Goal: Task Accomplishment & Management: Complete application form

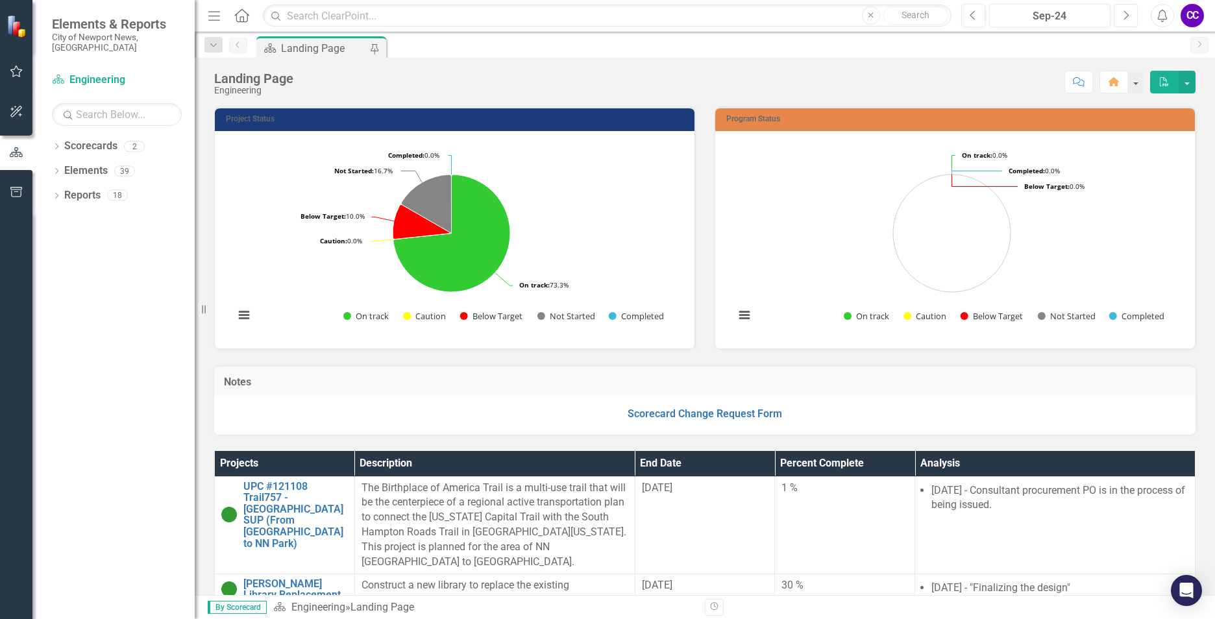
click at [1134, 16] on button "Next" at bounding box center [1125, 15] width 24 height 23
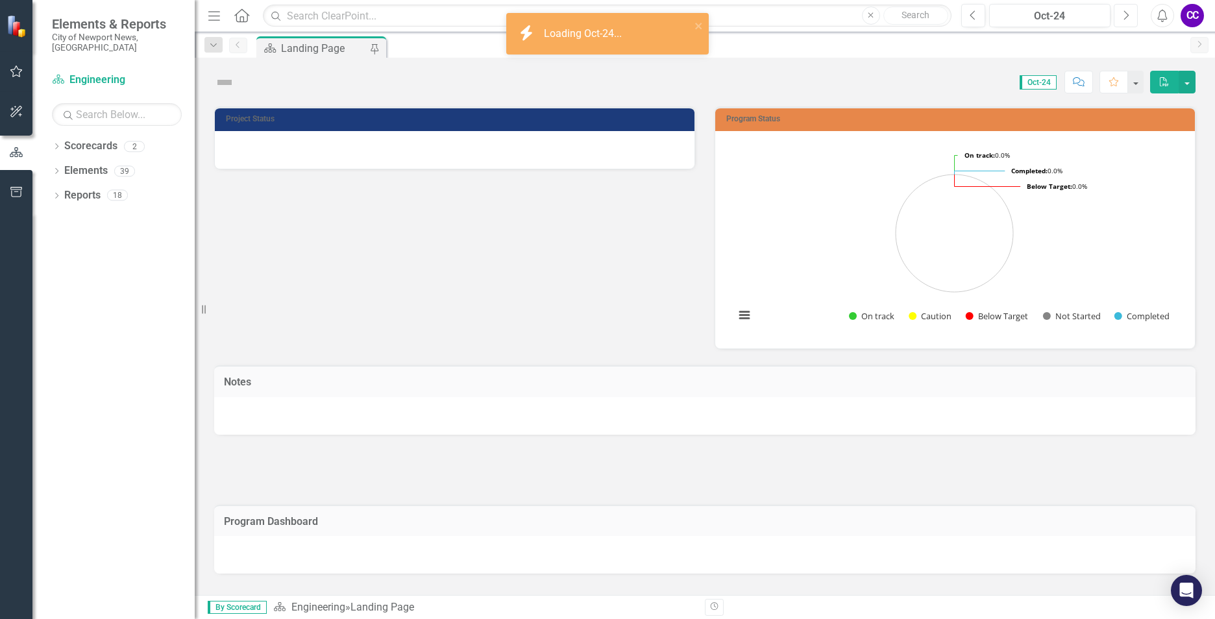
click at [1134, 16] on button "Next" at bounding box center [1125, 15] width 24 height 23
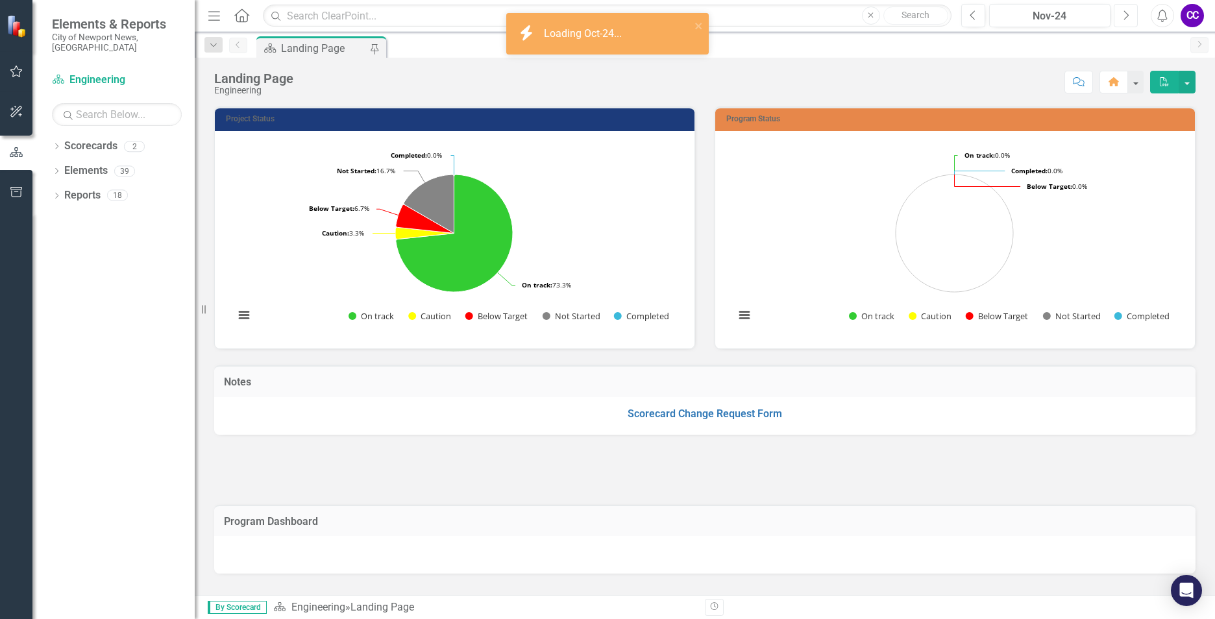
click at [1134, 16] on button "Next" at bounding box center [1125, 15] width 24 height 23
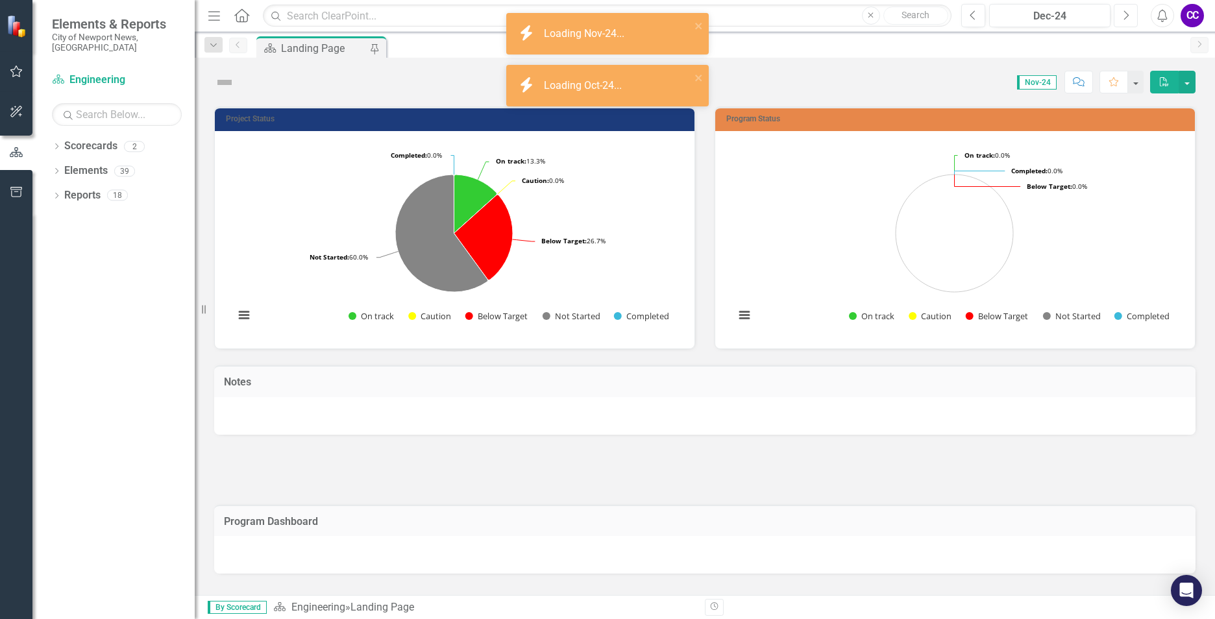
click at [1134, 16] on button "Next" at bounding box center [1125, 15] width 24 height 23
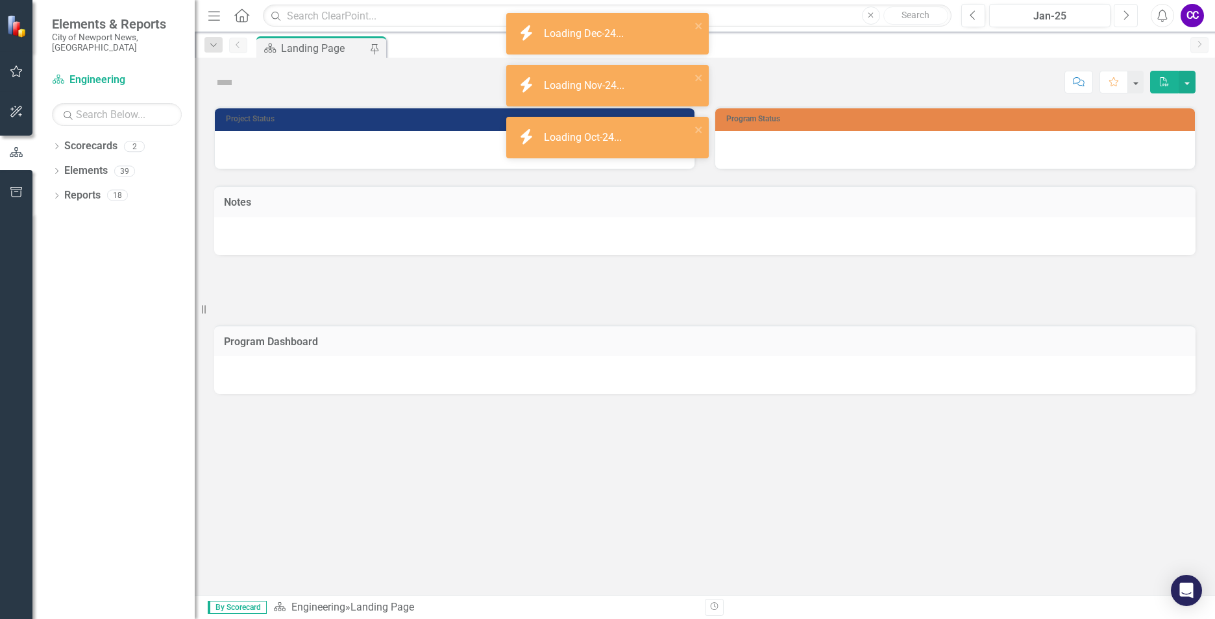
click at [1134, 16] on button "Next" at bounding box center [1125, 15] width 24 height 23
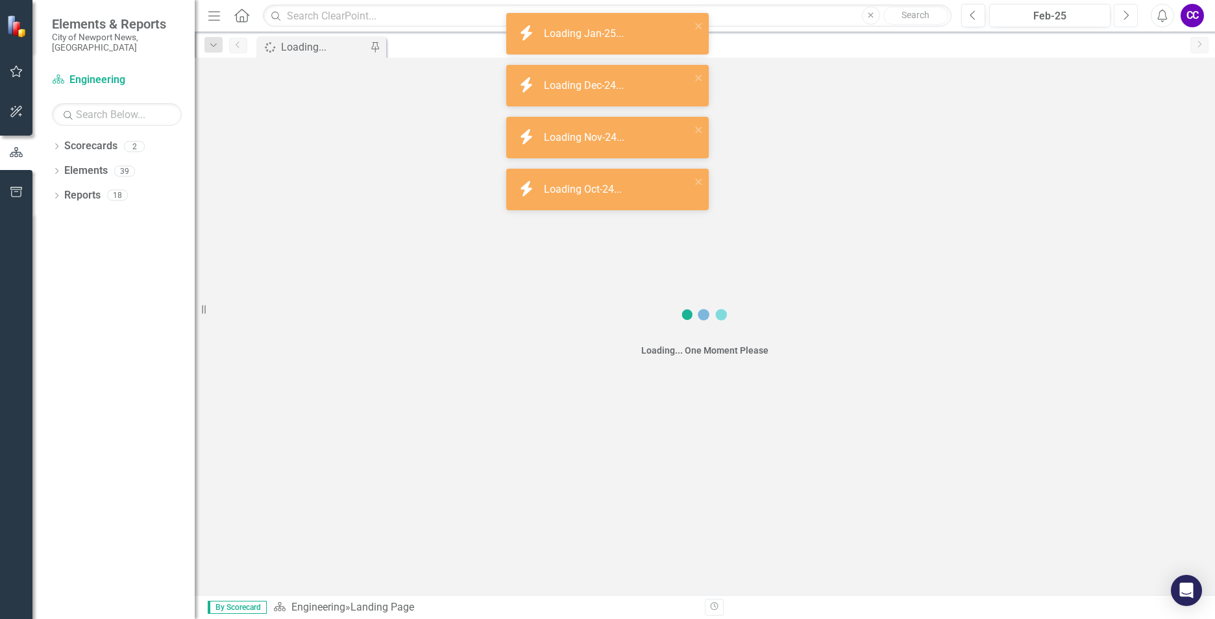
click at [1134, 16] on button "Next" at bounding box center [1125, 15] width 24 height 23
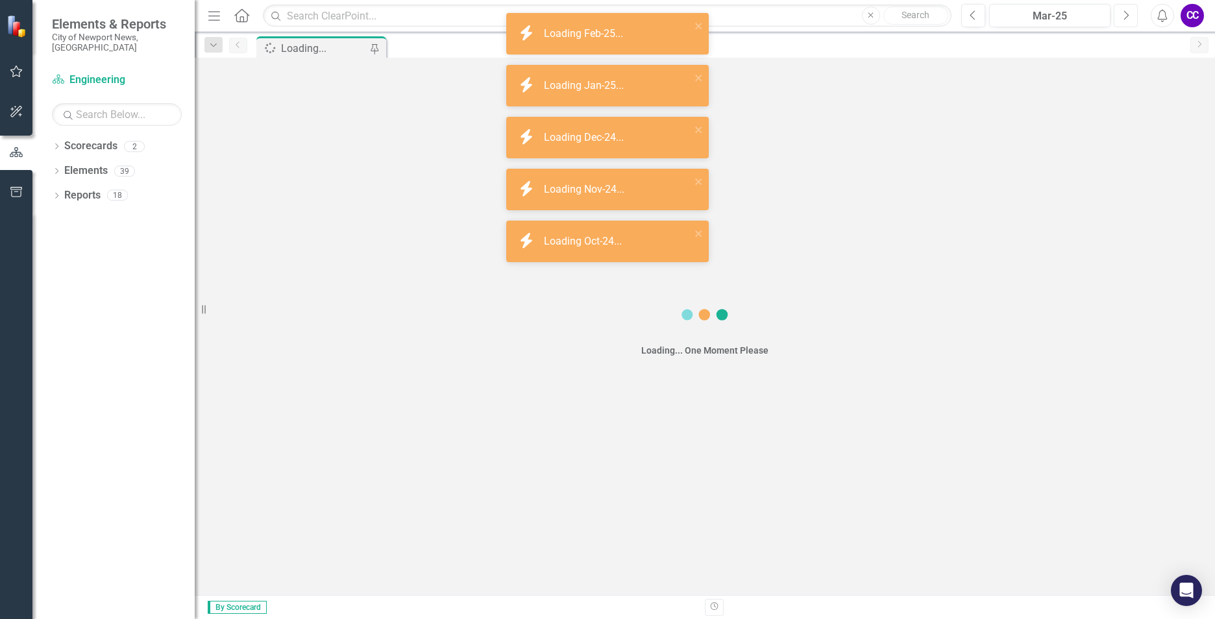
click at [1134, 16] on button "Next" at bounding box center [1125, 15] width 24 height 23
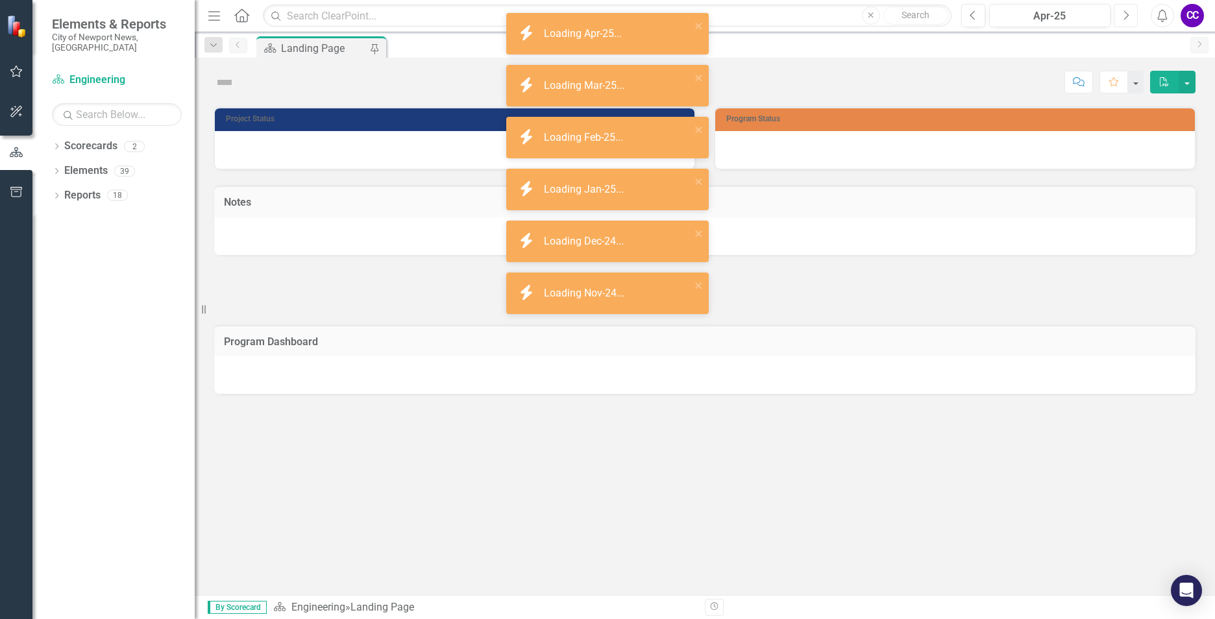
click at [1134, 16] on button "Next" at bounding box center [1125, 15] width 24 height 23
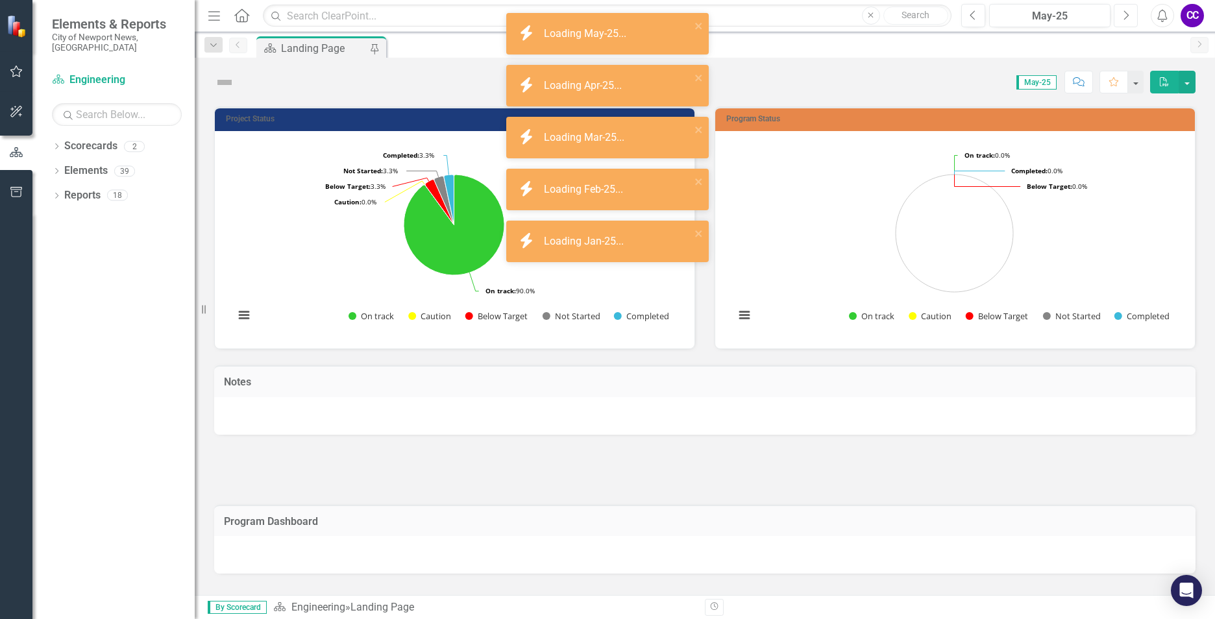
click at [1134, 16] on button "Next" at bounding box center [1125, 15] width 24 height 23
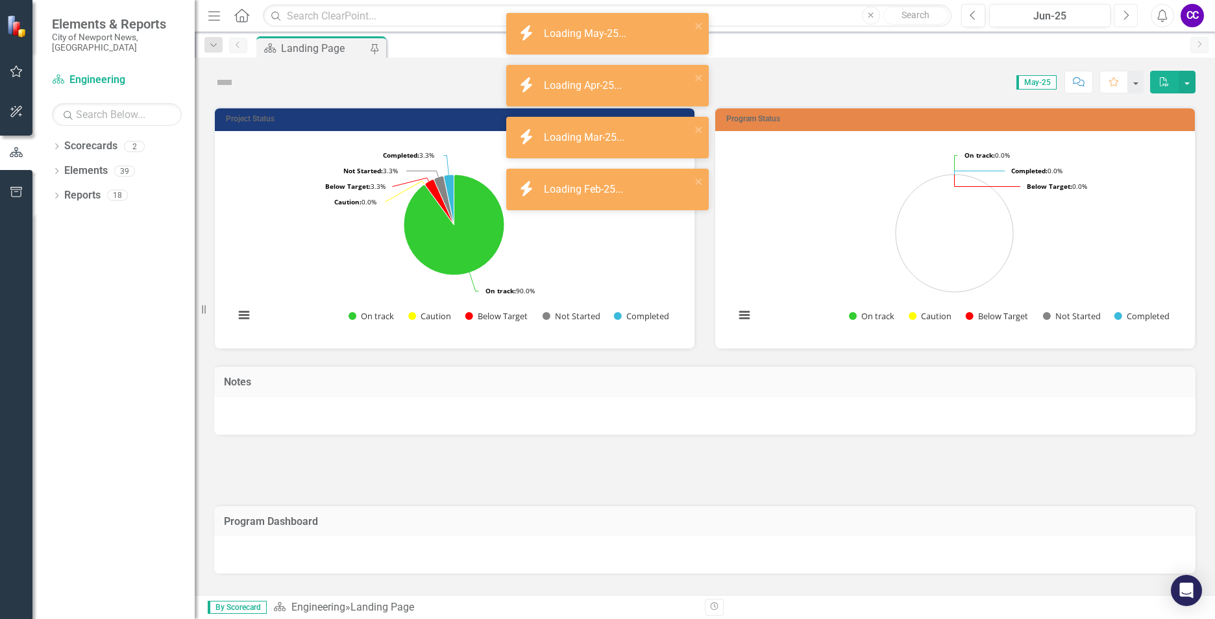
click at [1134, 16] on button "Next" at bounding box center [1125, 15] width 24 height 23
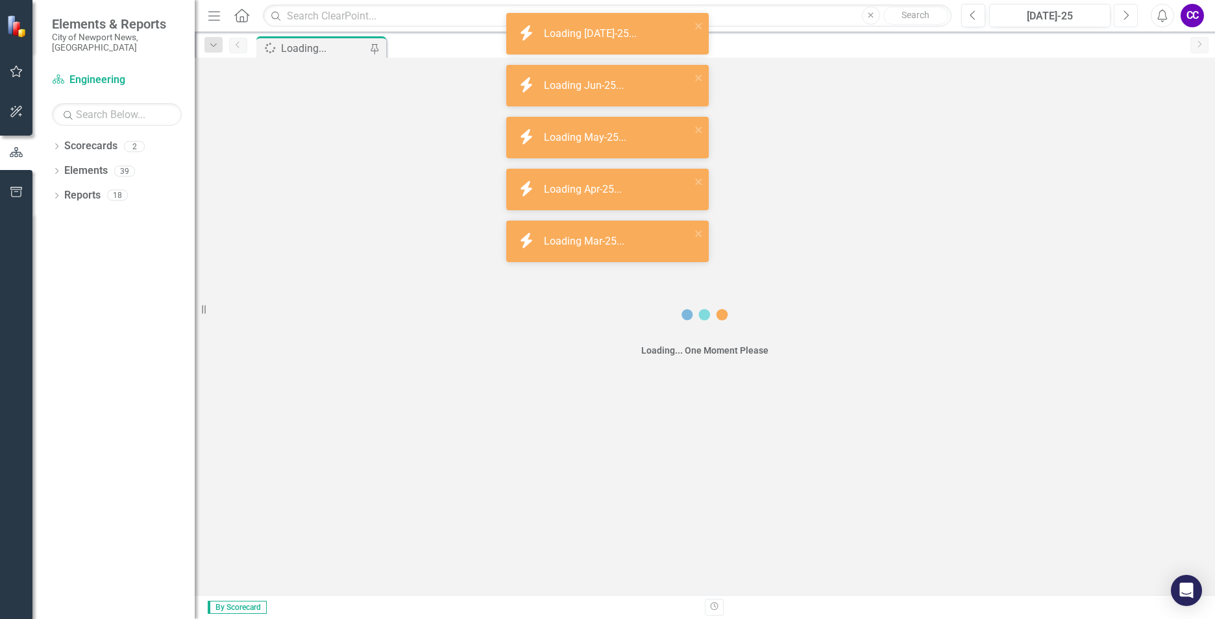
click at [1134, 16] on button "Next" at bounding box center [1125, 15] width 24 height 23
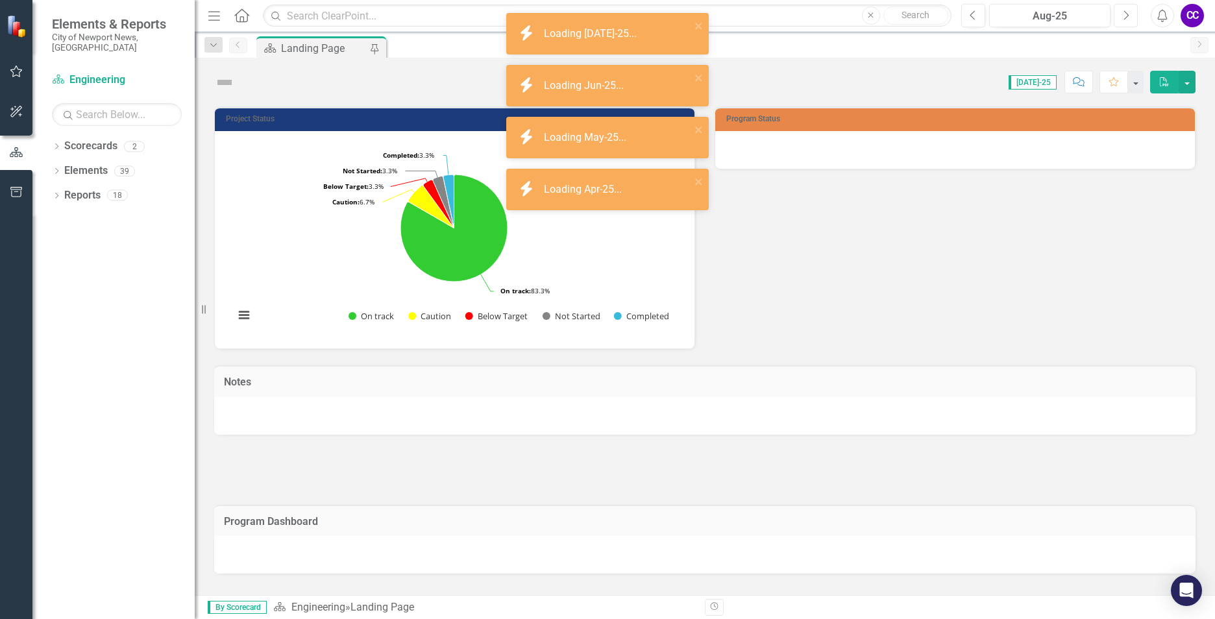
click at [1134, 16] on button "Next" at bounding box center [1125, 15] width 24 height 23
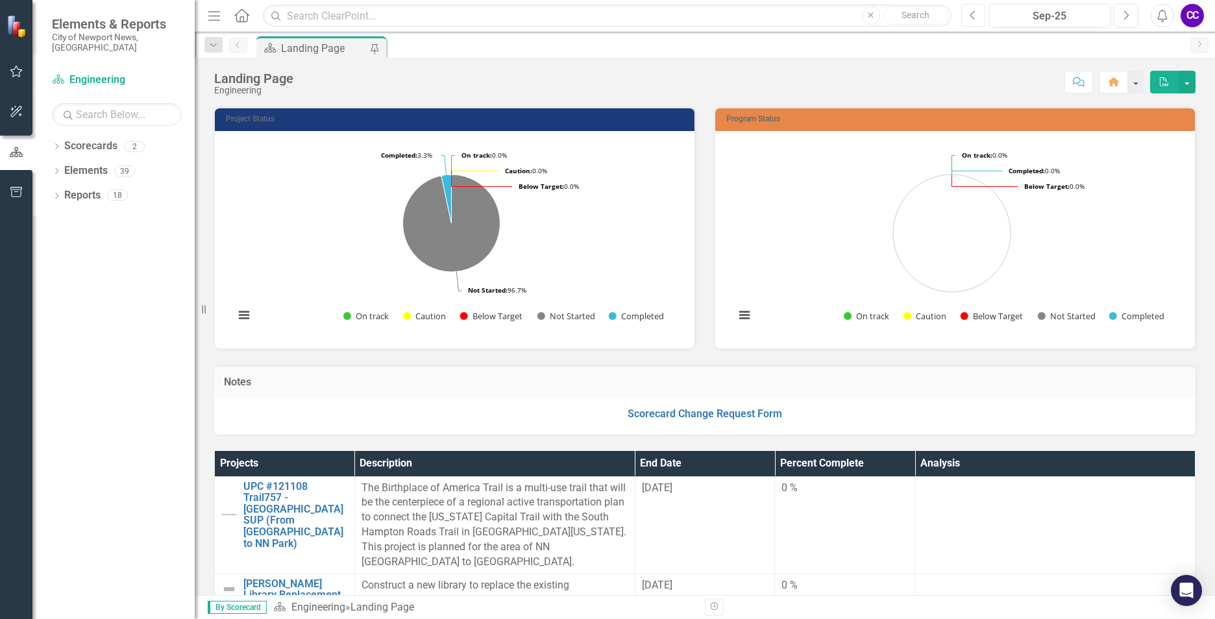
click at [973, 22] on button "Previous" at bounding box center [973, 15] width 24 height 23
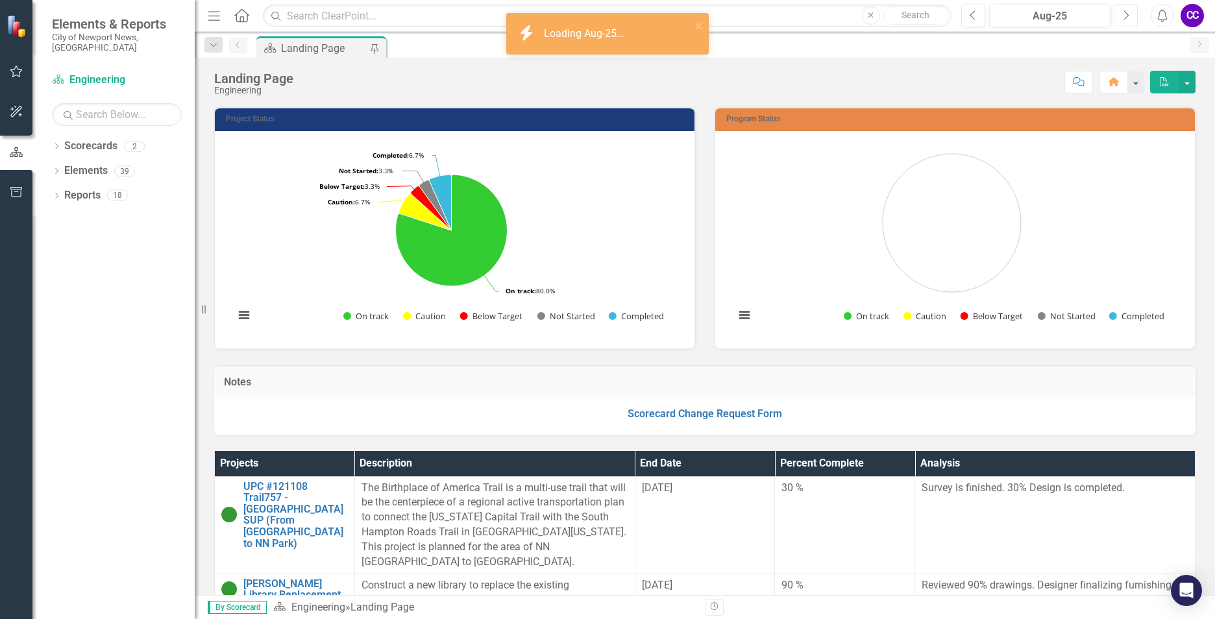
click at [1121, 18] on button "Next" at bounding box center [1125, 15] width 24 height 23
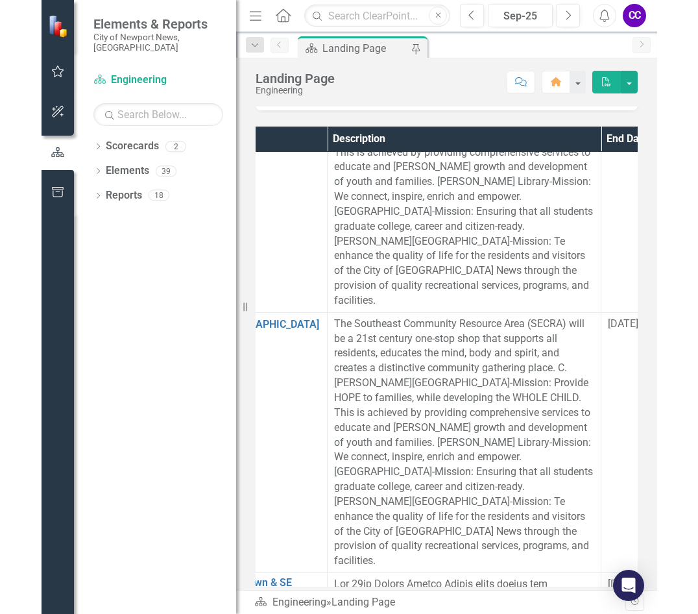
scroll to position [324, 0]
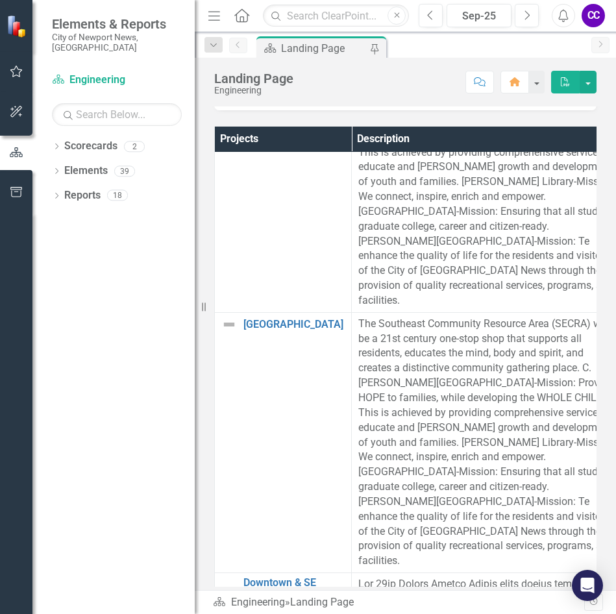
click at [0, 321] on html "Elements & Reports City of Newport News, VA Scorecard Engineering Search Dropdo…" at bounding box center [308, 307] width 616 height 614
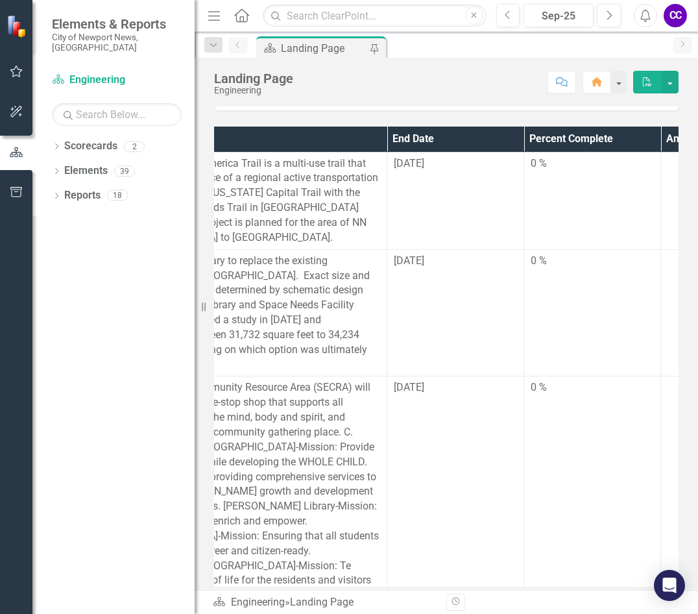
scroll to position [0, 292]
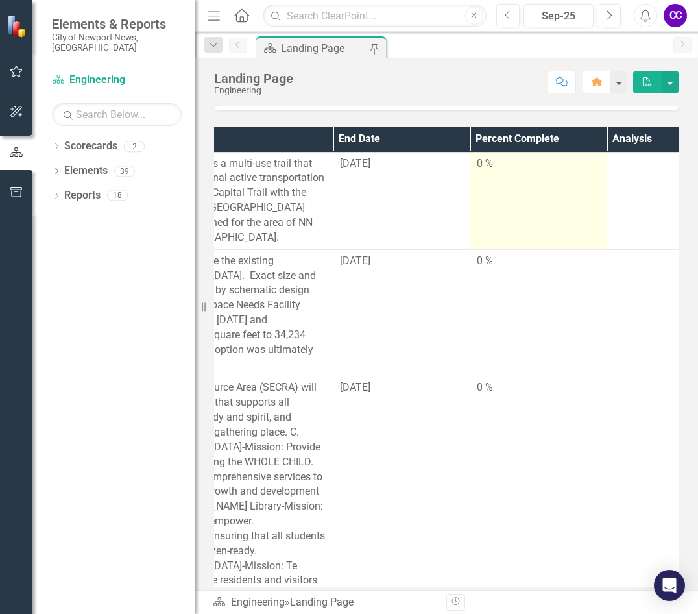
click at [540, 191] on td "0 %" at bounding box center [538, 200] width 137 height 97
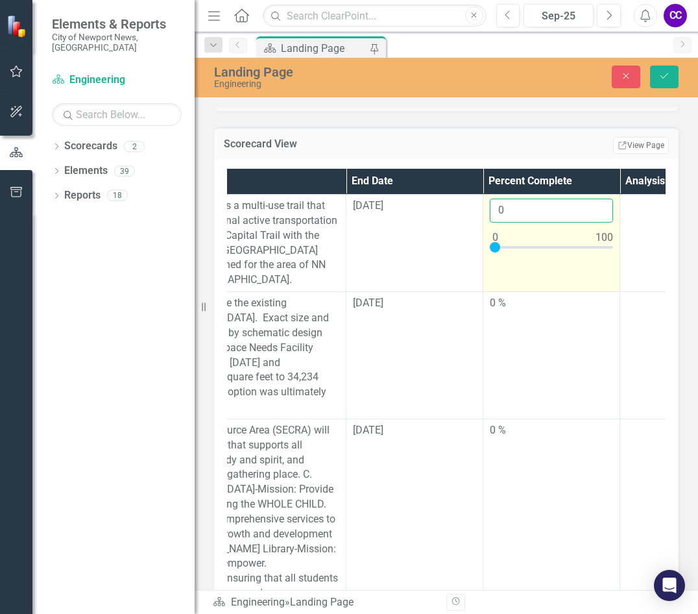
click at [528, 209] on input "0" at bounding box center [551, 211] width 123 height 24
type input "035"
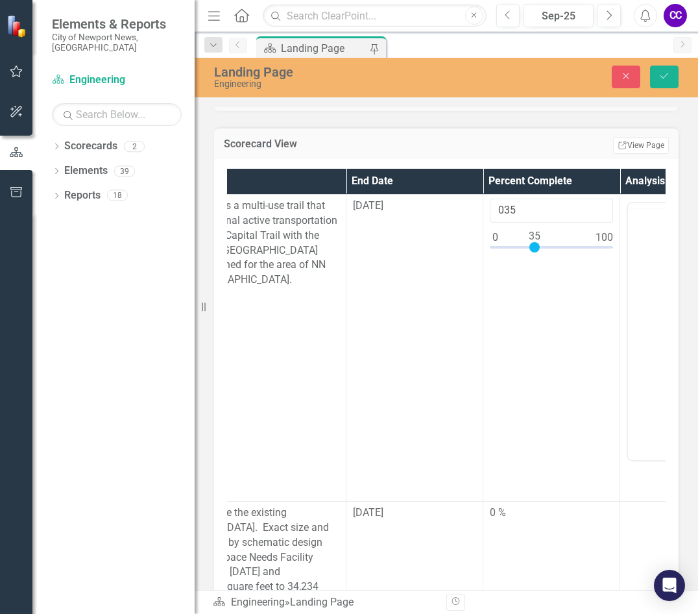
scroll to position [0, 0]
paste body "Rich Text Area. Press ALT-0 for help."
click at [657, 77] on button "Save" at bounding box center [664, 77] width 29 height 23
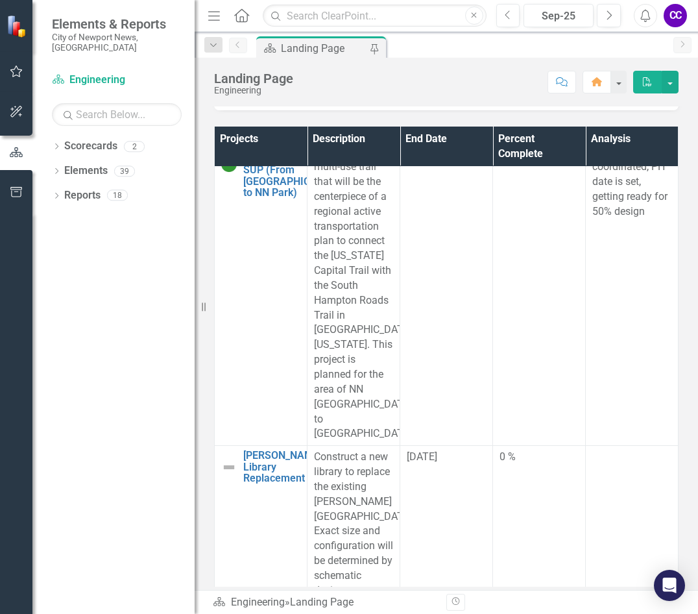
scroll to position [195, 0]
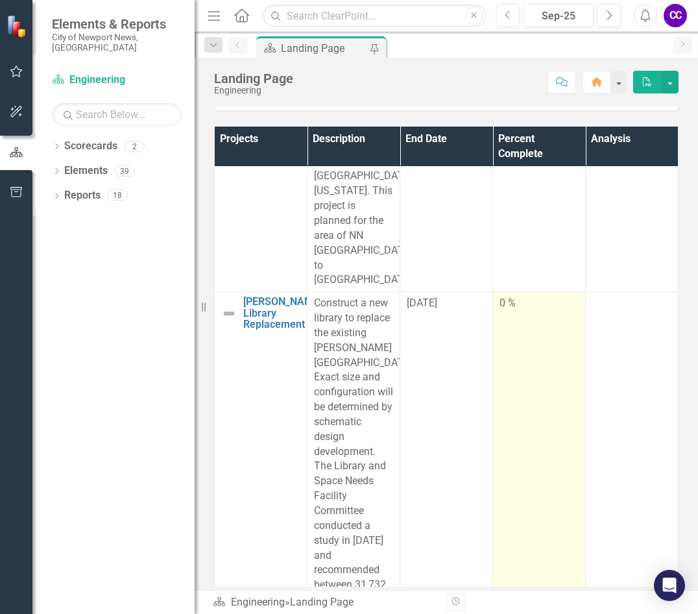
click at [542, 373] on td "0 %" at bounding box center [539, 489] width 93 height 394
click at [542, 372] on td "0 %" at bounding box center [539, 489] width 93 height 394
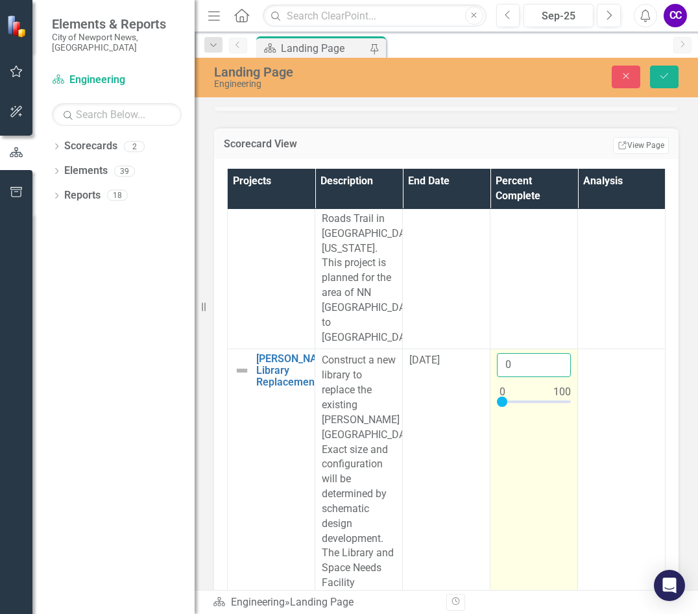
click at [526, 377] on input "0" at bounding box center [534, 365] width 74 height 24
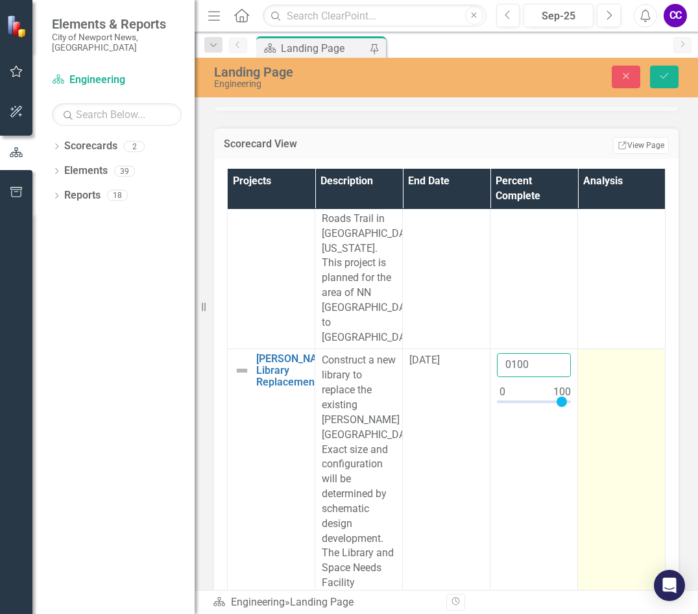
type input "0100"
click at [585, 449] on td at bounding box center [622, 561] width 88 height 424
click at [585, 450] on td at bounding box center [622, 561] width 88 height 424
click at [592, 470] on td at bounding box center [622, 561] width 88 height 424
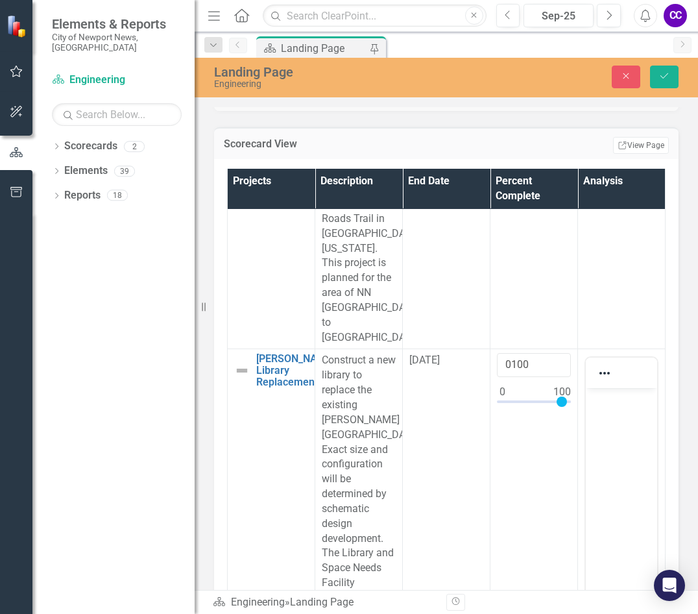
scroll to position [0, 0]
click at [611, 439] on body "Rich Text Area. Press ALT-0 for help." at bounding box center [621, 485] width 71 height 195
paste body "Rich Text Area. Press ALT-0 for help."
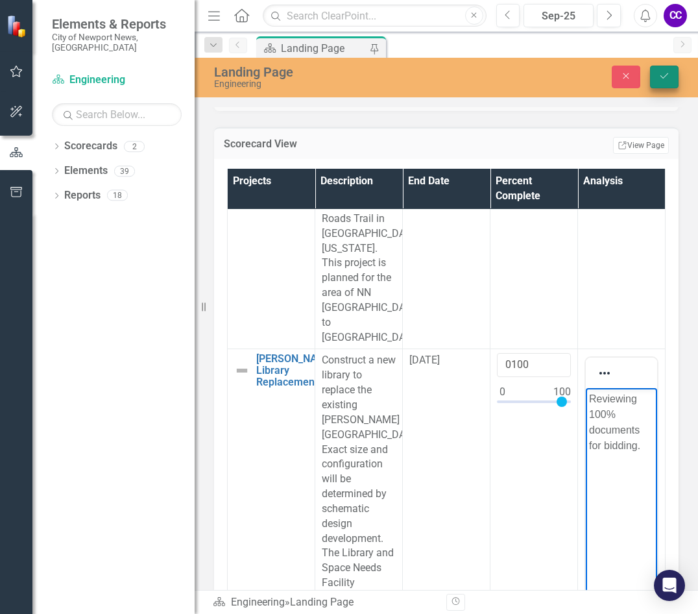
drag, startPoint x: 674, startPoint y: 88, endPoint x: 674, endPoint y: 80, distance: 7.8
click at [674, 87] on div "Landing Page Engineering Close Save" at bounding box center [447, 76] width 504 height 25
click at [672, 75] on button "Save" at bounding box center [664, 77] width 29 height 23
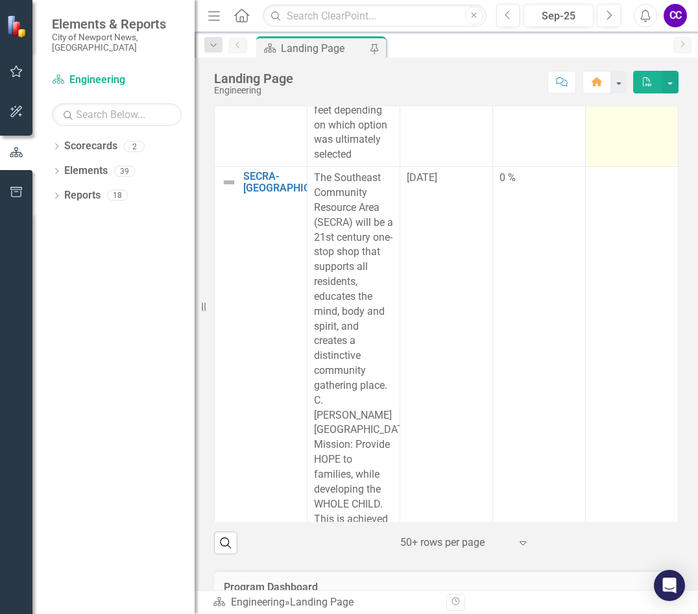
scroll to position [714, 0]
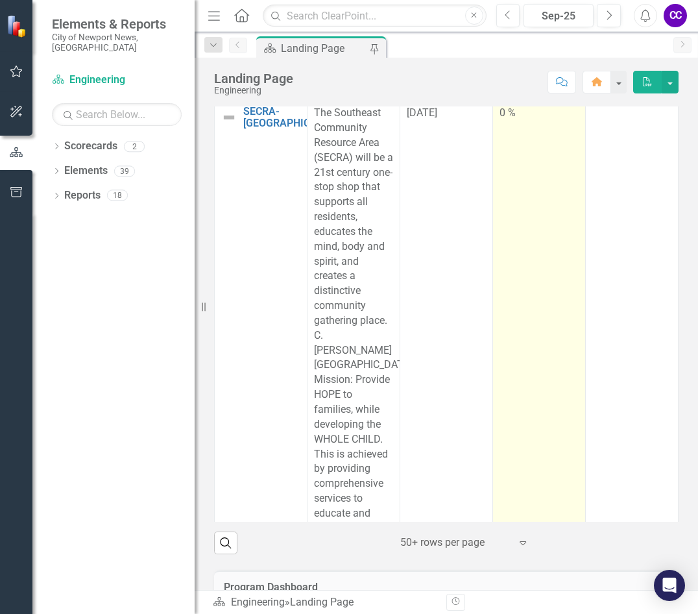
click at [519, 230] on td "0 %" at bounding box center [539, 558] width 93 height 912
click at [520, 228] on td "0 %" at bounding box center [539, 558] width 93 height 912
click at [518, 208] on td "0 %" at bounding box center [539, 558] width 93 height 912
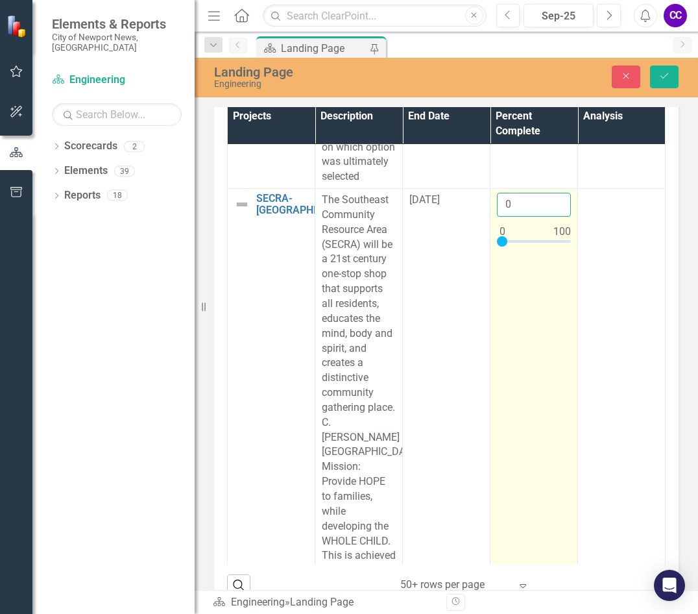
click at [520, 217] on input "0" at bounding box center [534, 205] width 74 height 24
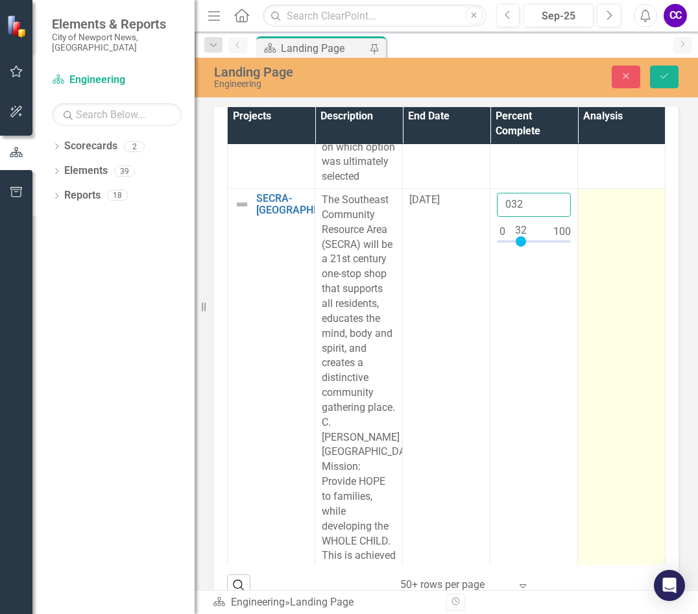
type input "032"
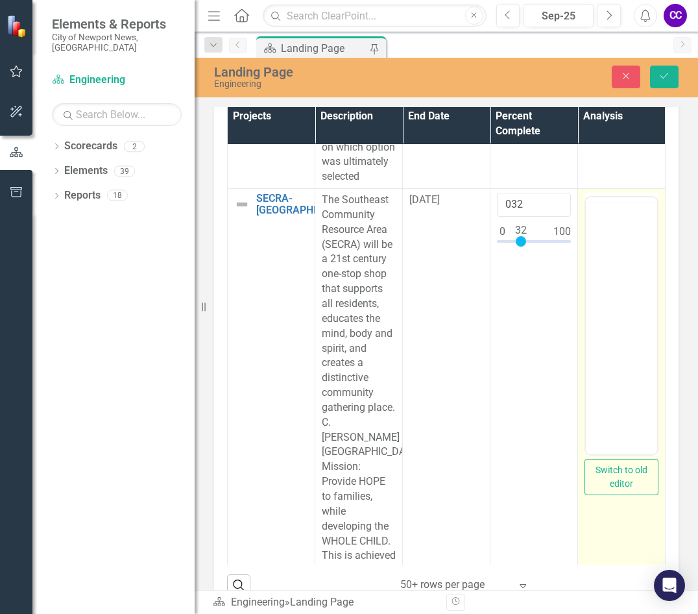
scroll to position [0, 0]
click at [639, 337] on body "Rich Text Area. Press ALT-0 for help." at bounding box center [621, 325] width 71 height 195
paste body "Rich Text Area. Press ALT-0 for help."
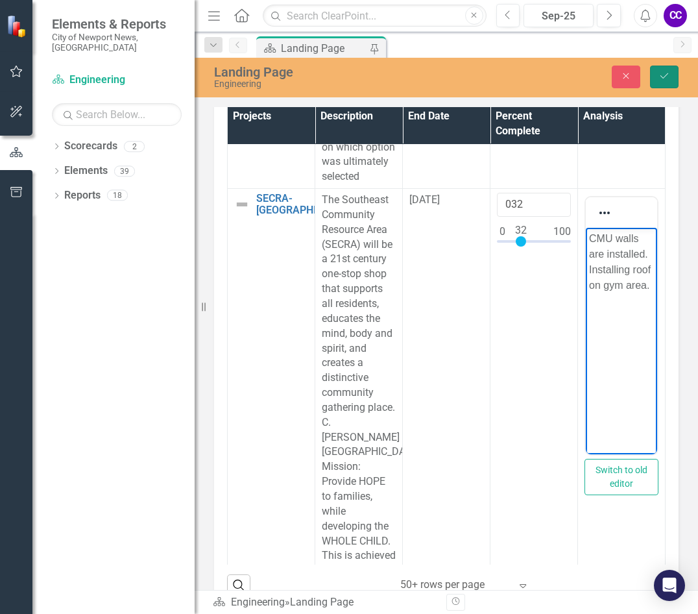
click at [668, 82] on button "Save" at bounding box center [664, 77] width 29 height 23
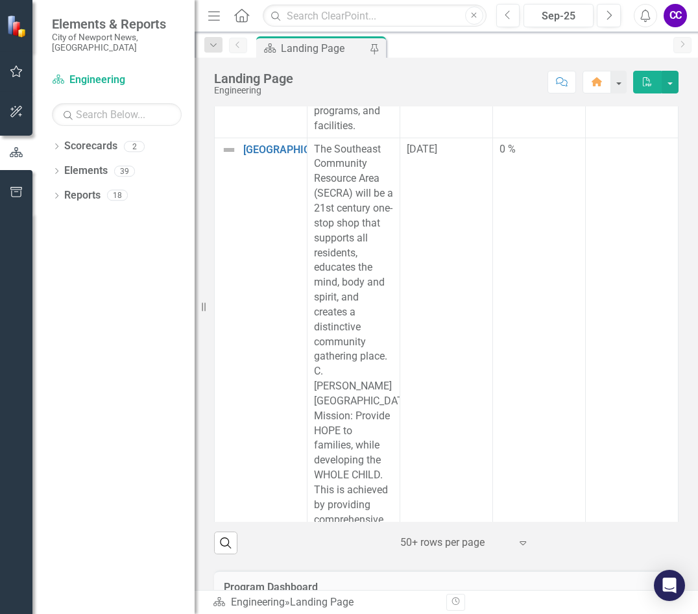
scroll to position [1622, 0]
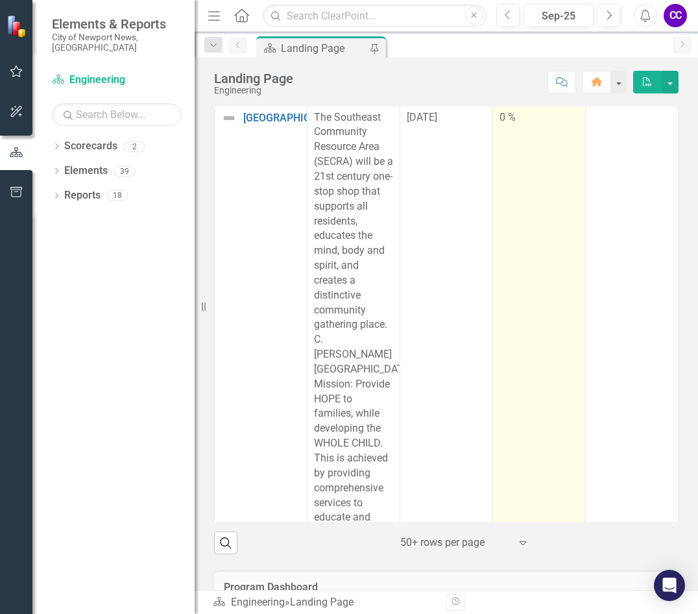
click at [524, 287] on td "0 %" at bounding box center [539, 562] width 93 height 912
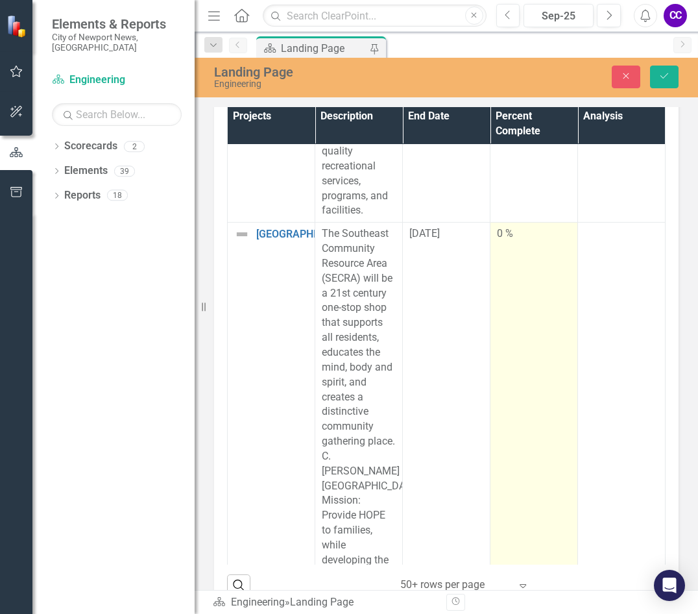
click at [512, 250] on input "0" at bounding box center [534, 238] width 74 height 24
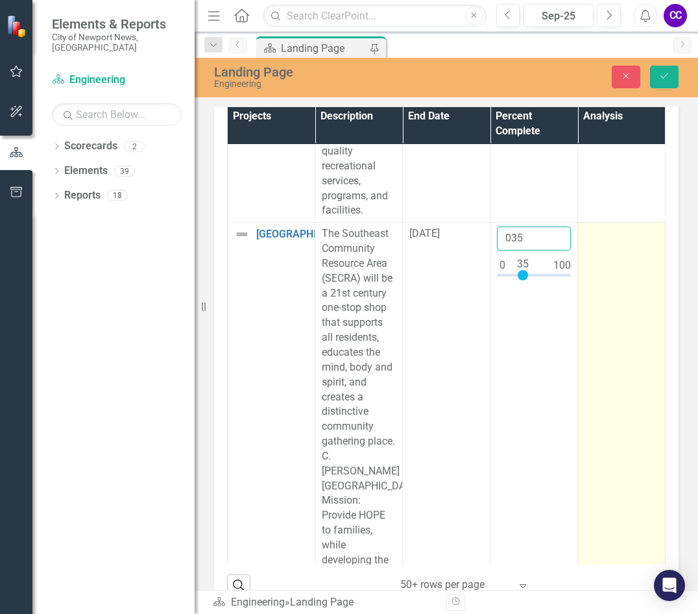
type input "035"
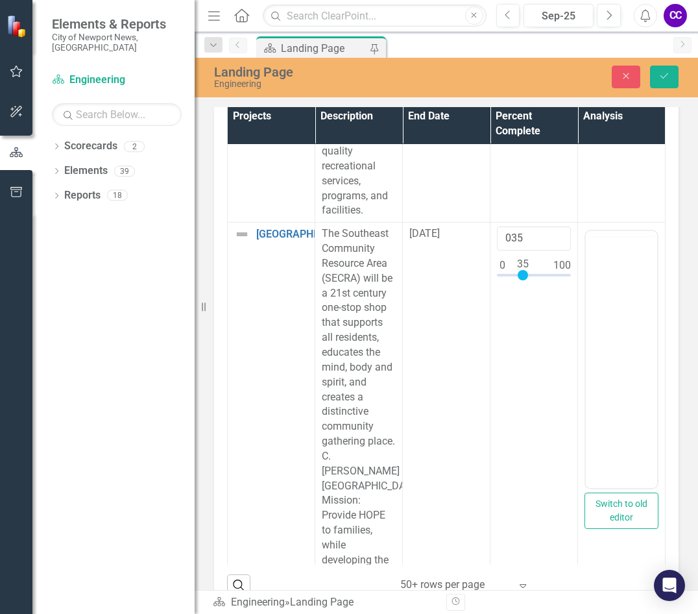
scroll to position [0, 0]
click at [607, 341] on body "Rich Text Area. Press ALT-0 for help." at bounding box center [621, 359] width 71 height 195
paste body "Rich Text Area. Press ALT-0 for help."
click at [668, 73] on icon "Save" at bounding box center [665, 75] width 12 height 9
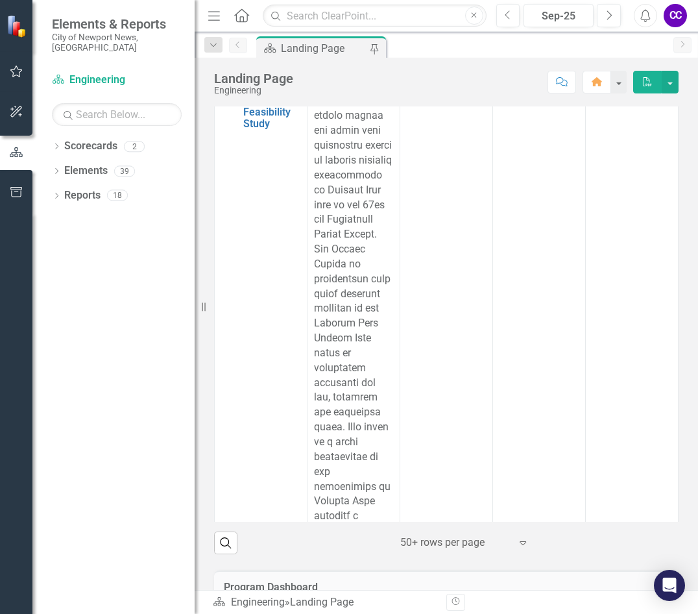
scroll to position [2531, 0]
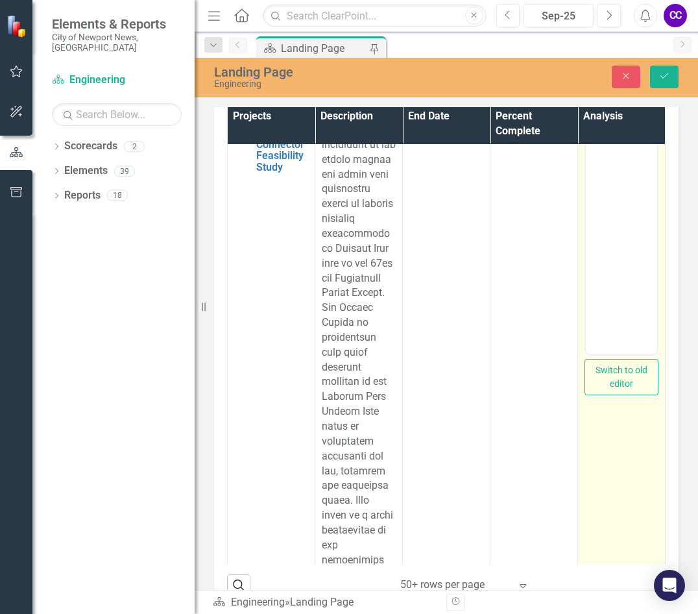
scroll to position [2790, 0]
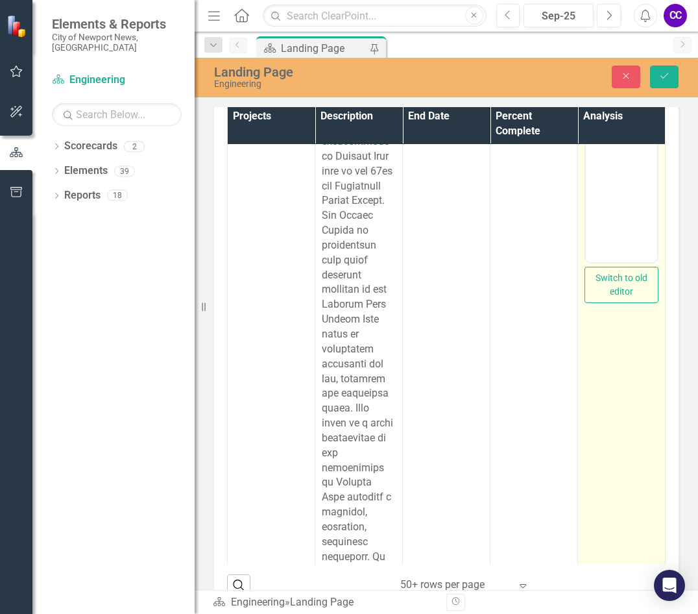
click at [616, 191] on body "Rich Text Area. Press ALT-0 for help." at bounding box center [621, 133] width 71 height 195
paste body "Rich Text Area. Press ALT-0 for help."
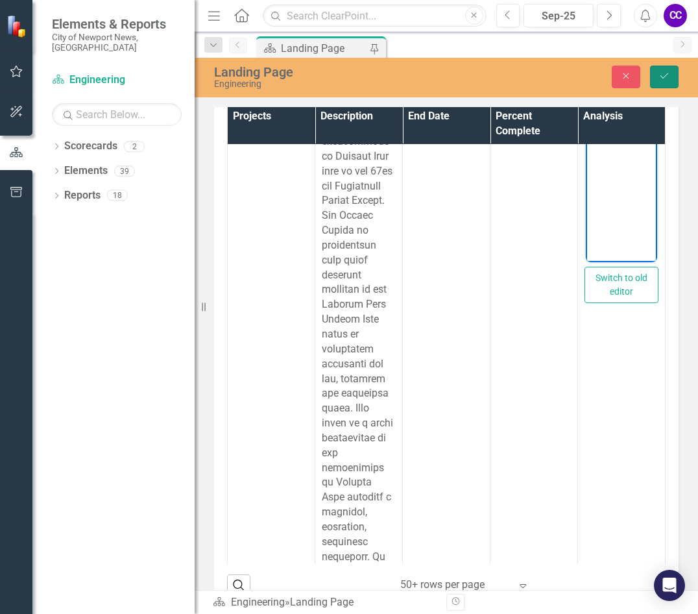
click at [669, 72] on icon "Save" at bounding box center [665, 75] width 12 height 9
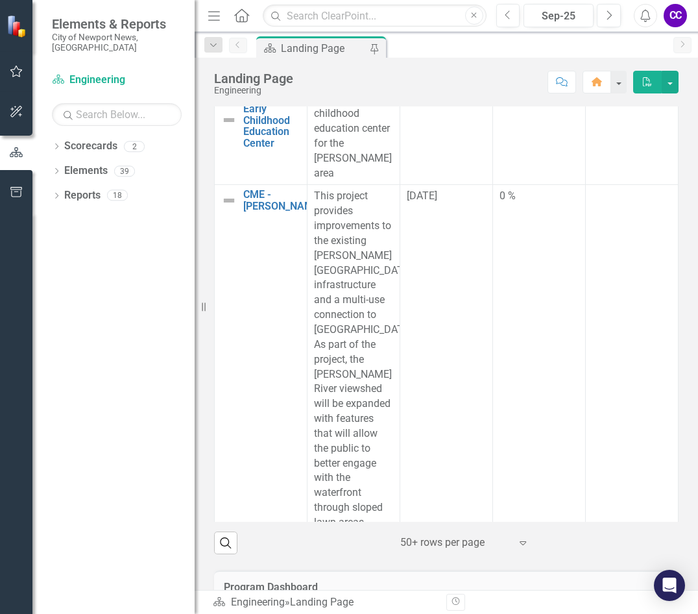
scroll to position [3699, 0]
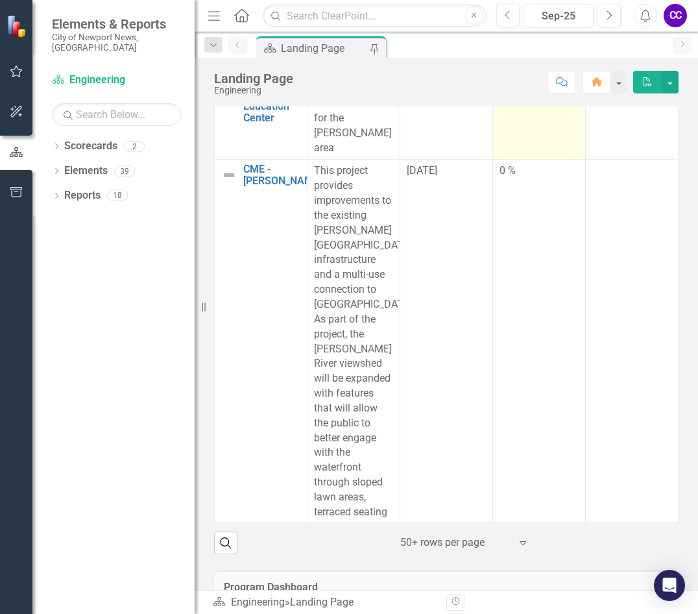
click at [520, 160] on td "0 %" at bounding box center [539, 110] width 93 height 97
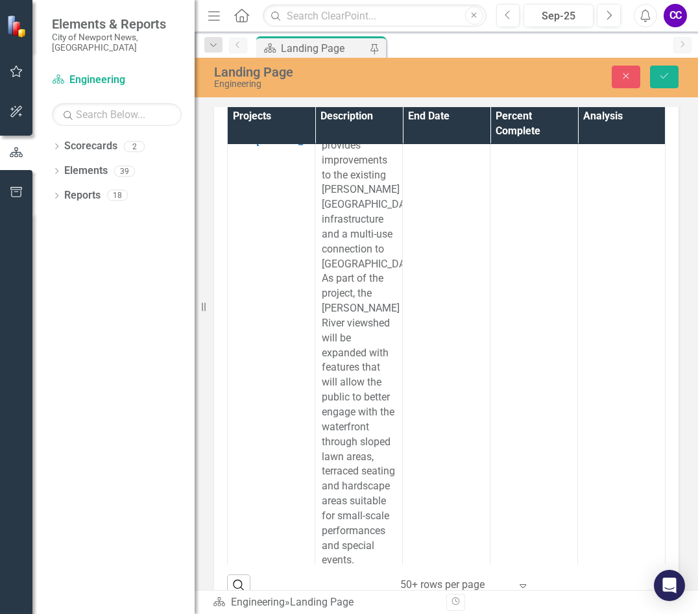
scroll to position [4023, 0]
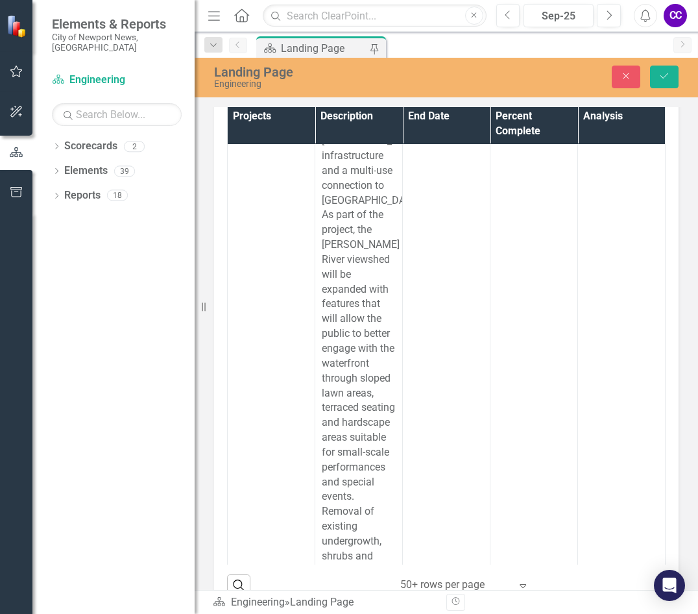
type input "035"
click at [585, 55] on td at bounding box center [622, 6] width 88 height 97
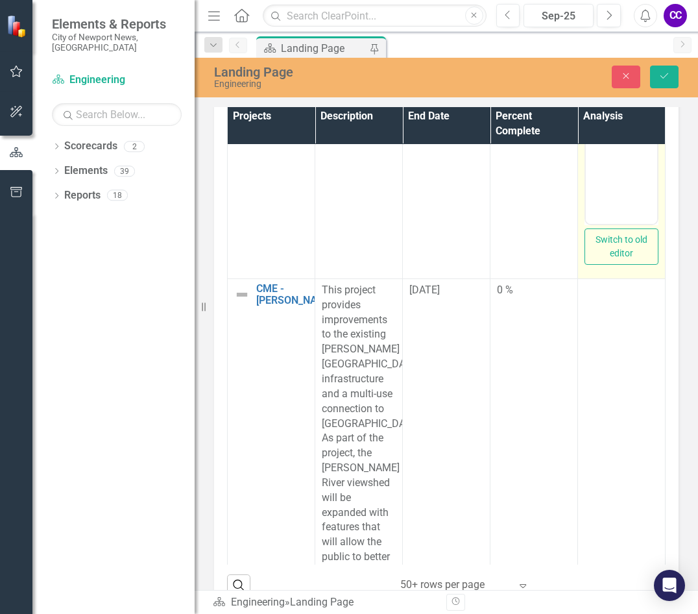
scroll to position [0, 0]
click at [641, 73] on body "Rich Text Area. Press ALT-0 for help." at bounding box center [621, 94] width 71 height 195
paste body "Rich Text Area. Press ALT-0 for help."
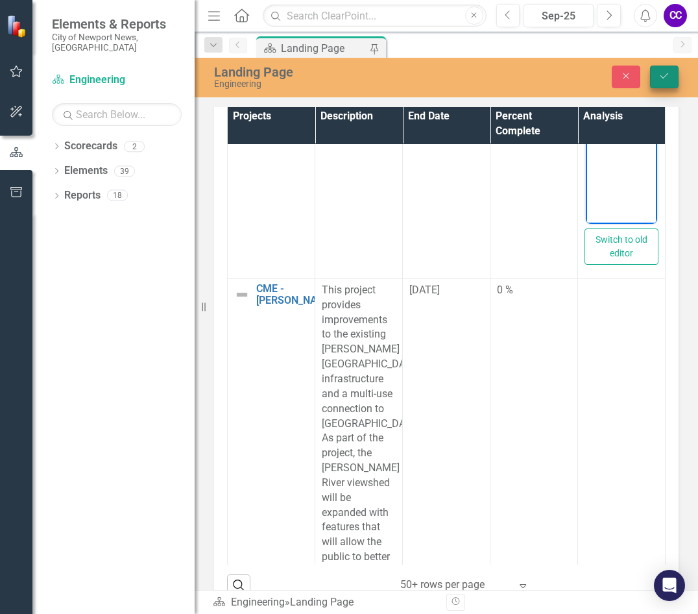
click at [670, 79] on icon "Save" at bounding box center [665, 75] width 12 height 9
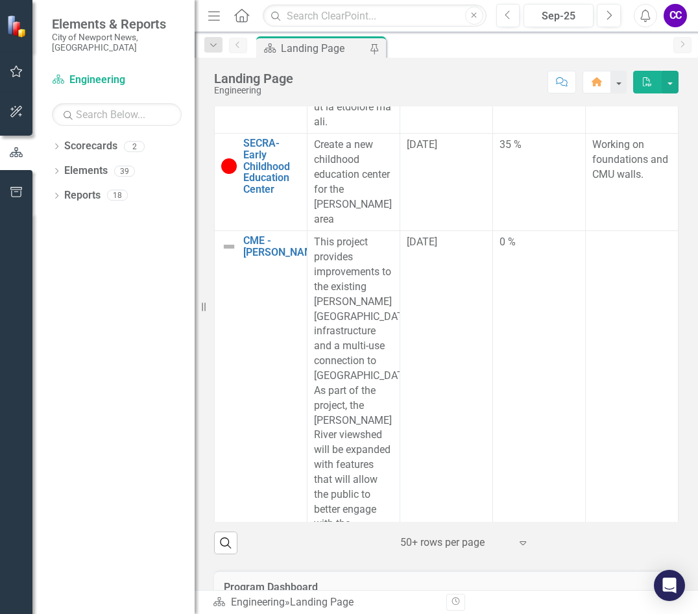
scroll to position [3634, 0]
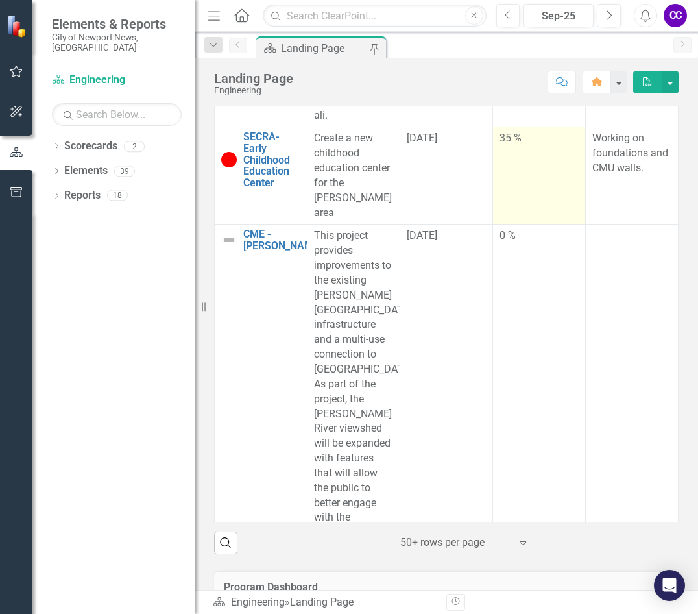
click at [530, 225] on td "35 %" at bounding box center [539, 175] width 93 height 97
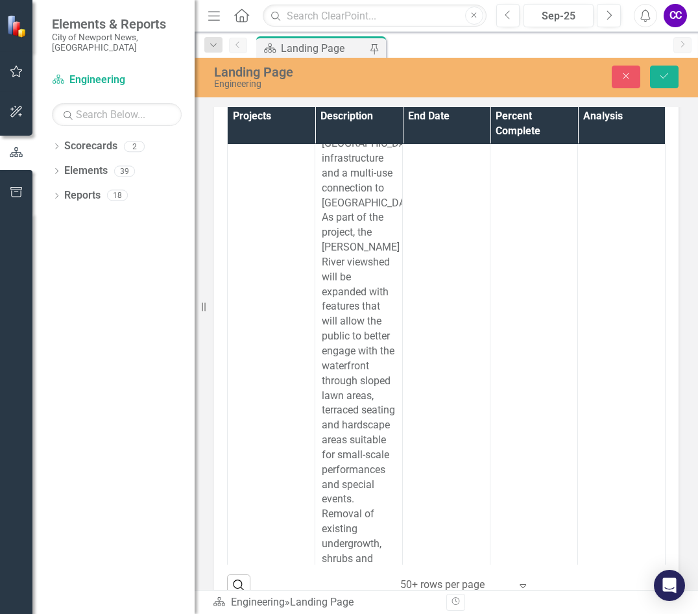
scroll to position [4088, 0]
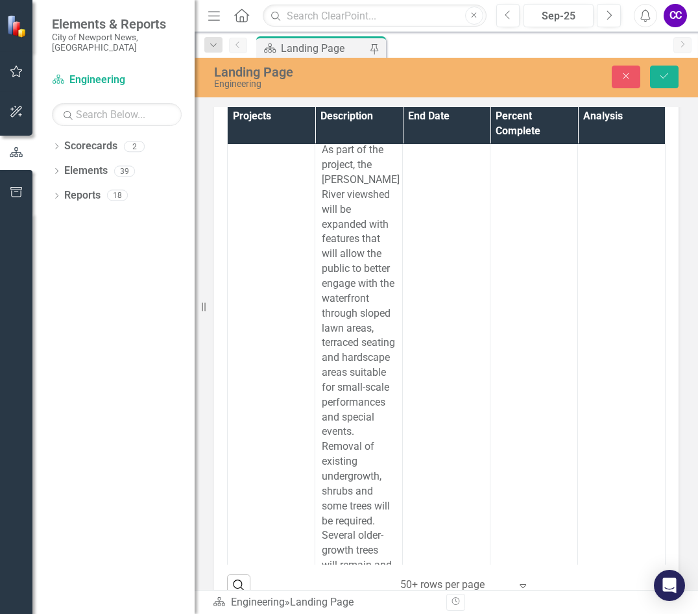
type input "0100"
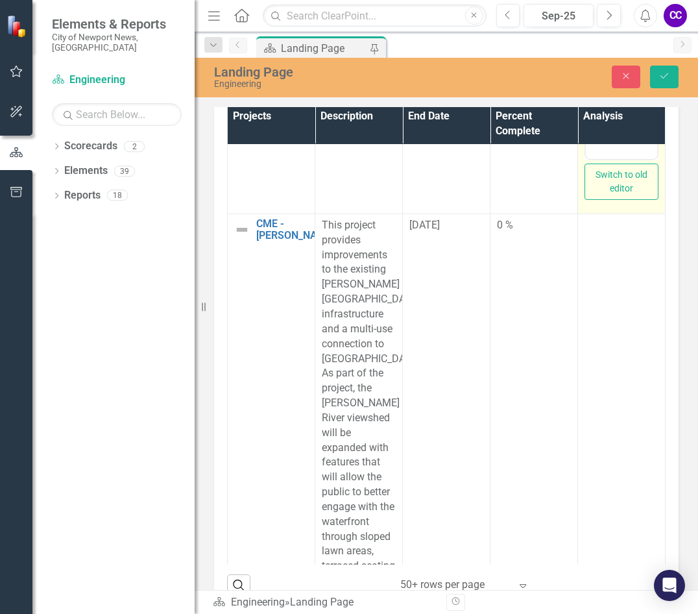
scroll to position [0, 0]
click at [627, 21] on body "Working on foundations and CMU walls." at bounding box center [621, 30] width 71 height 195
click at [627, 17] on body "Working on foundations and CMU walls." at bounding box center [621, 30] width 71 height 195
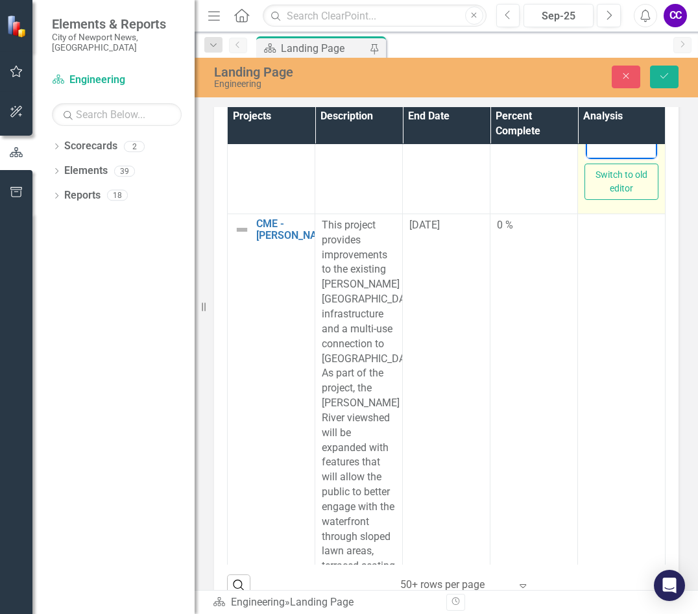
paste body "Rich Text Area. Press ALT-0 for help."
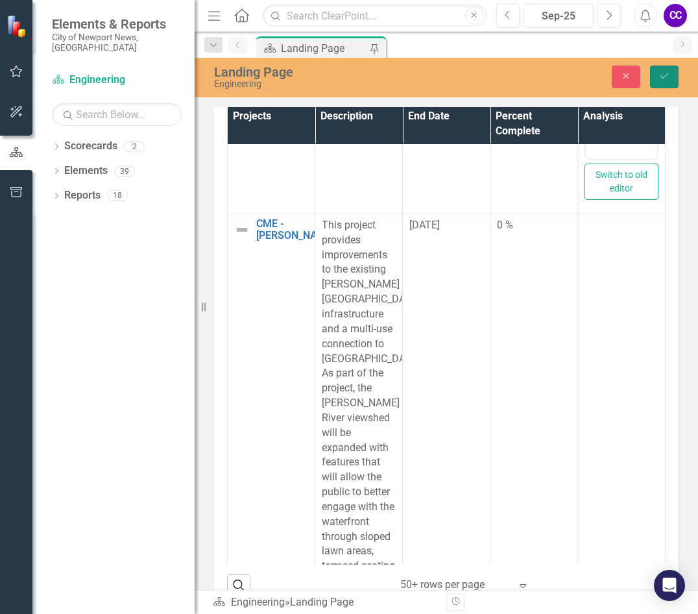
click at [674, 71] on button "Save" at bounding box center [664, 77] width 29 height 23
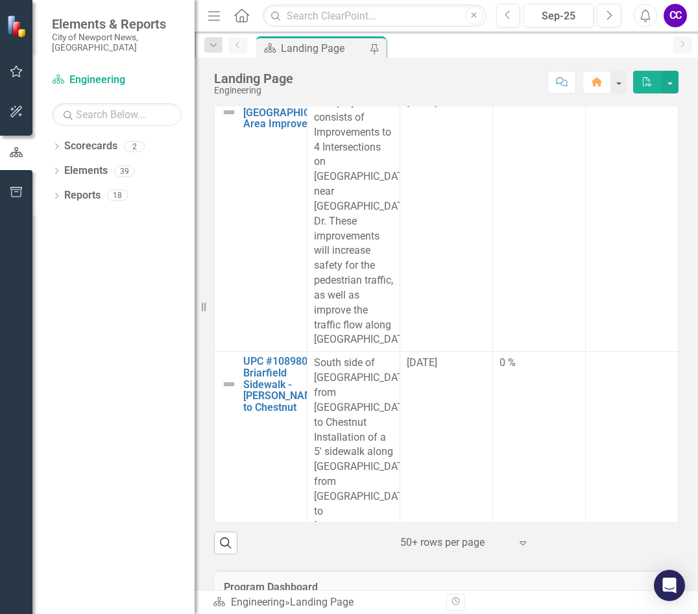
scroll to position [4607, 0]
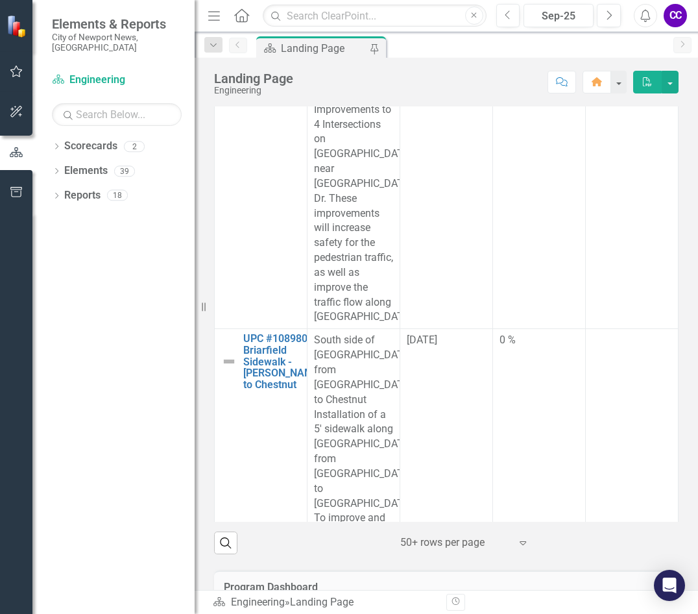
click at [515, 68] on td "0 %" at bounding box center [539, 27] width 93 height 82
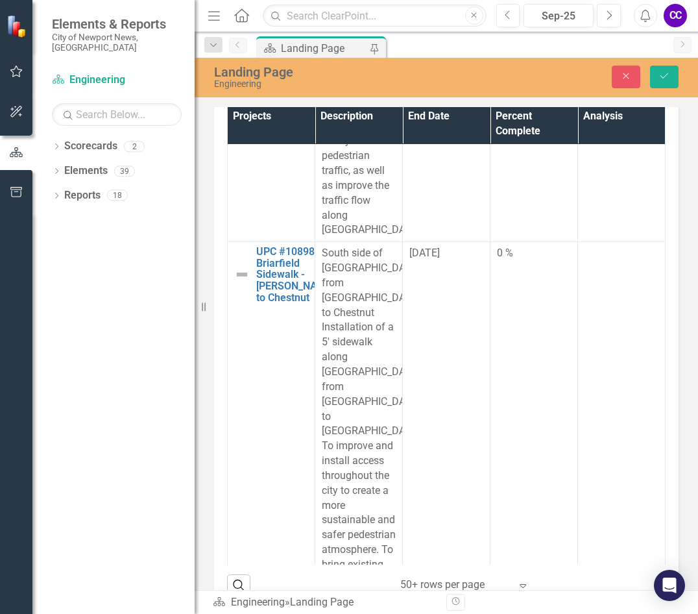
scroll to position [4996, 0]
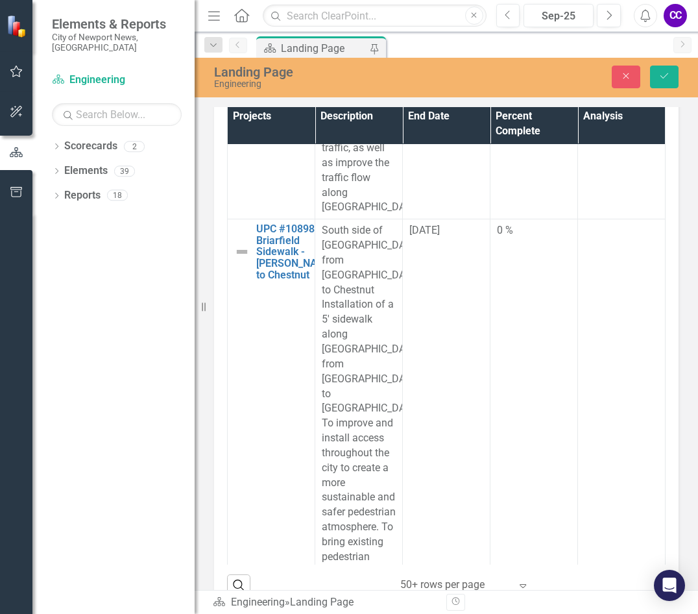
type input "042"
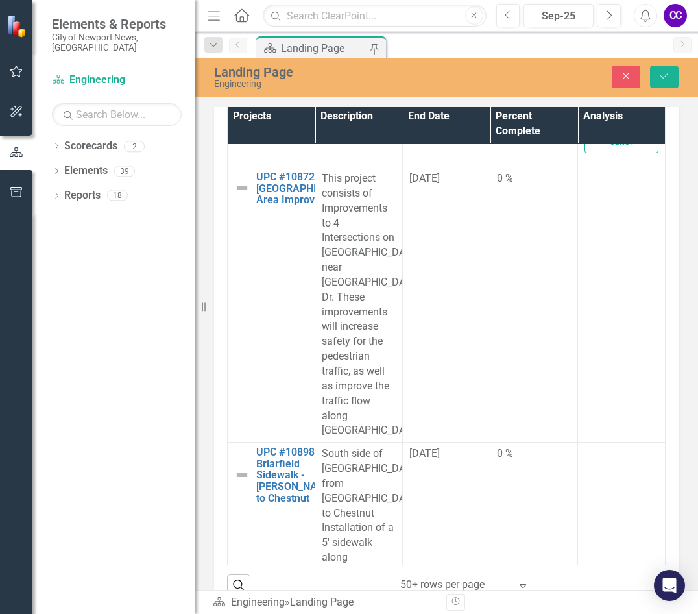
scroll to position [0, 0]
paste body "Rich Text Area. Press ALT-0 for help."
click at [660, 72] on icon "Save" at bounding box center [665, 75] width 12 height 9
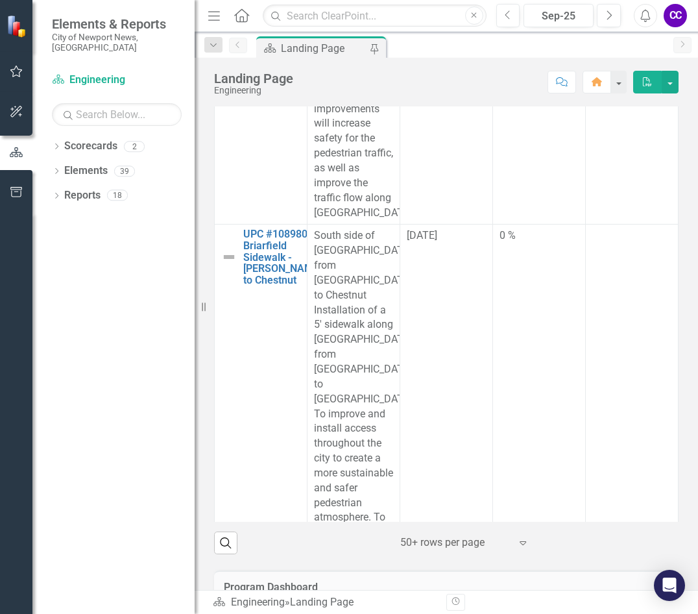
scroll to position [4802, 0]
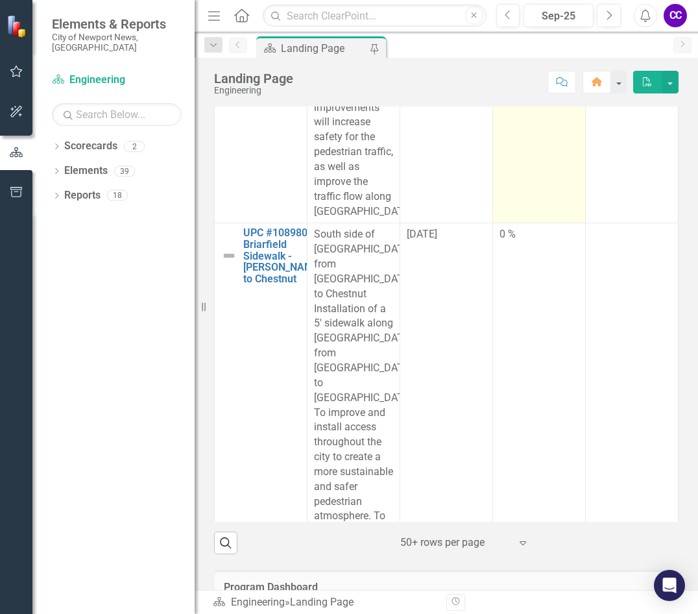
click at [526, 223] on td "0 %" at bounding box center [539, 93] width 93 height 260
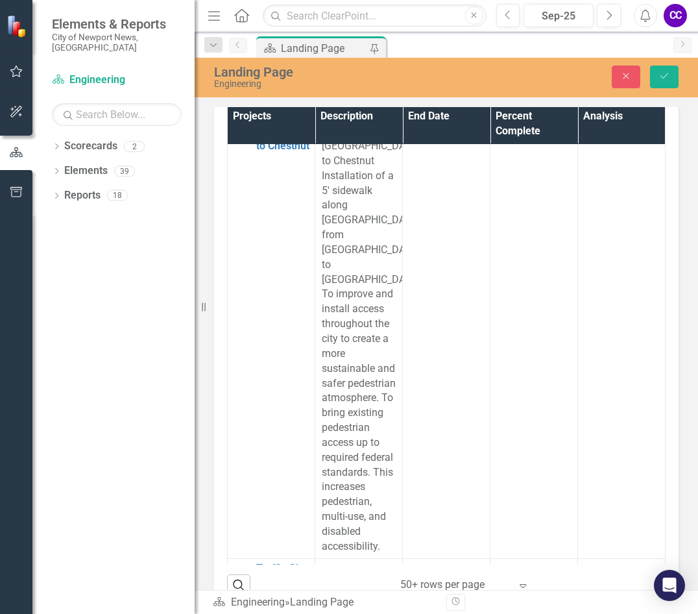
scroll to position [5126, 0]
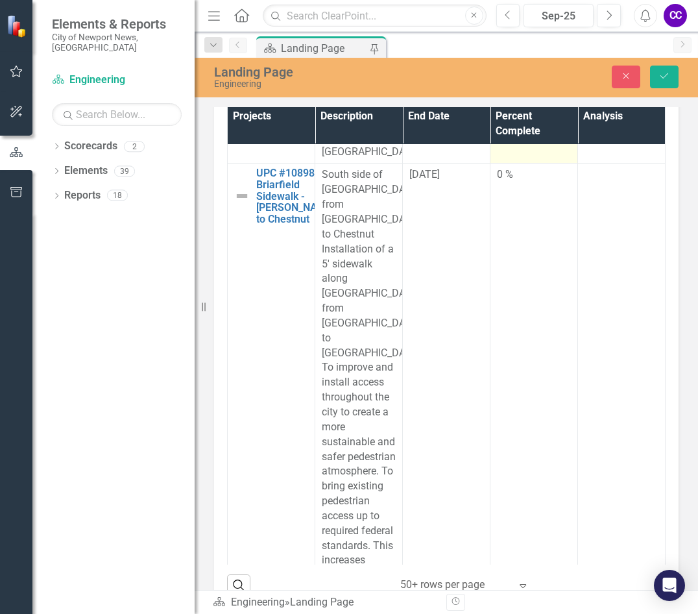
type input "044"
click at [581, 164] on td at bounding box center [622, 25] width 88 height 275
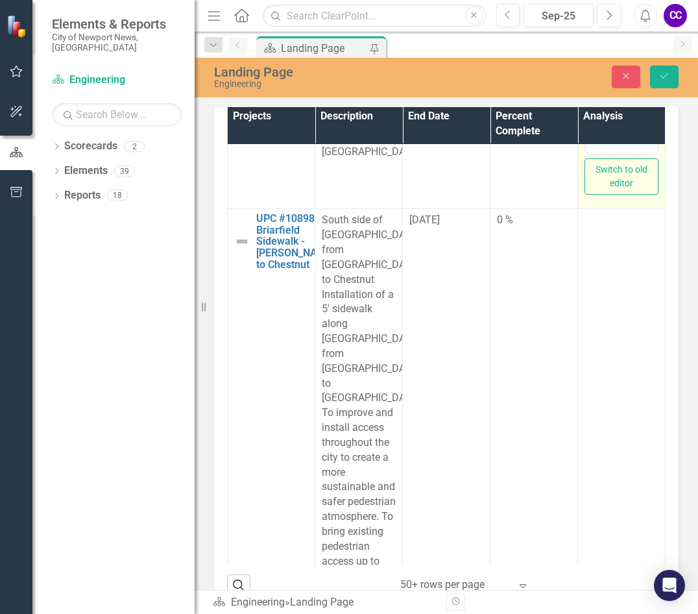
scroll to position [0, 0]
click at [599, 21] on body "Rich Text Area. Press ALT-0 for help." at bounding box center [621, 25] width 71 height 195
paste body "Rich Text Area. Press ALT-0 for help."
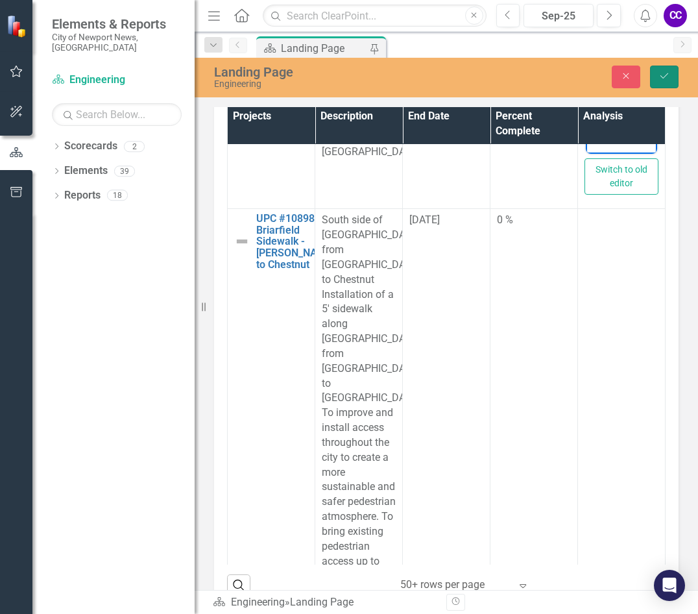
click at [660, 75] on icon "Save" at bounding box center [665, 75] width 12 height 9
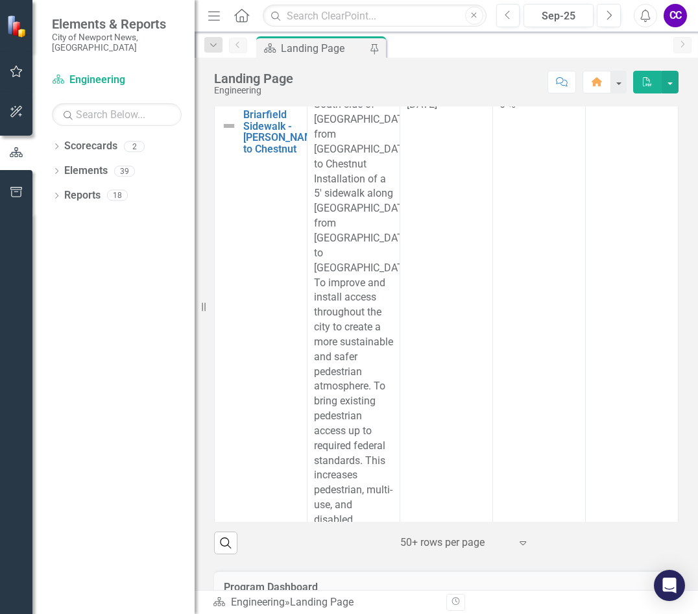
scroll to position [4996, 0]
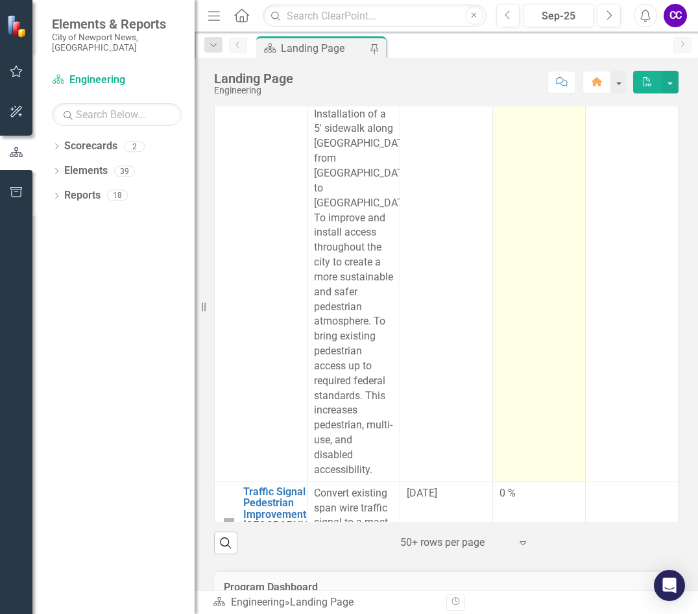
click at [549, 334] on td "0 %" at bounding box center [539, 255] width 93 height 453
click at [548, 334] on td "0 %" at bounding box center [539, 255] width 93 height 453
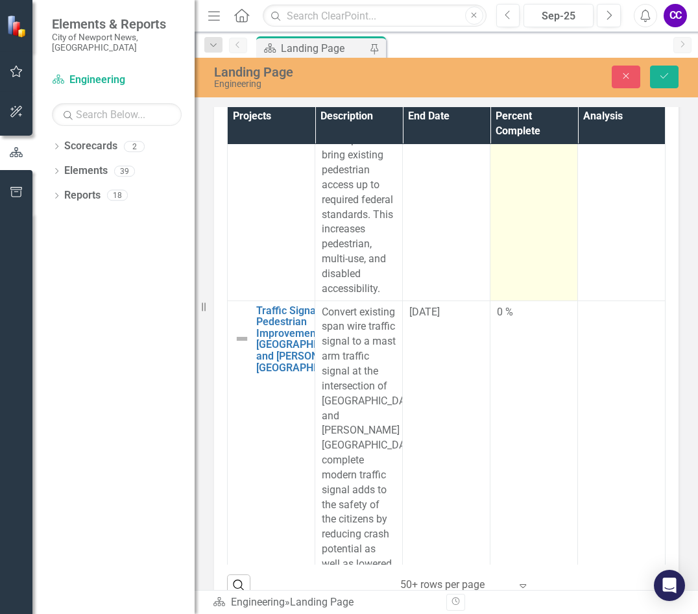
scroll to position [5451, 0]
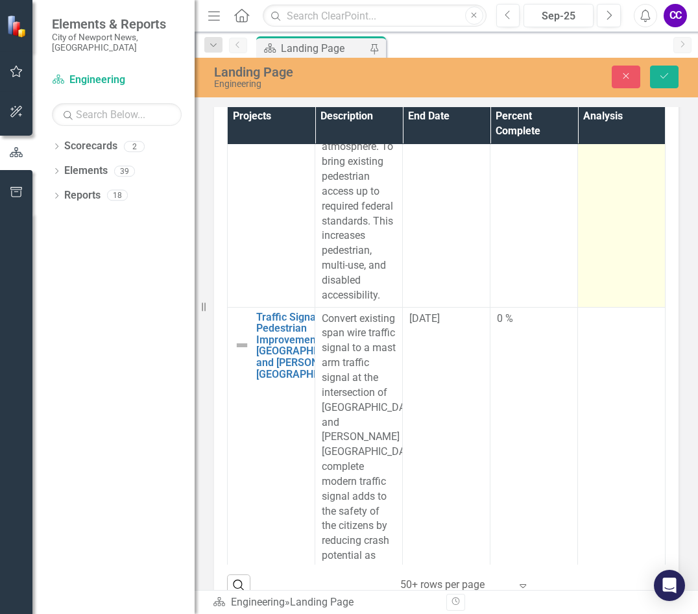
type input "022"
click at [626, 307] on td at bounding box center [622, 73] width 88 height 468
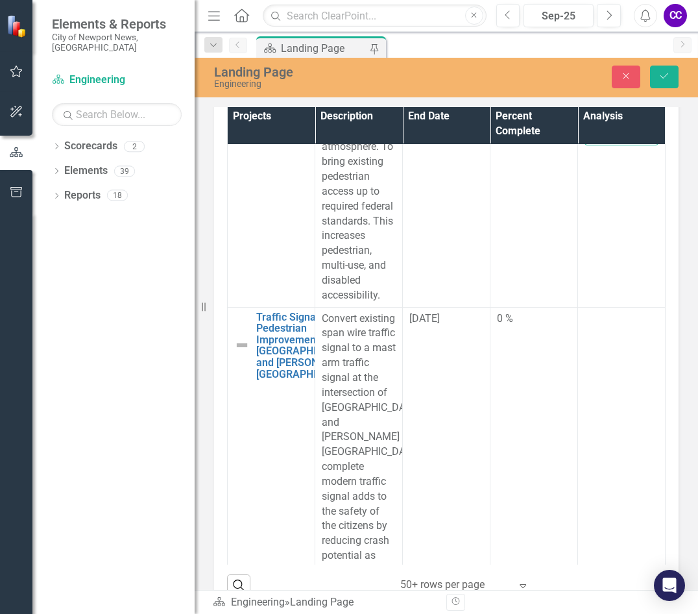
scroll to position [0, 0]
paste body "Rich Text Area. Press ALT-0 for help."
click at [662, 78] on icon "Save" at bounding box center [665, 75] width 12 height 9
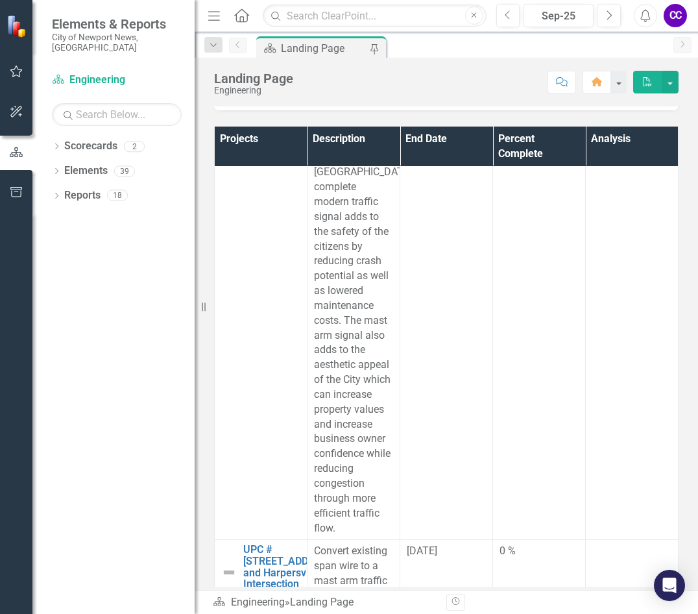
scroll to position [5451, 0]
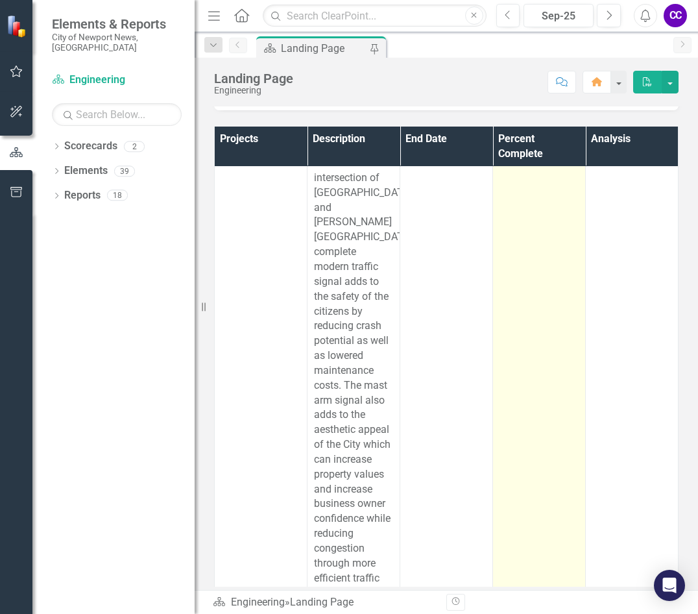
click at [493, 403] on td "0 %" at bounding box center [539, 348] width 93 height 513
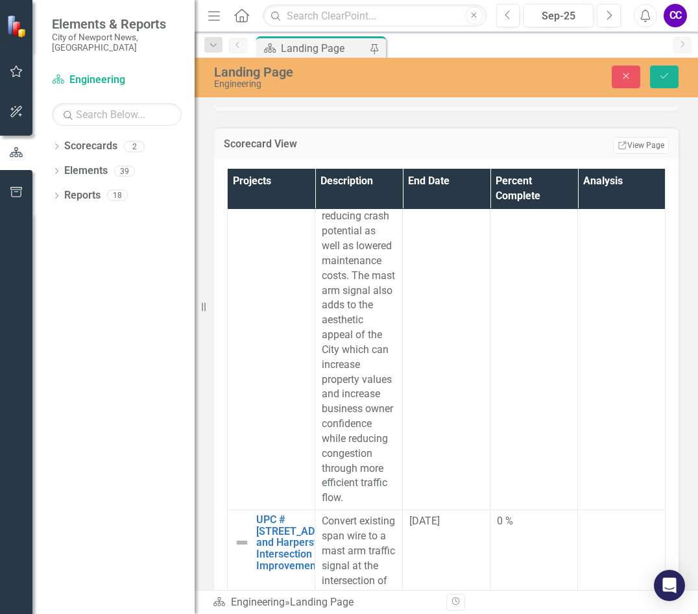
scroll to position [5970, 0]
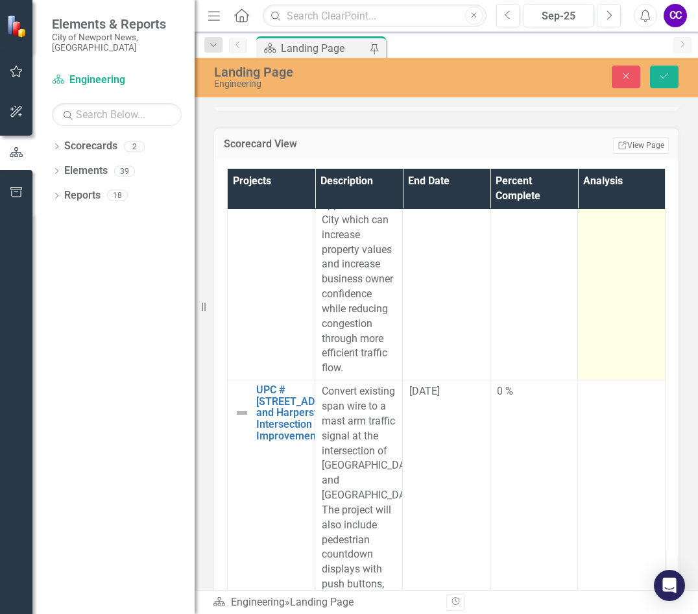
type input "071"
click at [617, 380] on td at bounding box center [622, 117] width 88 height 528
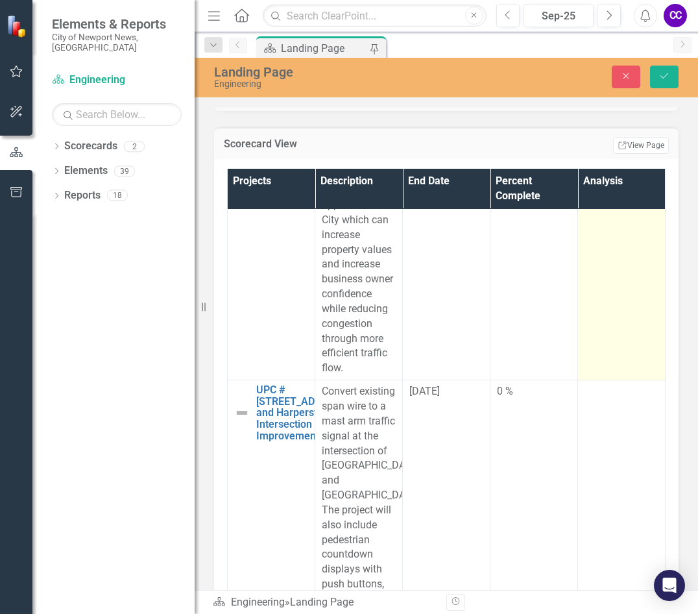
paste body "Rich Text Area. Press ALT-0 for help."
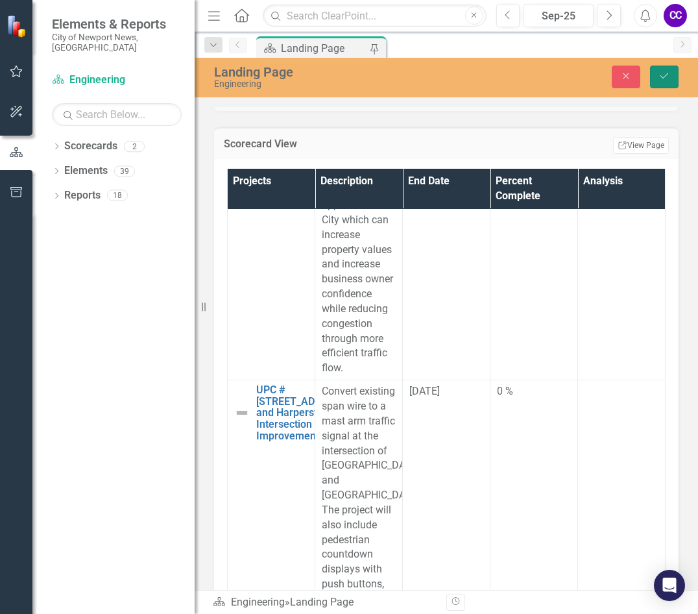
click at [670, 81] on button "Save" at bounding box center [664, 77] width 29 height 23
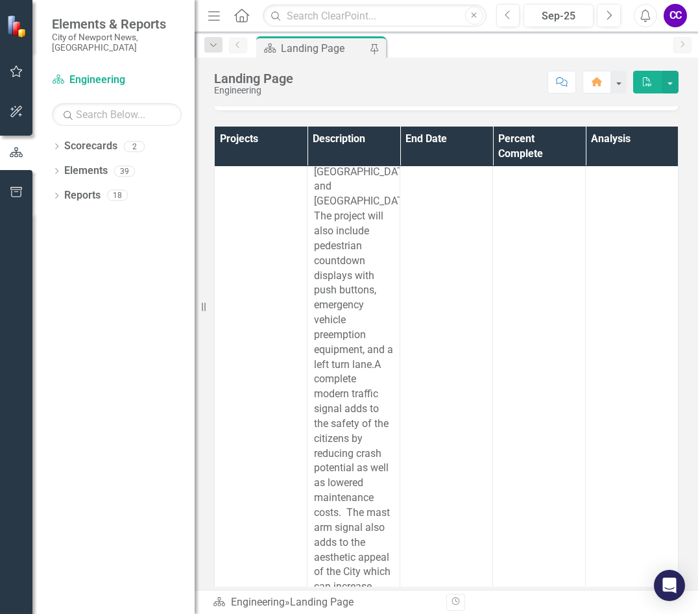
scroll to position [5970, 0]
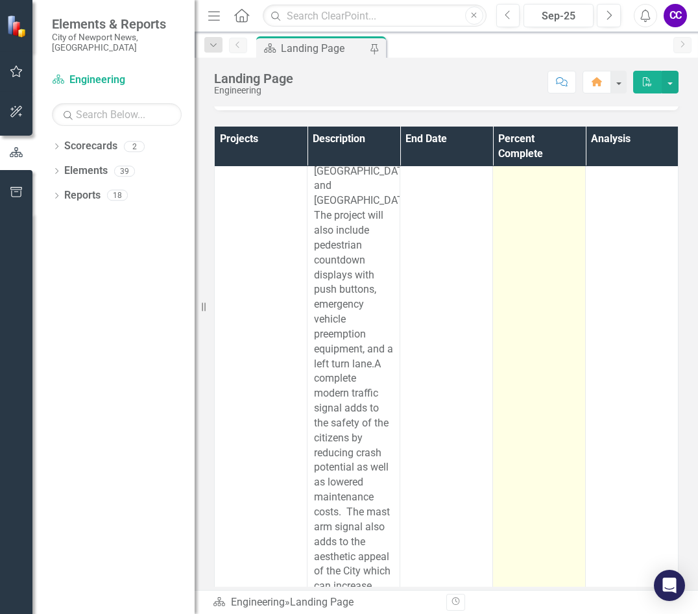
click at [548, 341] on td "0 %" at bounding box center [539, 409] width 93 height 646
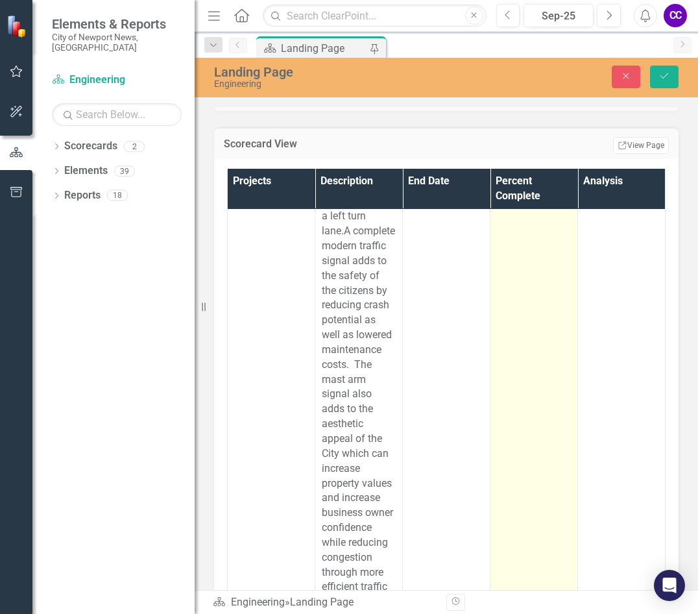
scroll to position [6424, 0]
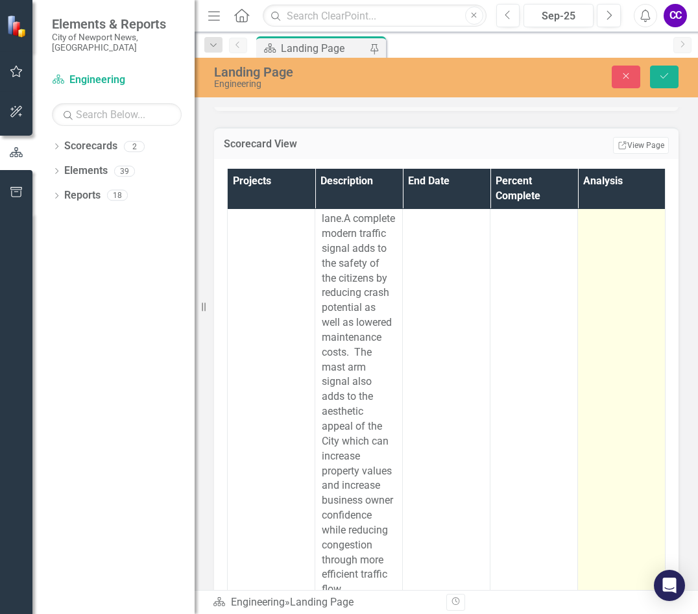
type input "048"
click at [607, 481] on td at bounding box center [622, 263] width 88 height 675
click at [608, 482] on td at bounding box center [622, 263] width 88 height 675
click at [624, 51] on body "Rich Text Area. Press ALT-0 for help." at bounding box center [621, 63] width 71 height 195
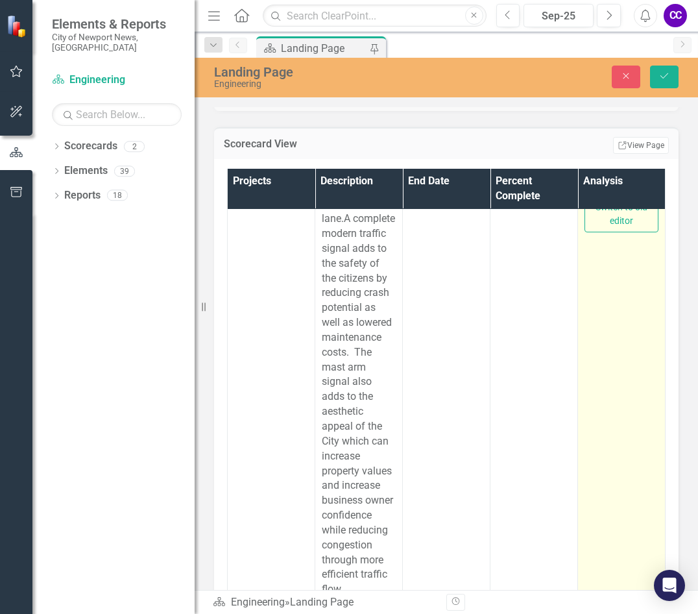
paste body "Rich Text Area. Press ALT-0 for help."
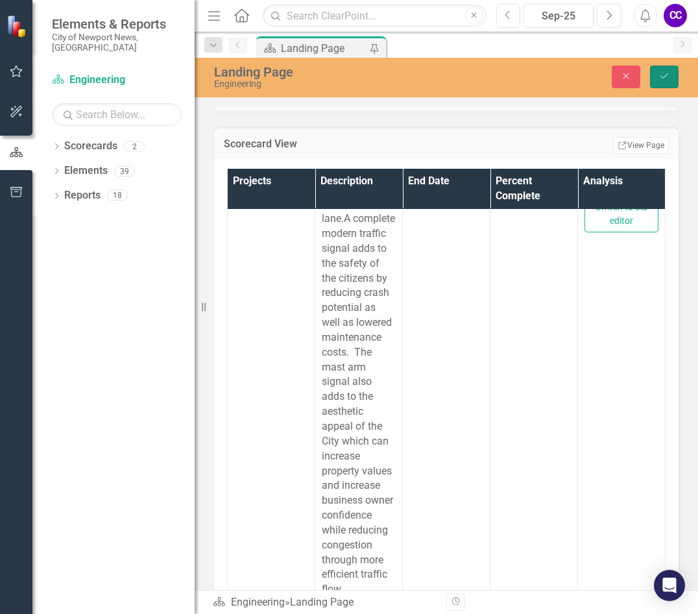
click at [666, 77] on icon "Save" at bounding box center [665, 75] width 12 height 9
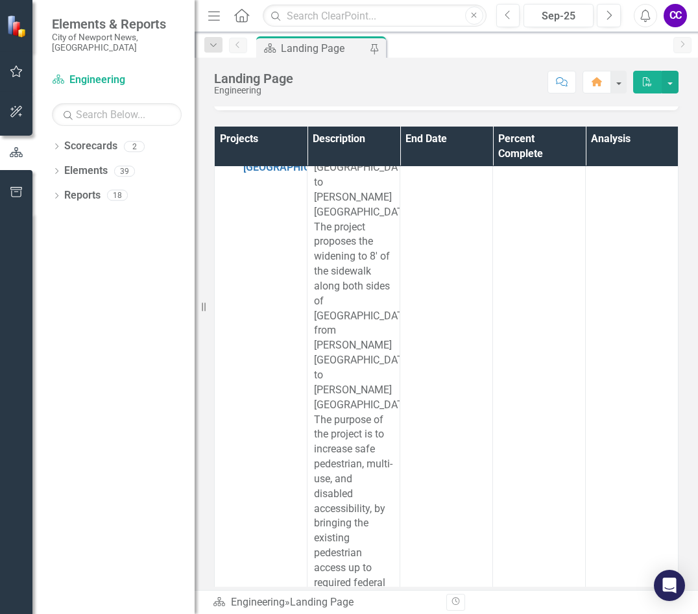
scroll to position [6619, 0]
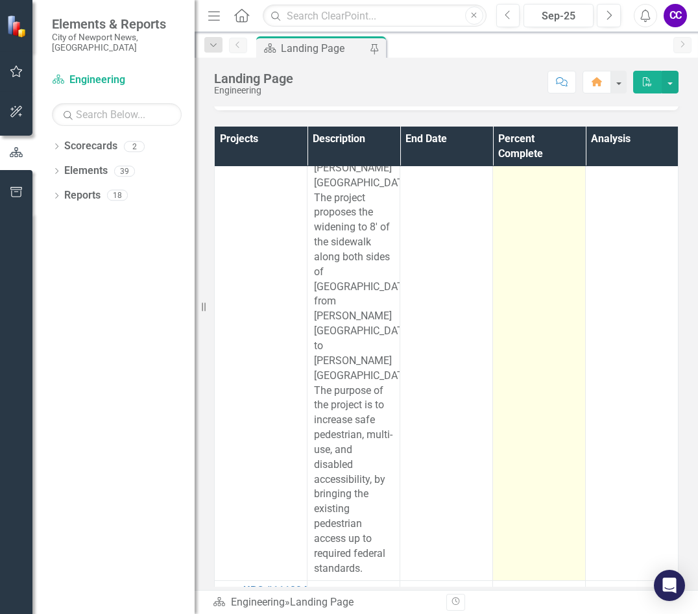
click at [542, 370] on td "0 %" at bounding box center [539, 331] width 93 height 498
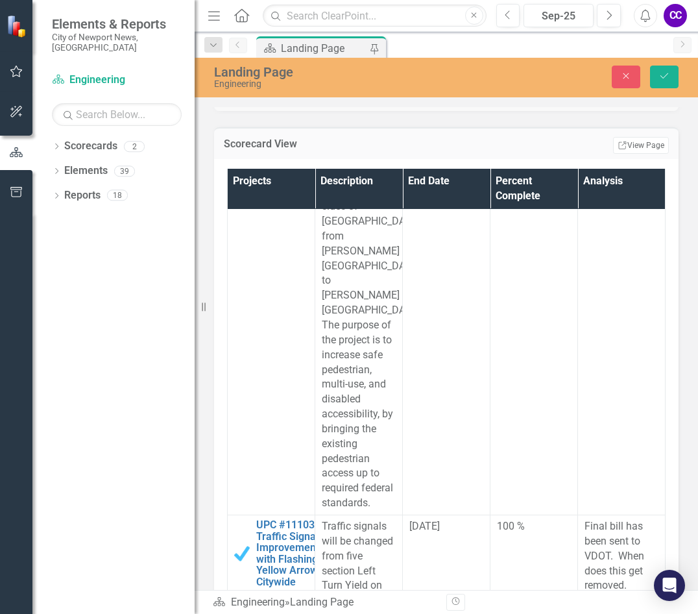
scroll to position [7203, 0]
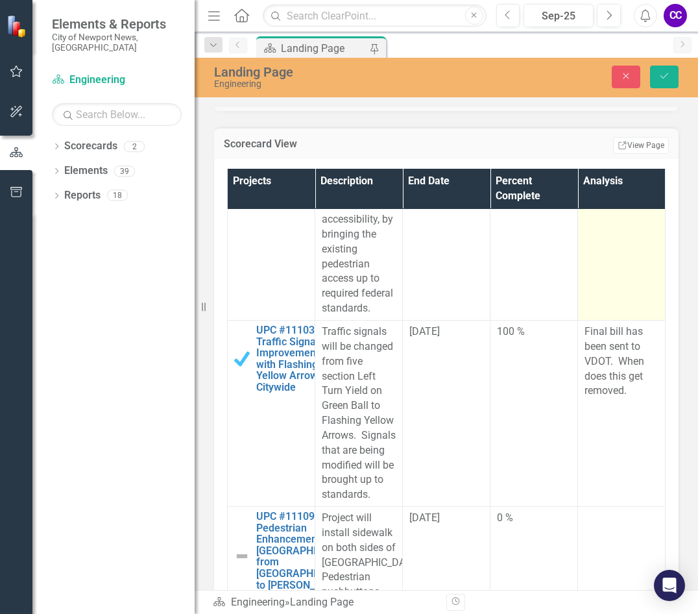
type input "017"
click at [631, 321] on td at bounding box center [622, 72] width 88 height 498
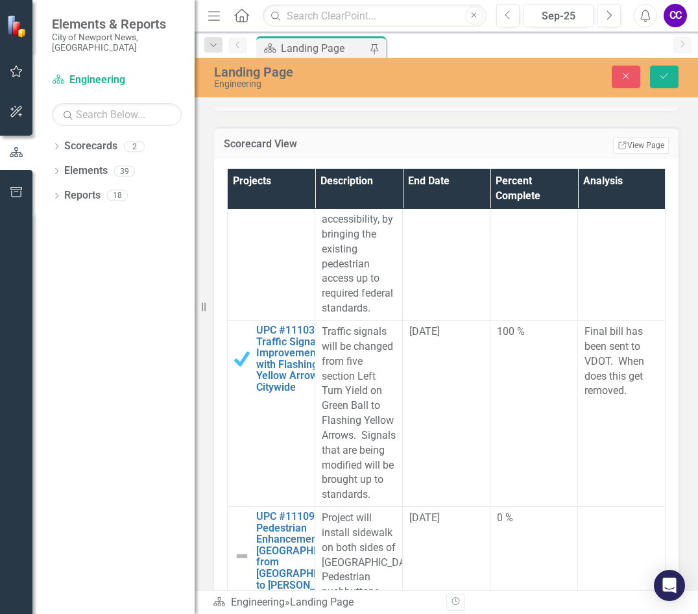
scroll to position [0, 0]
paste body "Rich Text Area. Press ALT-0 for help."
click at [672, 74] on button "Save" at bounding box center [664, 77] width 29 height 23
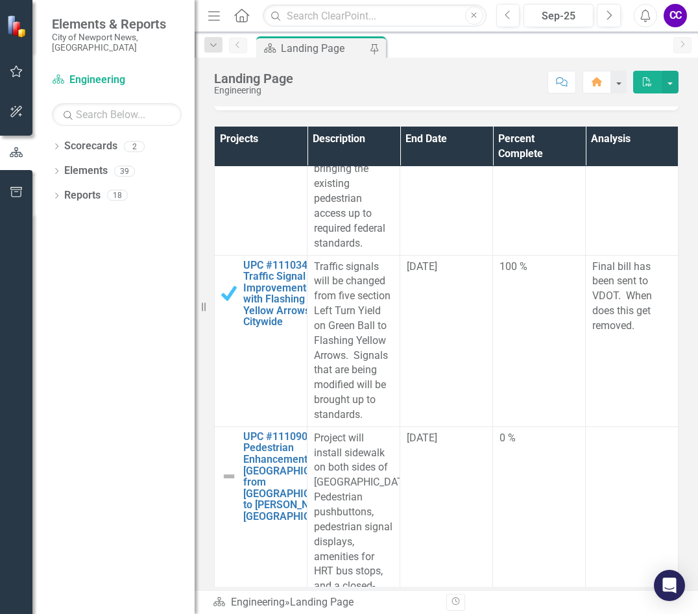
scroll to position [7008, 0]
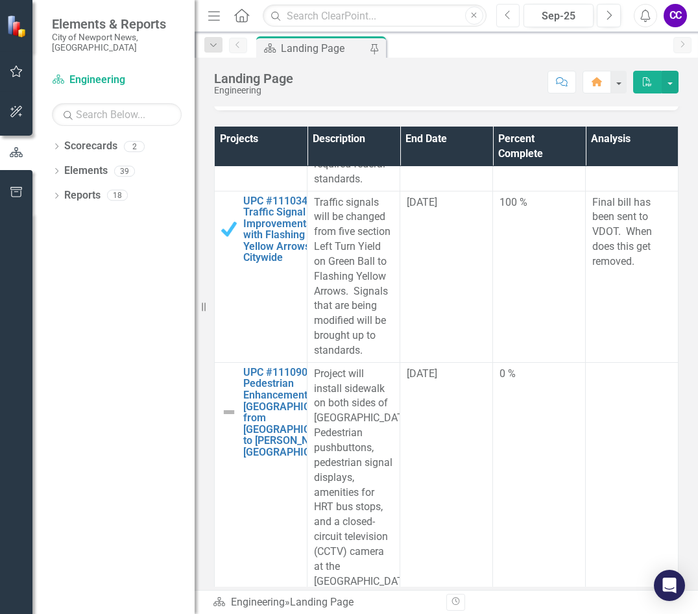
click at [509, 21] on button "Previous" at bounding box center [508, 15] width 24 height 23
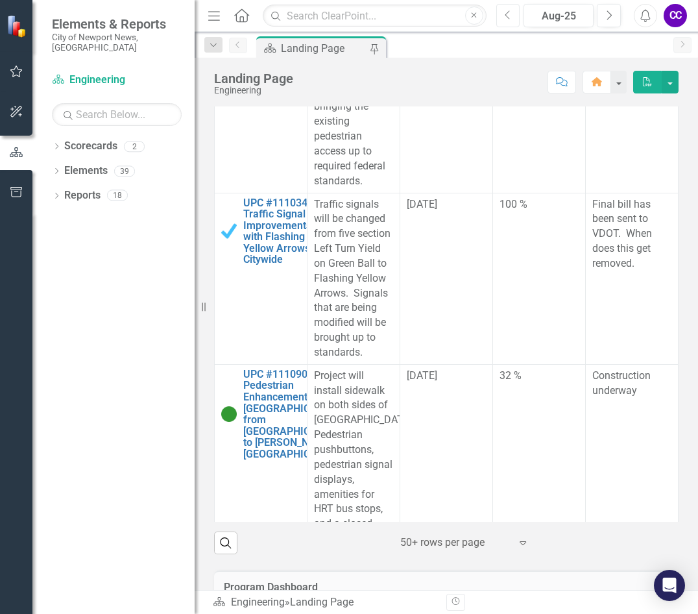
scroll to position [6943, 0]
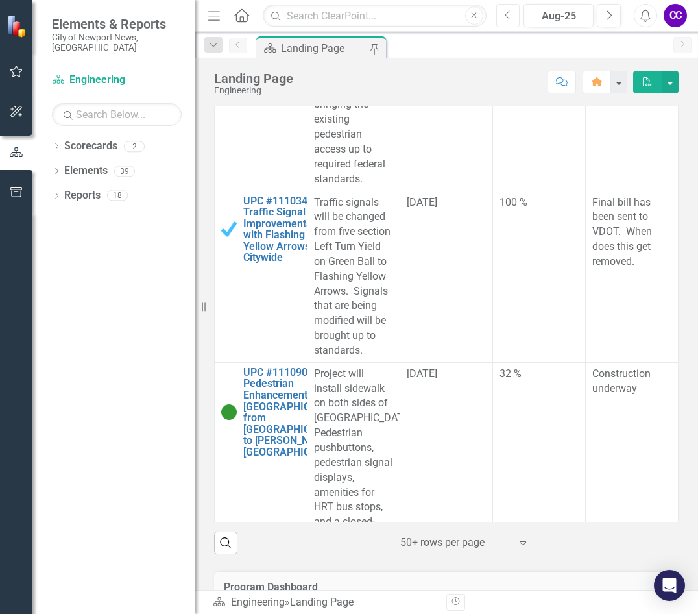
click at [515, 21] on button "Previous" at bounding box center [508, 15] width 24 height 23
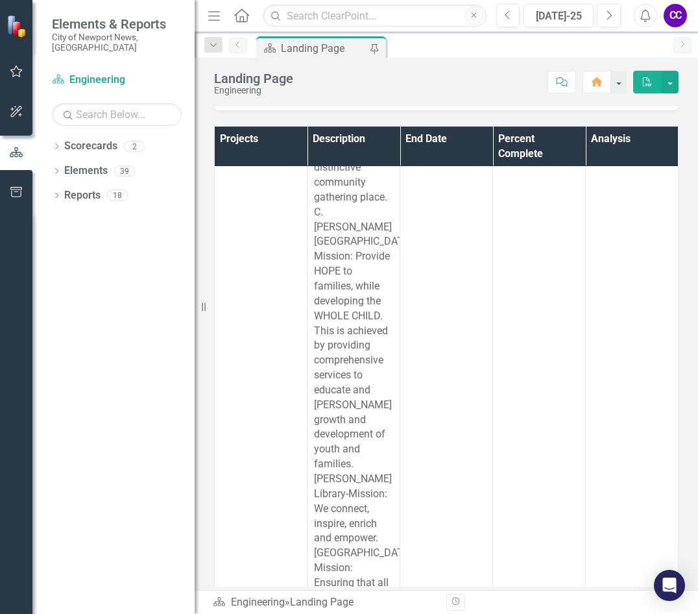
scroll to position [649, 0]
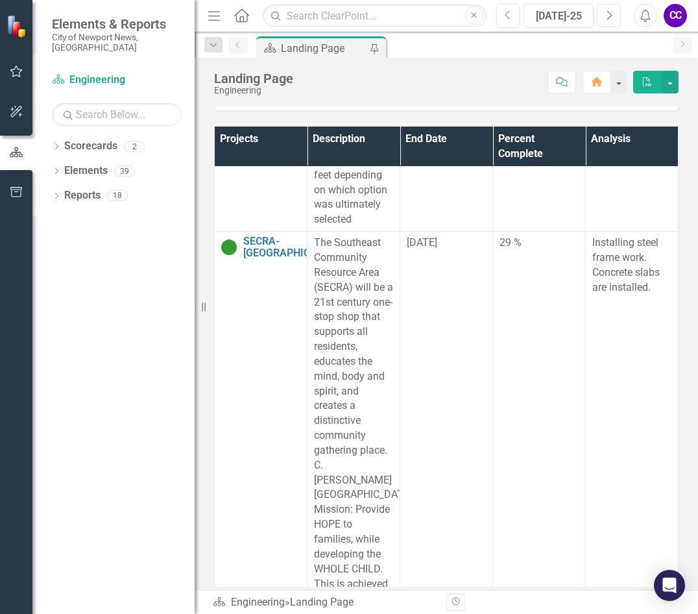
click at [613, 16] on button "Next" at bounding box center [609, 15] width 24 height 23
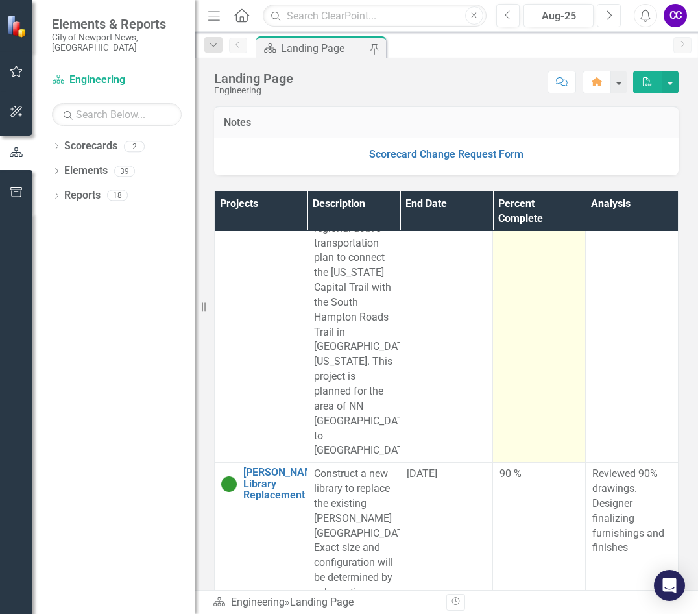
scroll to position [324, 0]
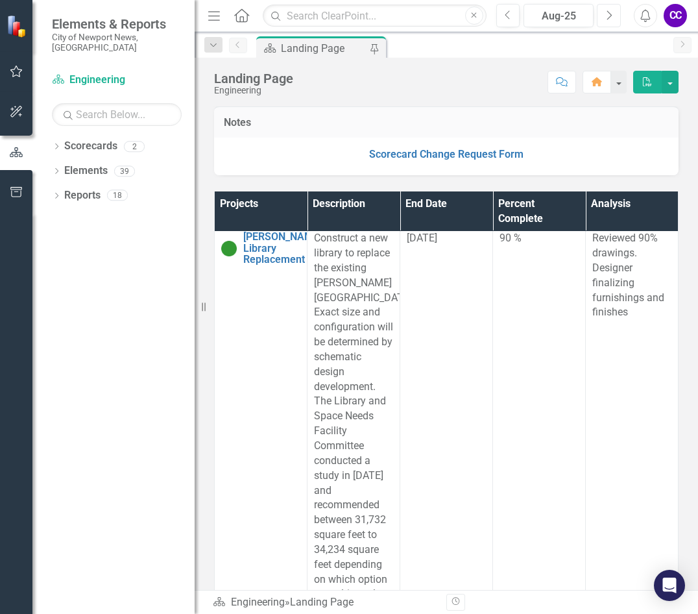
click at [605, 21] on button "Next" at bounding box center [609, 15] width 24 height 23
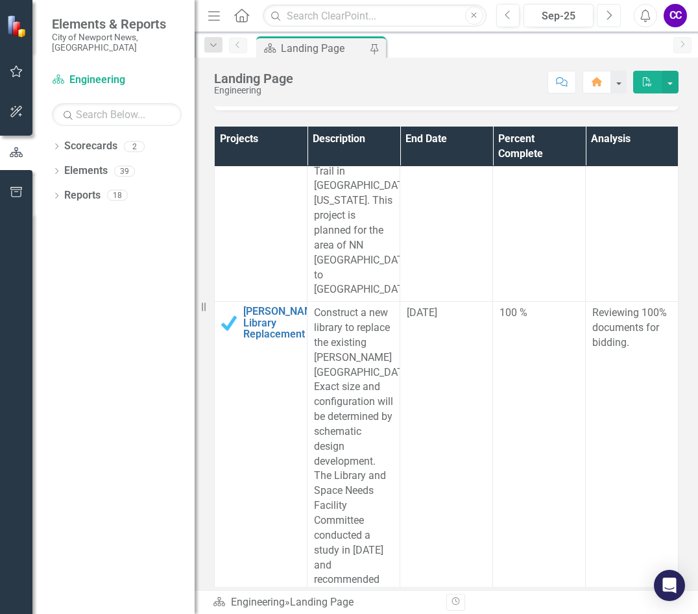
scroll to position [454, 0]
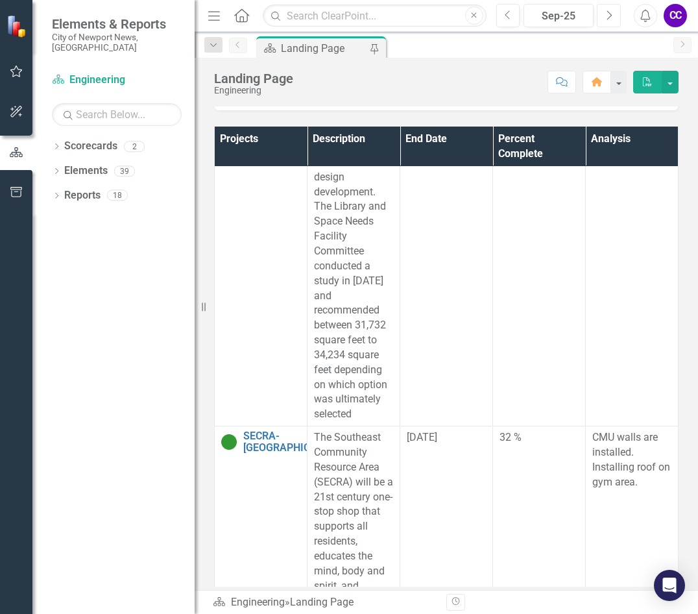
click at [606, 11] on icon "Next" at bounding box center [608, 16] width 7 height 12
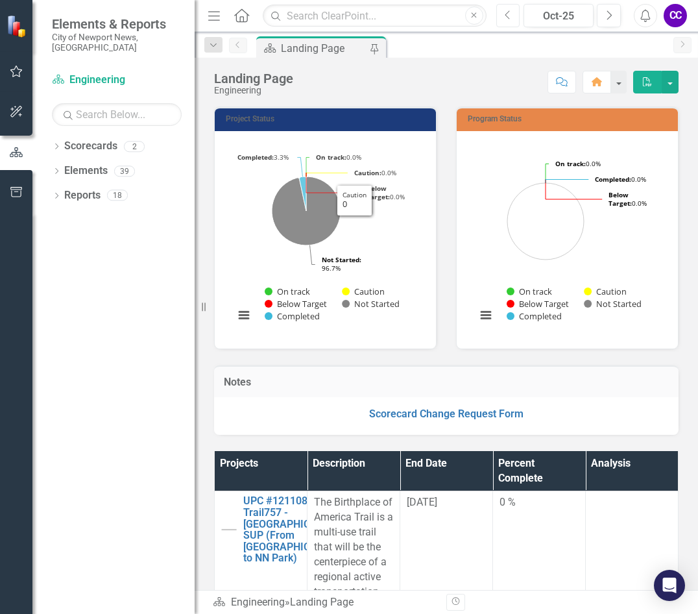
click at [517, 9] on button "Previous" at bounding box center [508, 15] width 24 height 23
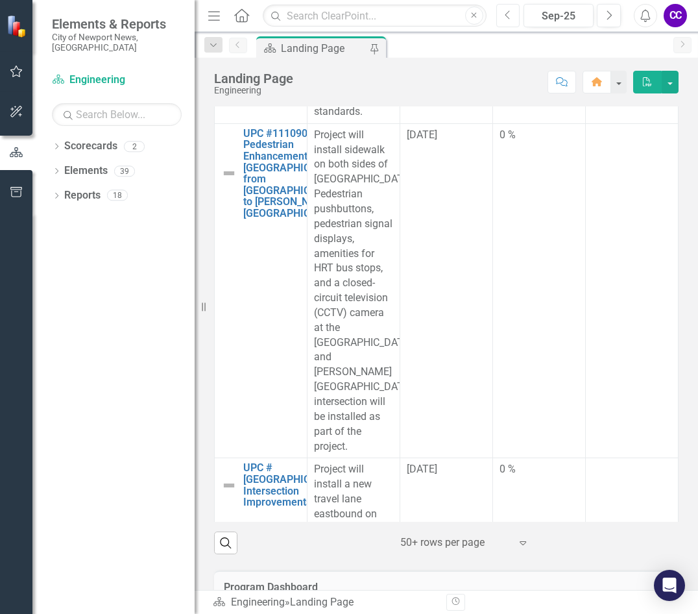
scroll to position [7203, 0]
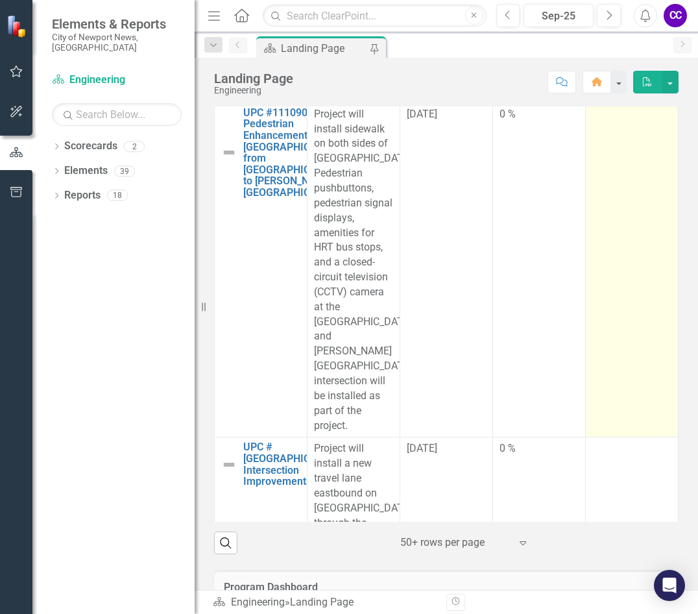
click at [586, 353] on td at bounding box center [632, 270] width 93 height 335
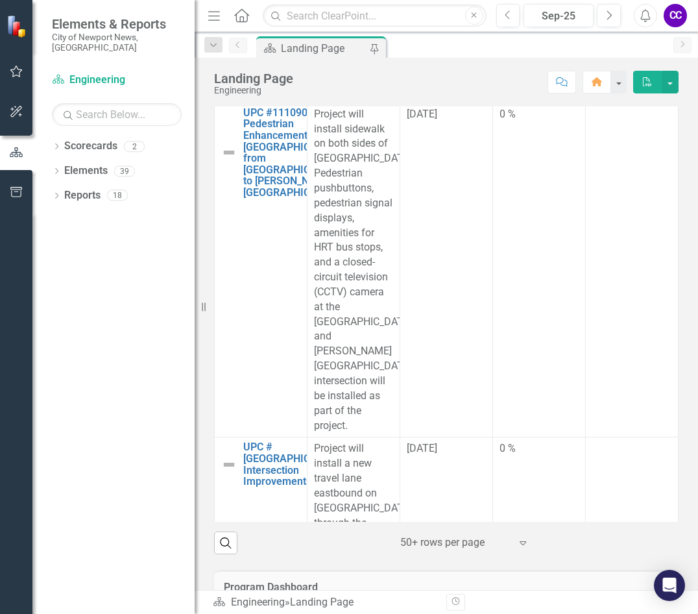
drag, startPoint x: 578, startPoint y: 353, endPoint x: 561, endPoint y: 353, distance: 16.9
click at [586, 352] on td at bounding box center [632, 270] width 93 height 335
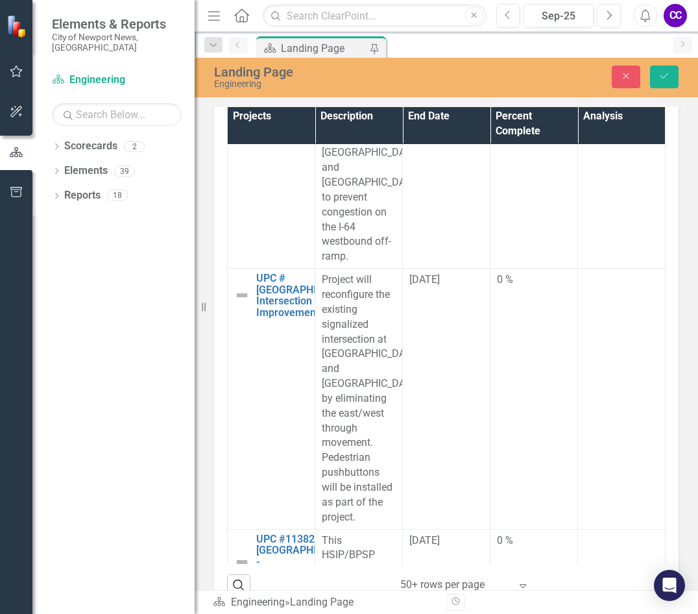
scroll to position [7916, 0]
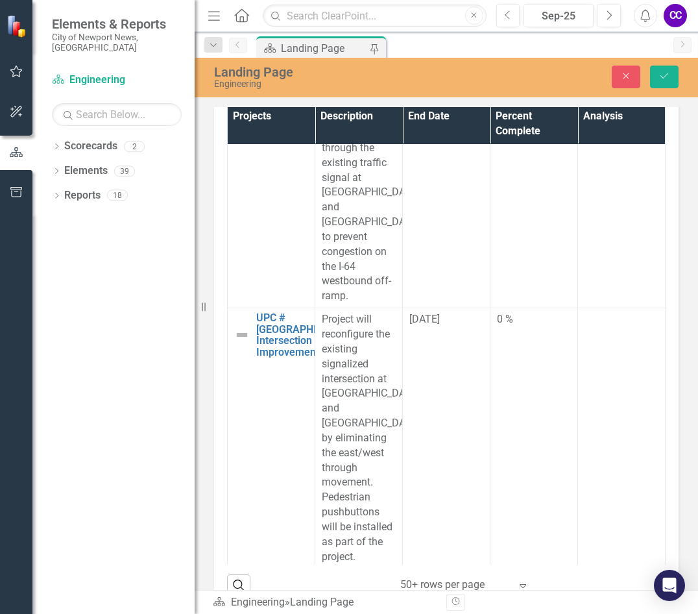
paste body "Rich Text Area. Press ALT-0 for help."
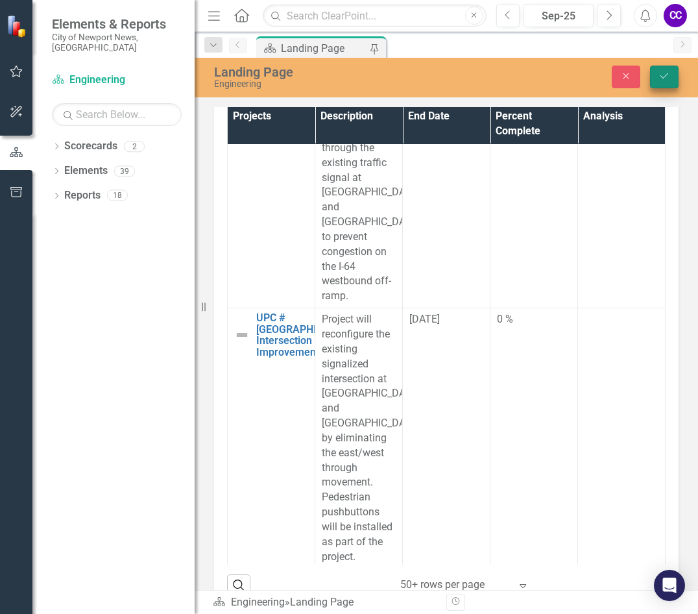
type input "040"
click at [666, 80] on icon "Save" at bounding box center [665, 75] width 12 height 9
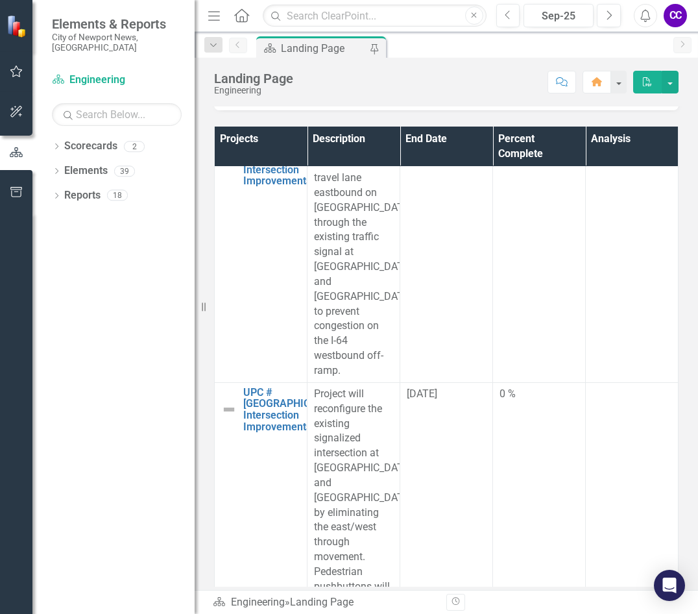
scroll to position [7592, 0]
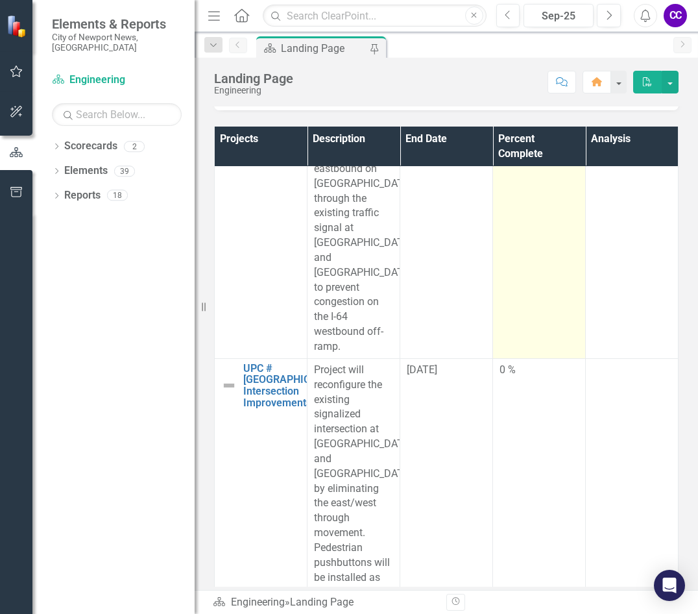
click at [493, 346] on td "0 %" at bounding box center [539, 236] width 93 height 246
click at [493, 345] on td "0 %" at bounding box center [539, 236] width 93 height 246
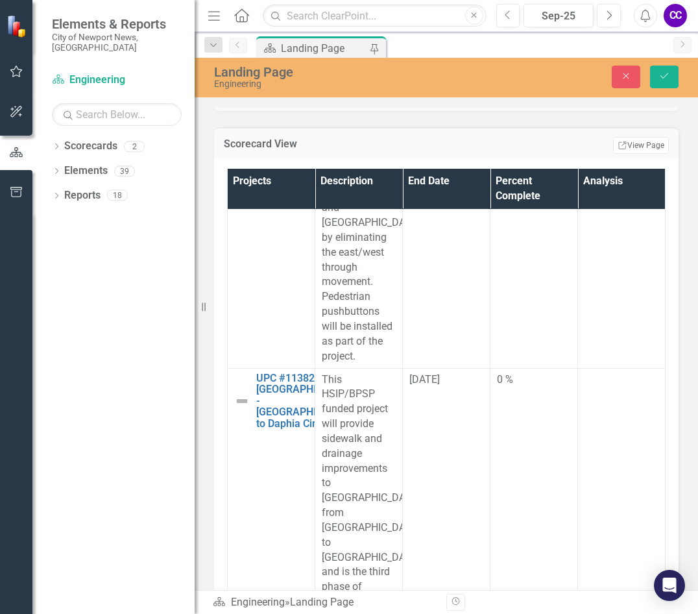
scroll to position [8371, 0]
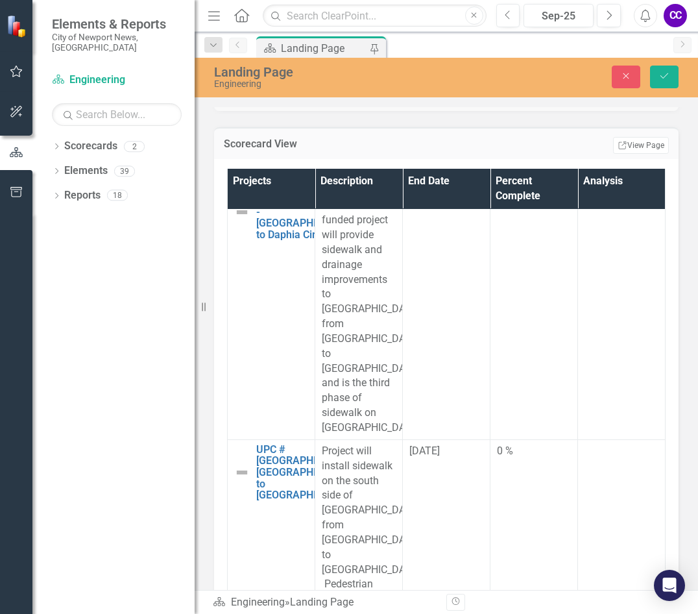
type input "015"
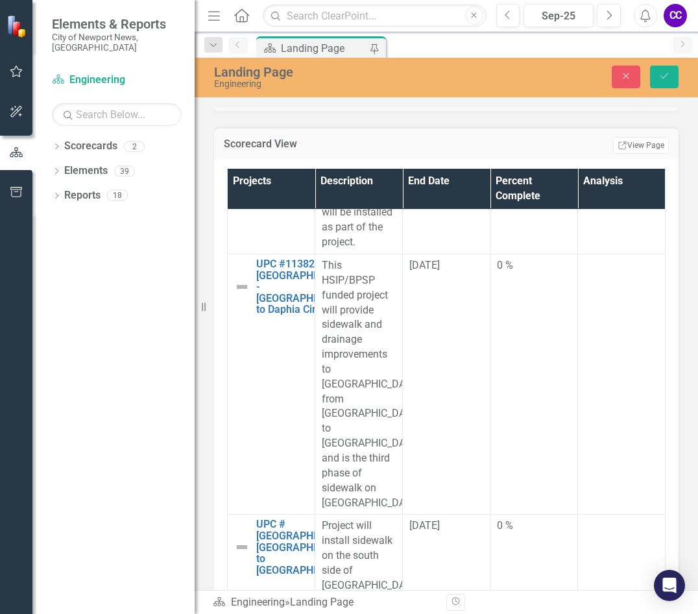
scroll to position [0, 0]
paste body "Rich Text Area. Press ALT-0 for help."
click at [670, 70] on button "Save" at bounding box center [664, 77] width 29 height 23
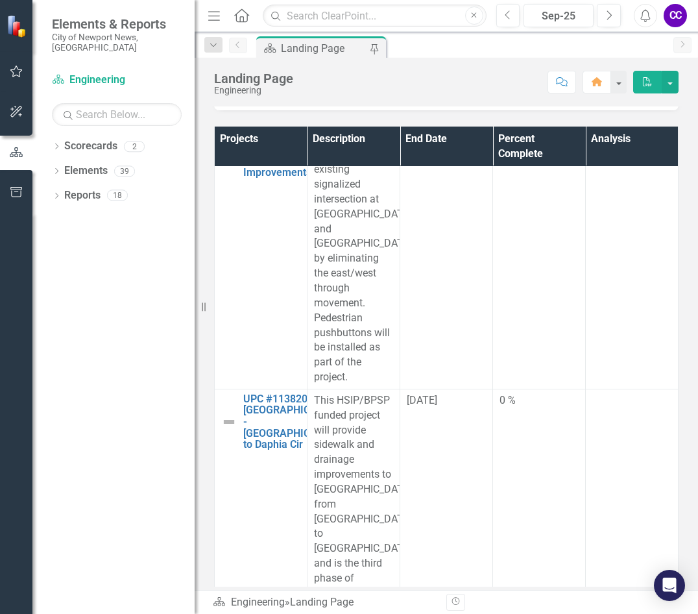
scroll to position [7916, 0]
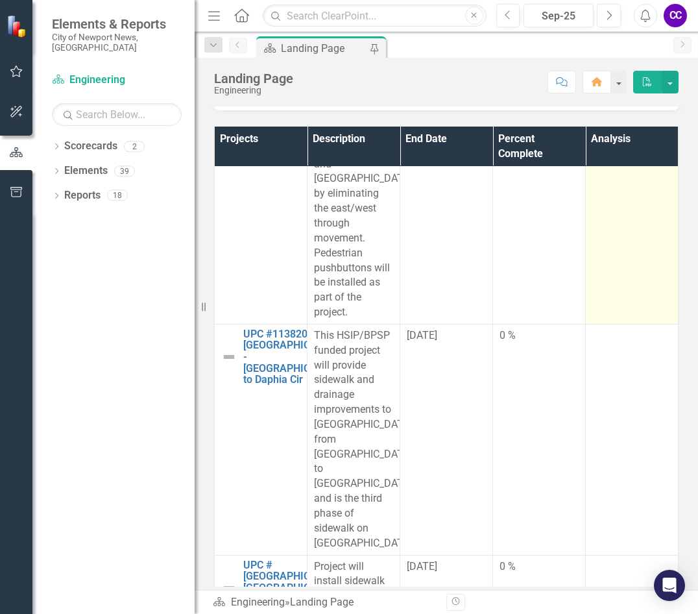
click at [635, 324] on td at bounding box center [632, 194] width 93 height 260
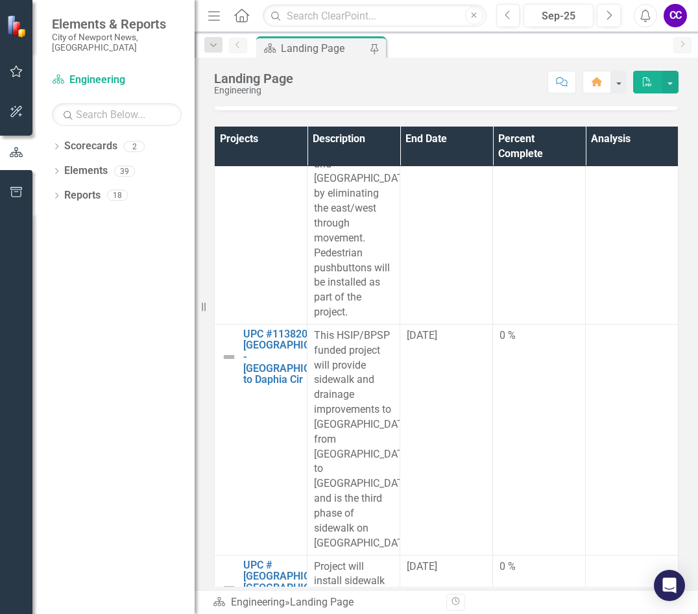
click at [634, 324] on td at bounding box center [632, 194] width 93 height 260
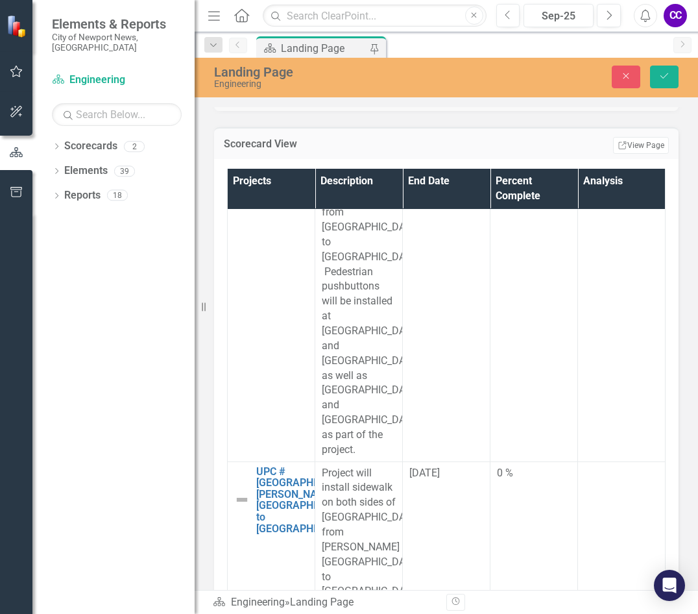
scroll to position [8760, 0]
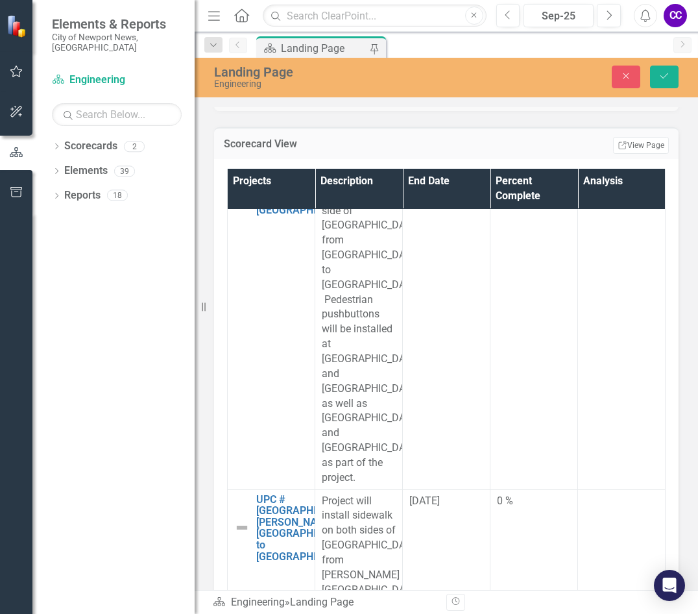
paste body "Rich Text Area. Press ALT-0 for help."
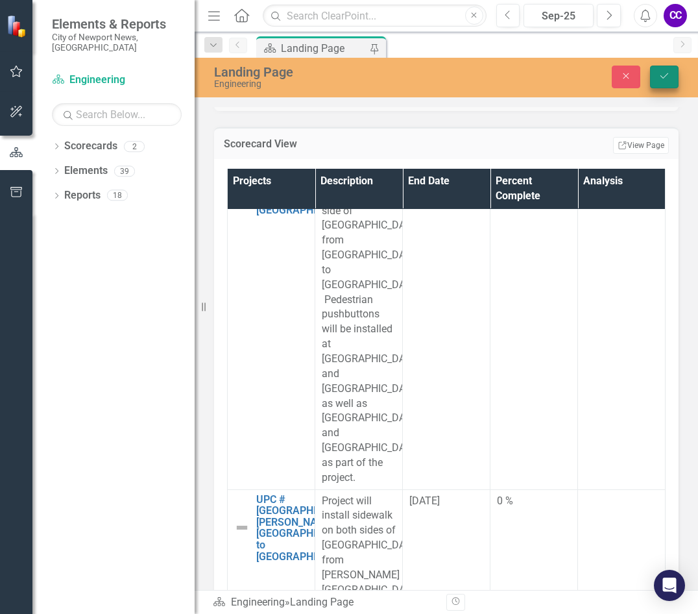
type input "026"
click at [663, 79] on icon "Save" at bounding box center [665, 75] width 12 height 9
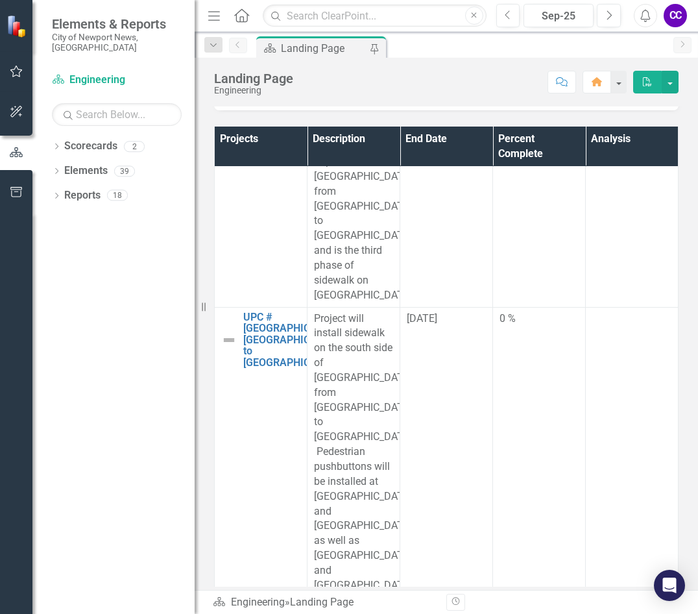
scroll to position [8193, 0]
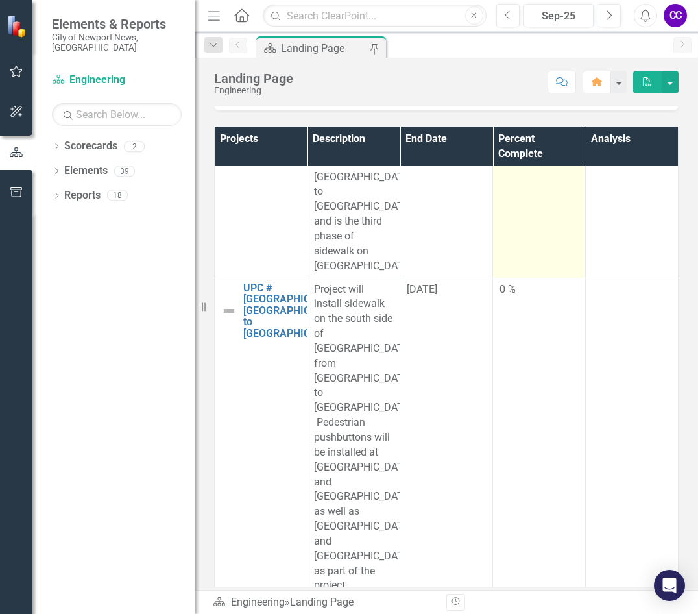
click at [518, 278] on td "0 %" at bounding box center [539, 162] width 93 height 231
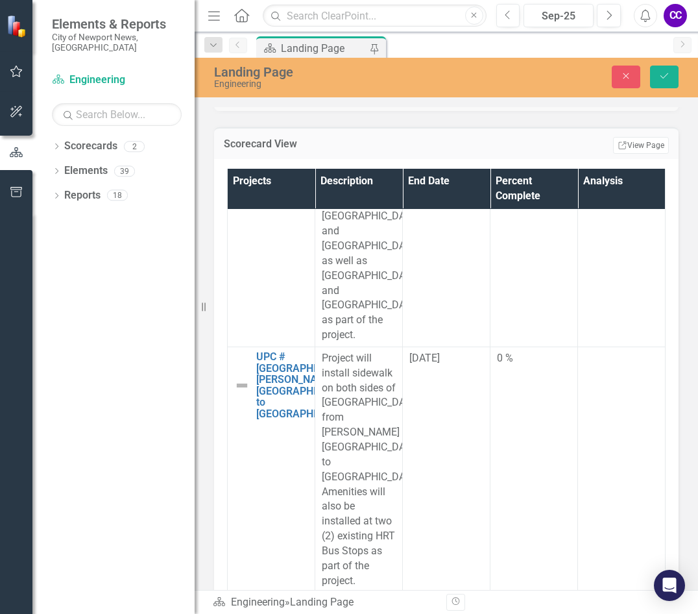
scroll to position [8972, 0]
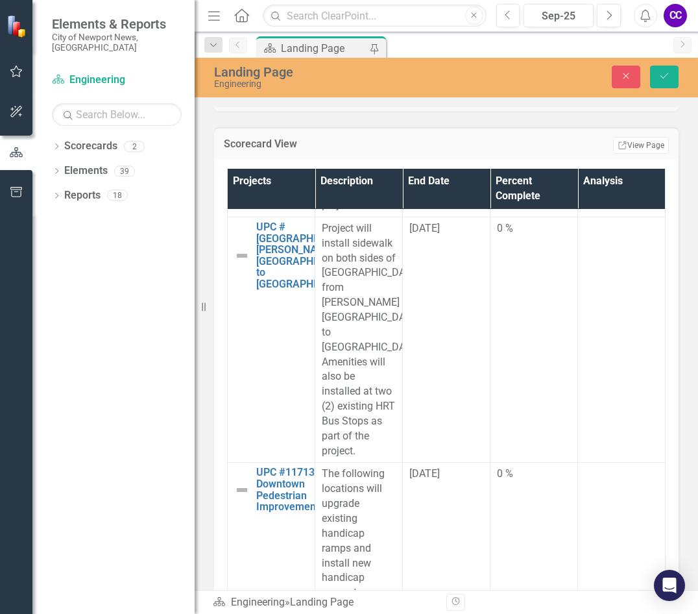
type input "011"
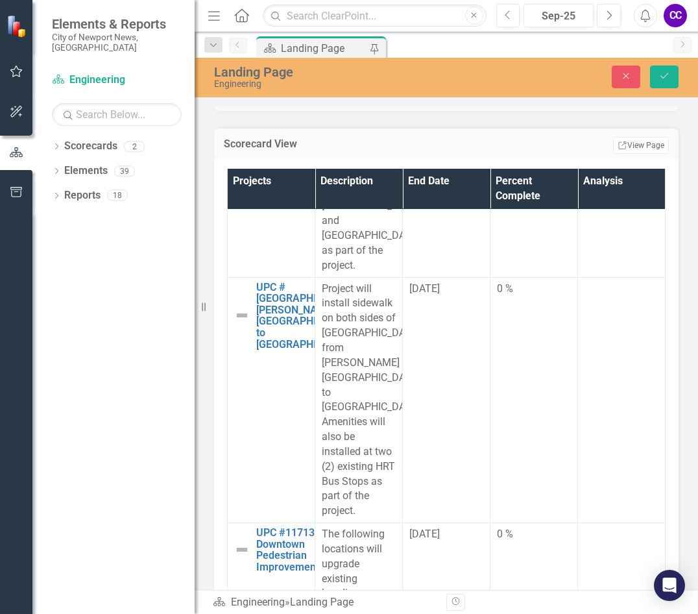
scroll to position [0, 0]
paste body "Rich Text Area. Press ALT-0 for help."
click at [661, 81] on button "Save" at bounding box center [664, 77] width 29 height 23
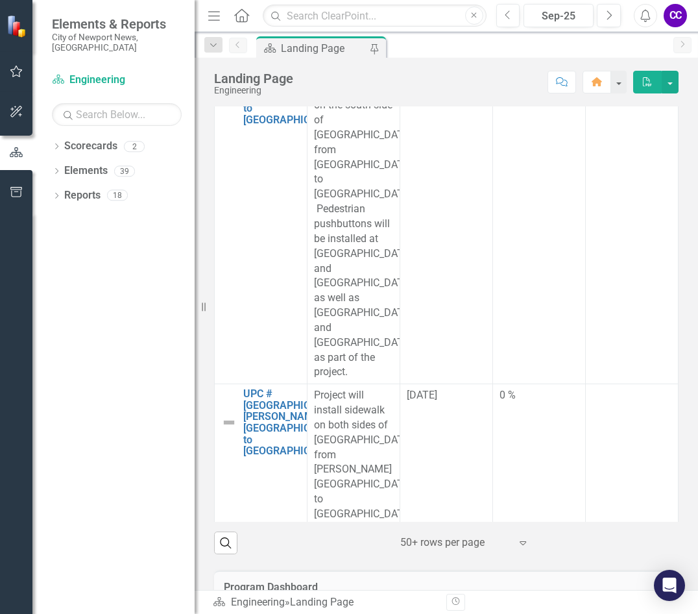
scroll to position [8371, 0]
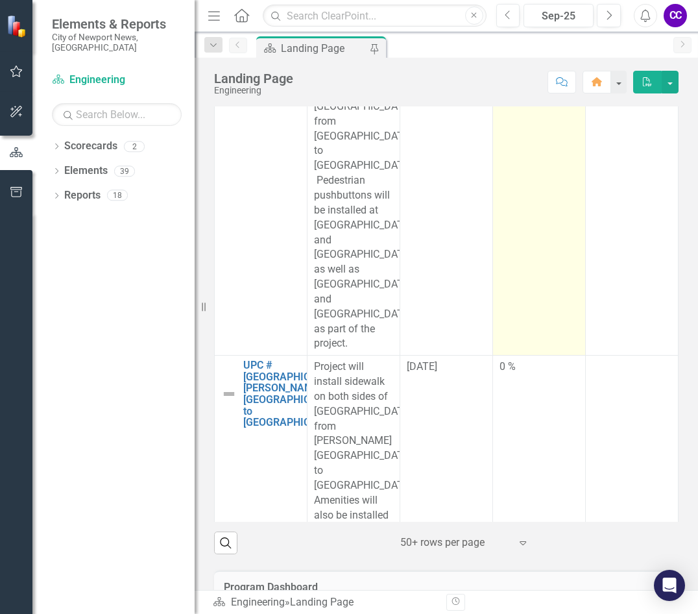
click at [520, 356] on td "0 %" at bounding box center [539, 196] width 93 height 320
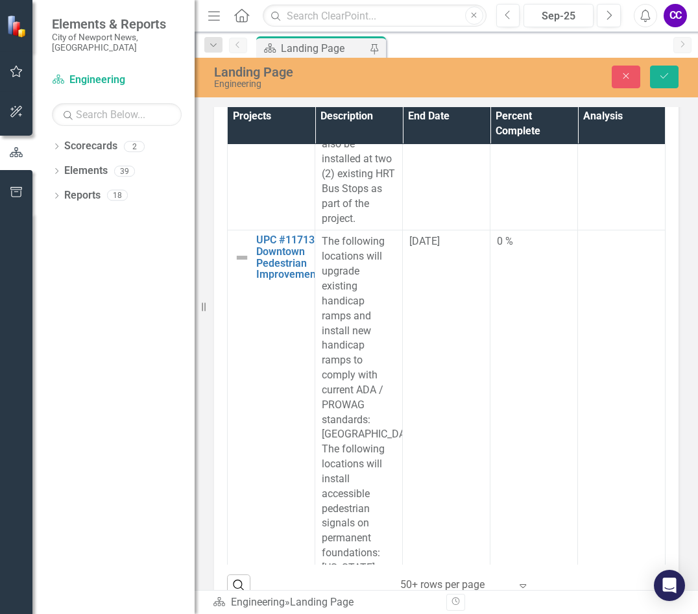
scroll to position [9149, 0]
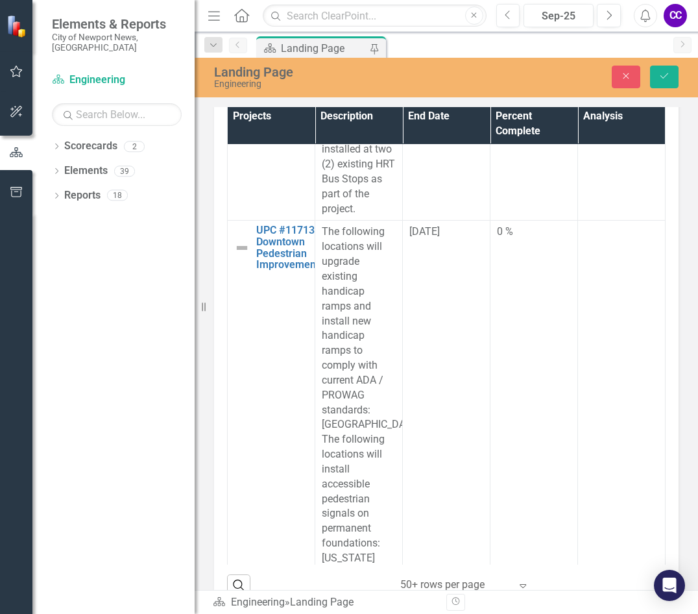
type input "018"
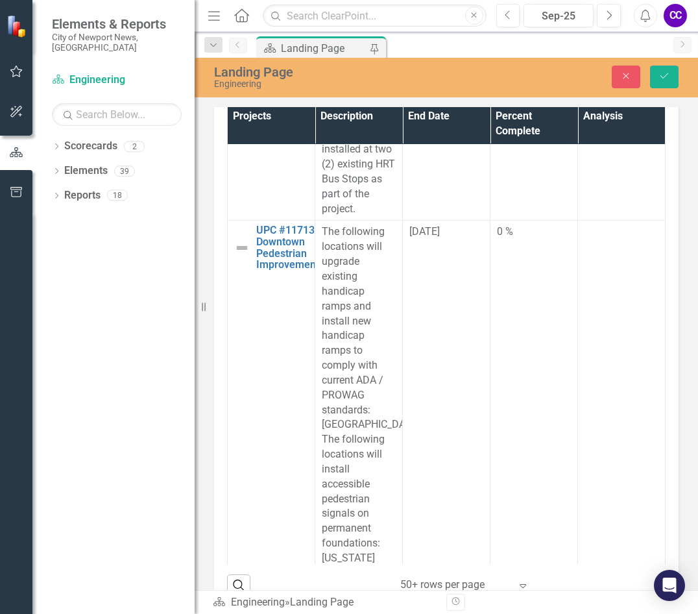
paste body "Rich Text Area. Press ALT-0 for help."
click at [663, 86] on button "Save" at bounding box center [664, 77] width 29 height 23
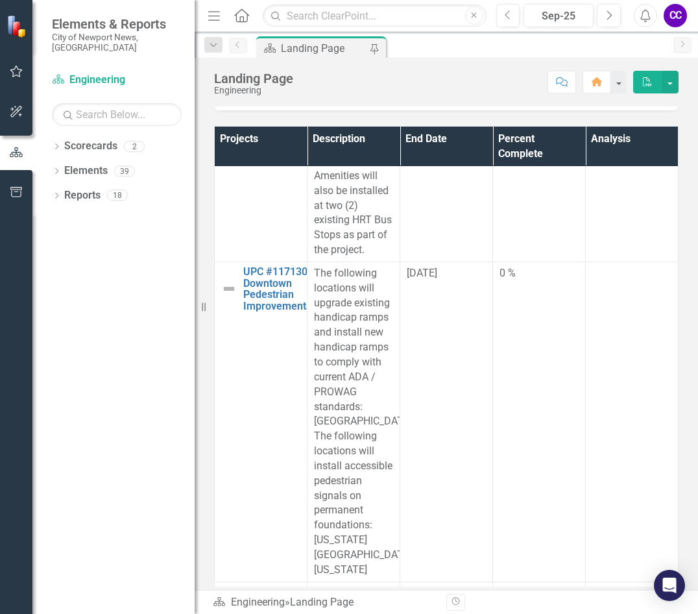
scroll to position [8695, 0]
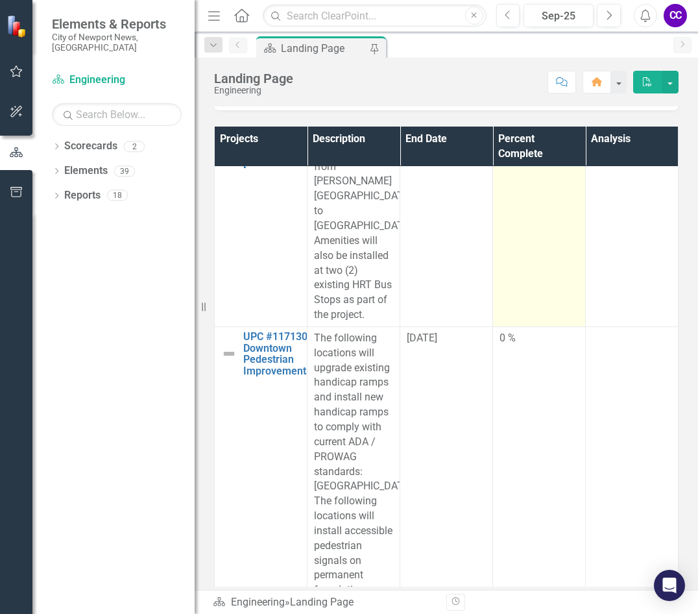
click at [507, 327] on td "0 %" at bounding box center [539, 211] width 93 height 231
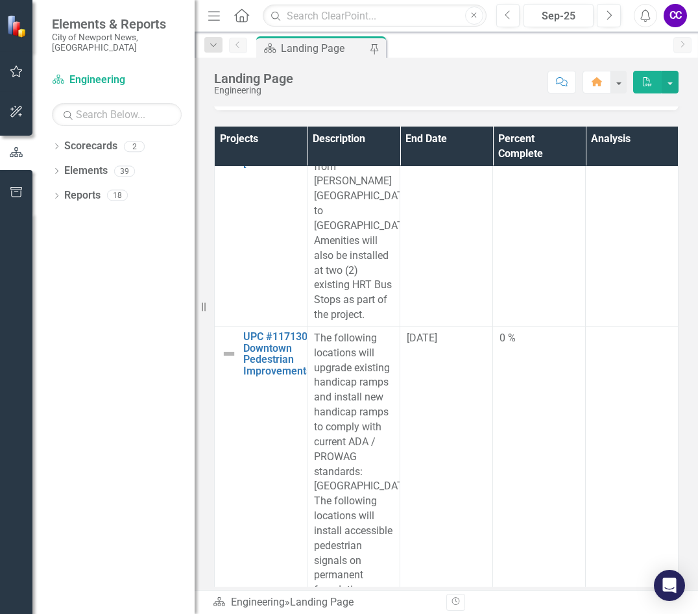
click at [507, 327] on td "0 %" at bounding box center [539, 211] width 93 height 231
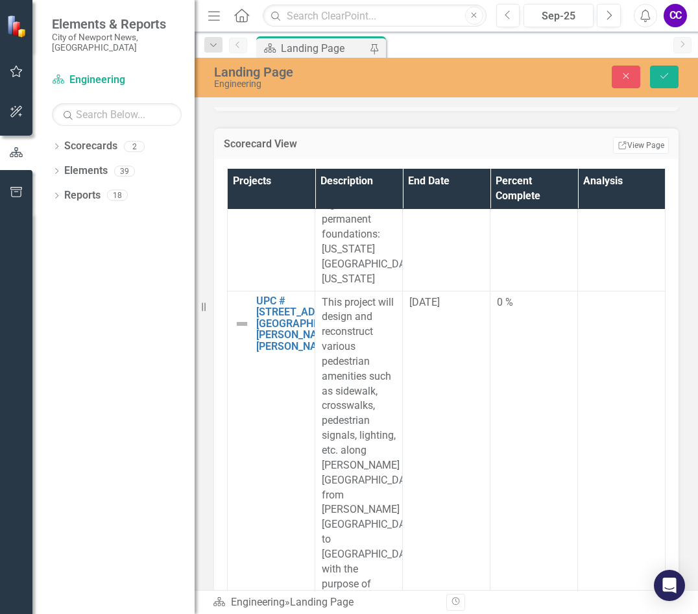
scroll to position [9539, 0]
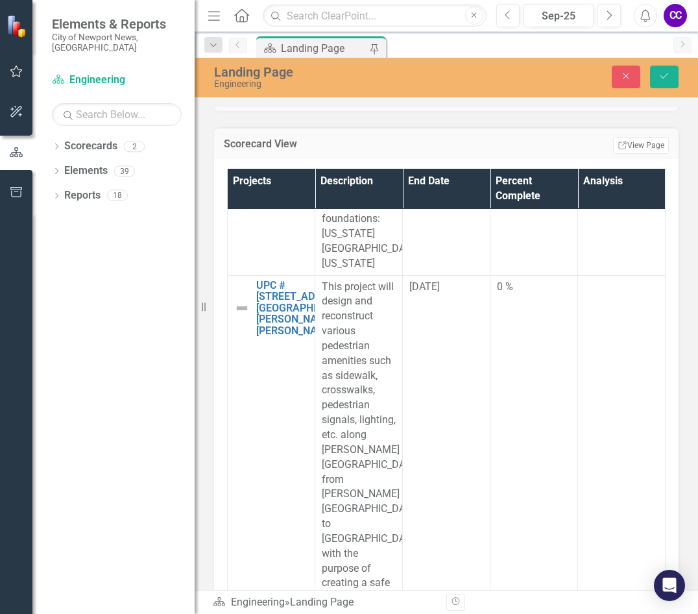
type input "010"
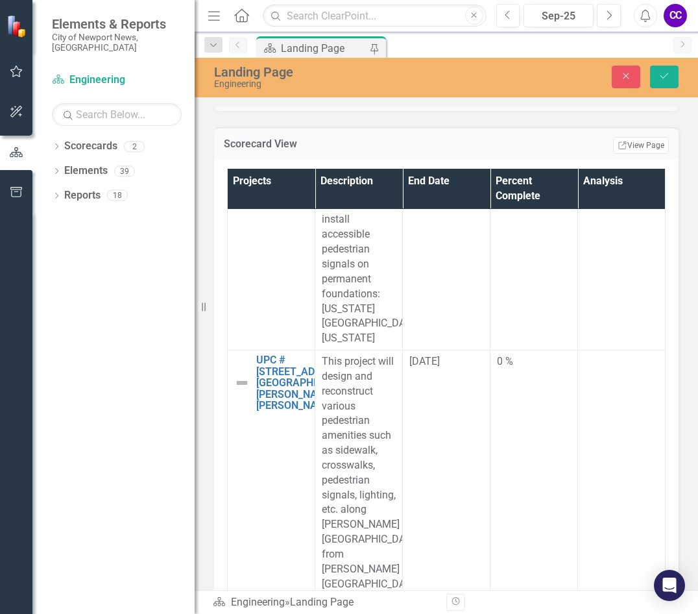
scroll to position [0, 0]
paste body "Rich Text Area. Press ALT-0 for help."
click at [655, 74] on button "Save" at bounding box center [664, 77] width 29 height 23
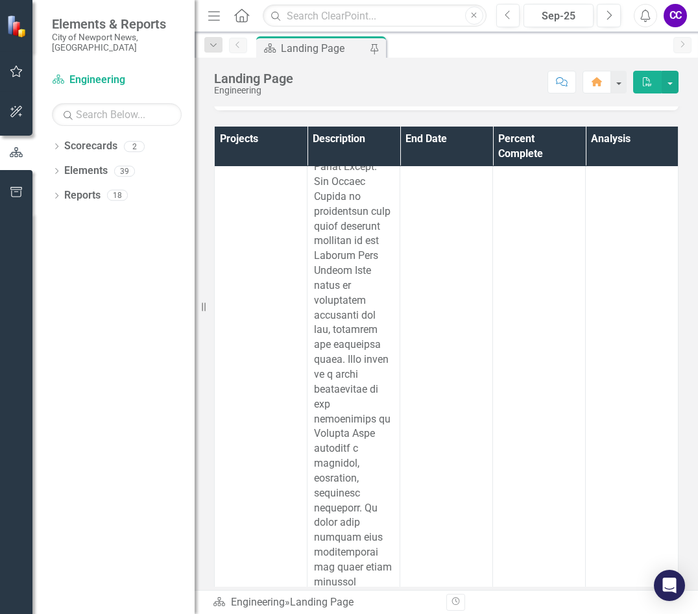
scroll to position [3192, 0]
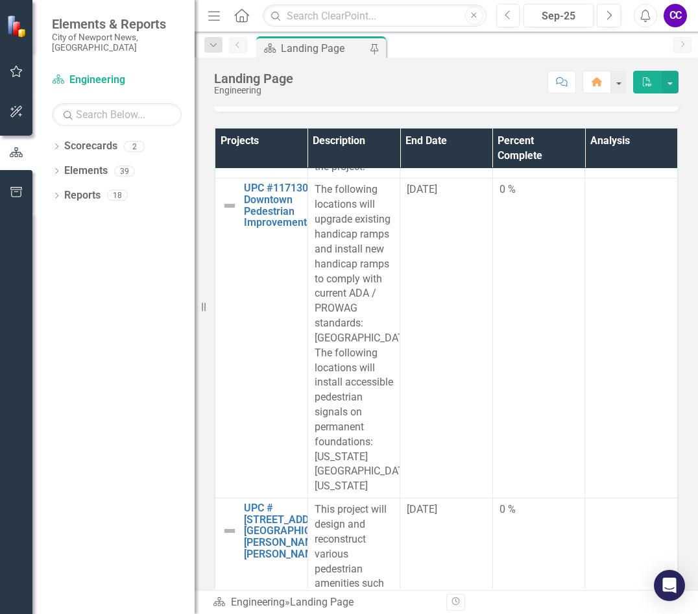
scroll to position [8955, 0]
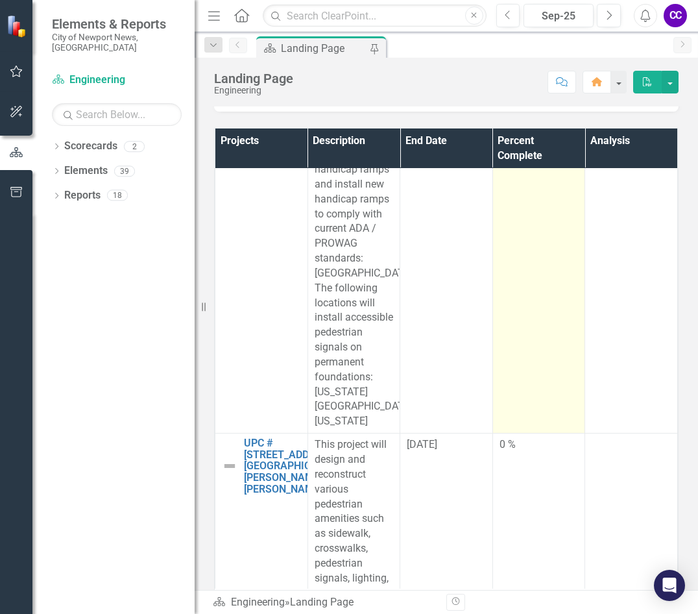
click at [539, 317] on td "0 %" at bounding box center [539, 274] width 93 height 320
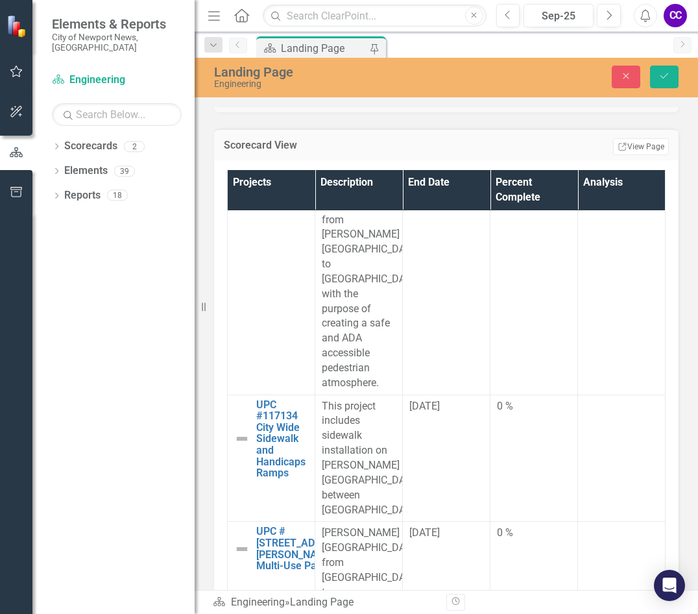
scroll to position [9798, 0]
type input "014"
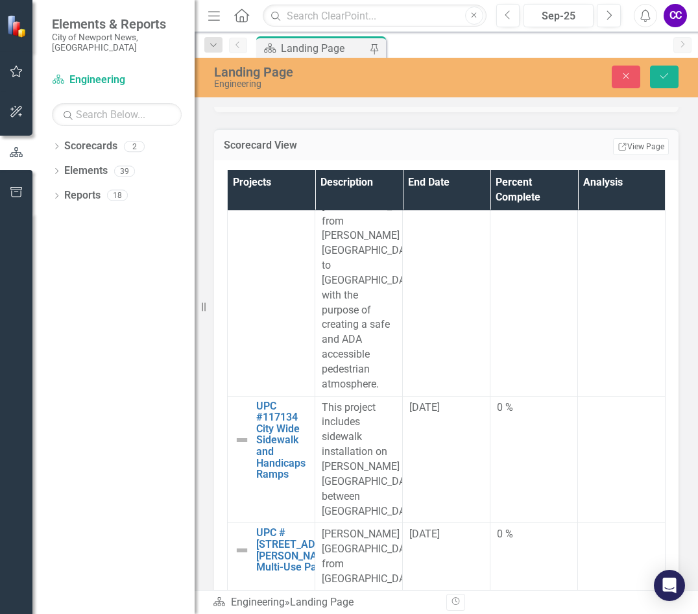
scroll to position [0, 0]
paste body "Rich Text Area. Press ALT-0 for help."
click at [666, 82] on button "Save" at bounding box center [664, 77] width 29 height 23
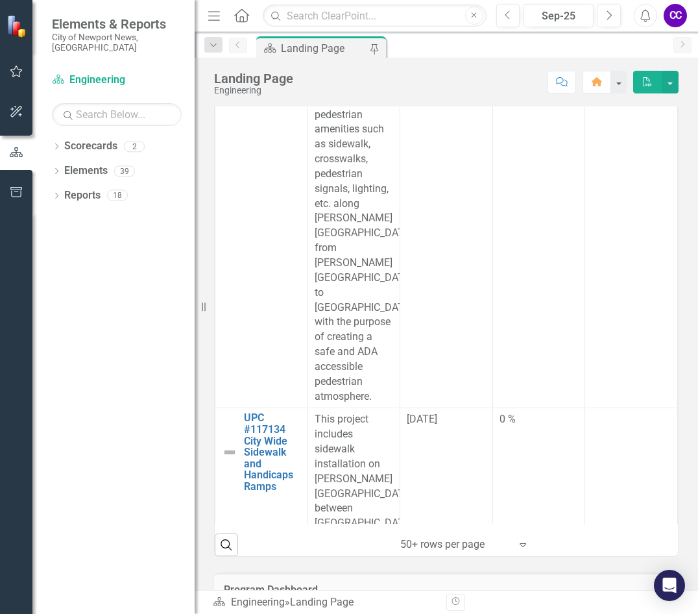
scroll to position [9474, 0]
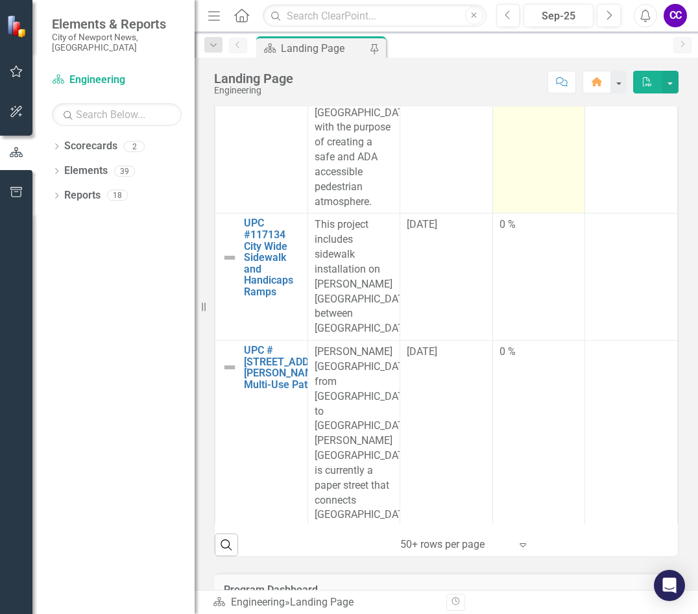
click at [525, 213] on td "0 %" at bounding box center [539, 31] width 93 height 364
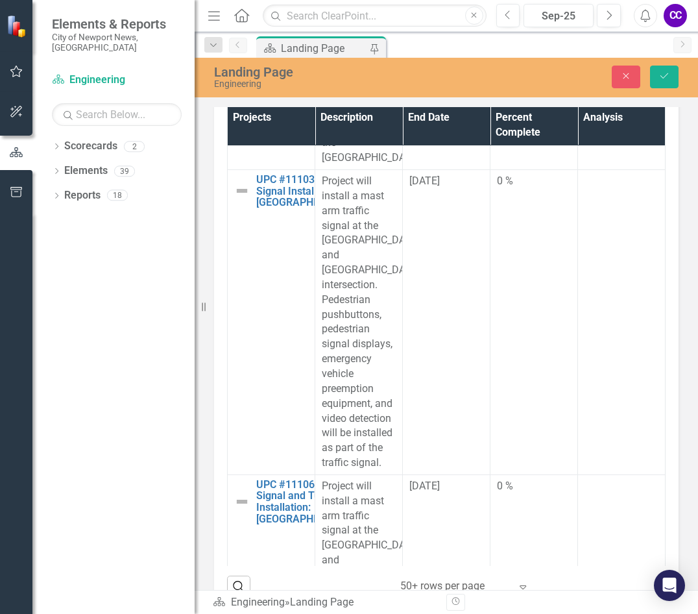
scroll to position [10512, 0]
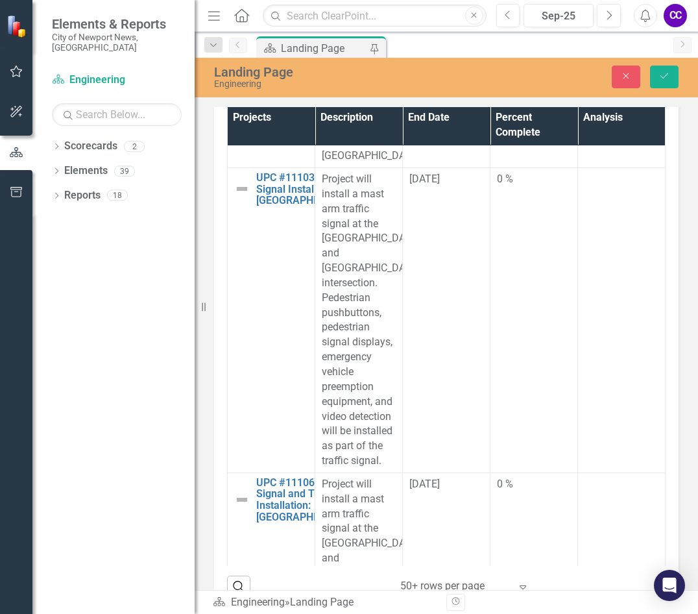
type input "010"
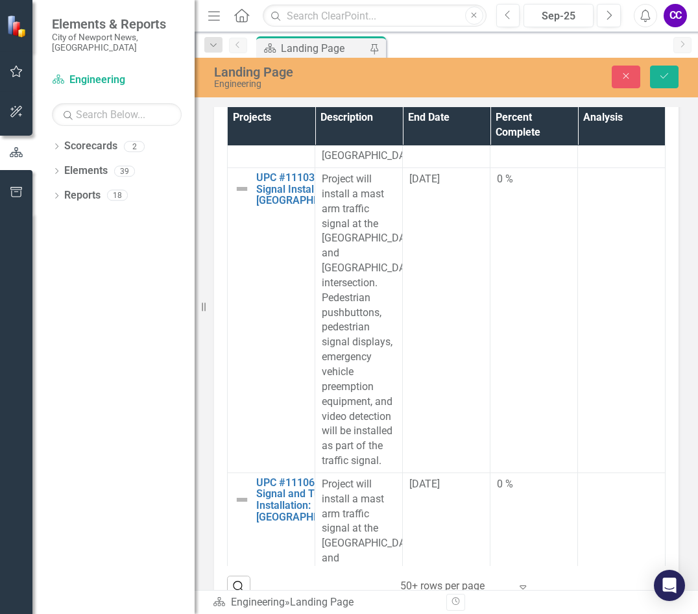
paste body "Rich Text Area. Press ALT-0 for help."
click at [670, 76] on icon "Save" at bounding box center [665, 75] width 12 height 9
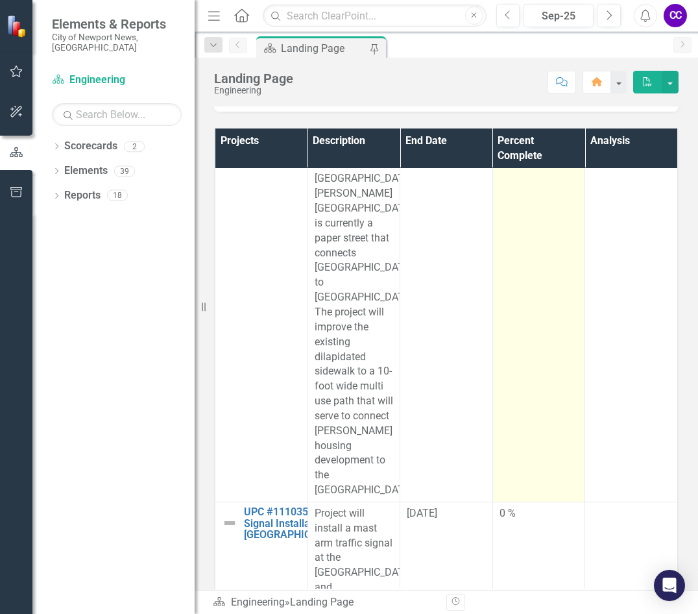
scroll to position [9798, 0]
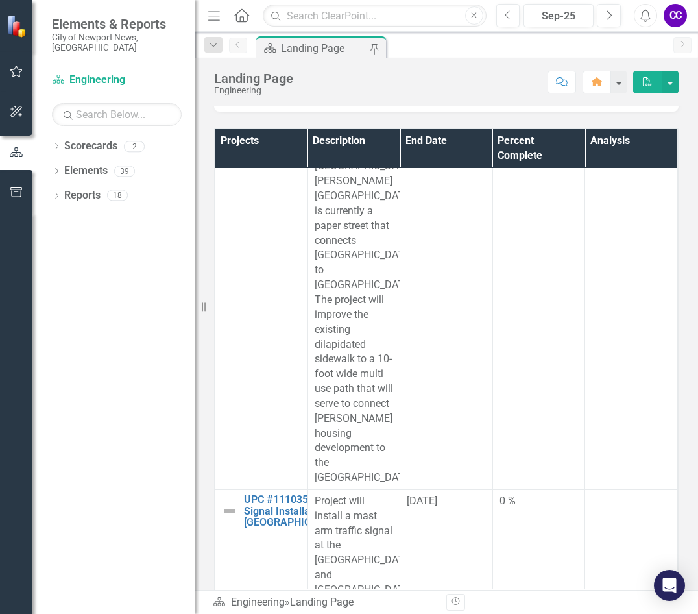
click at [522, 81] on td "0 %" at bounding box center [539, 17] width 93 height 127
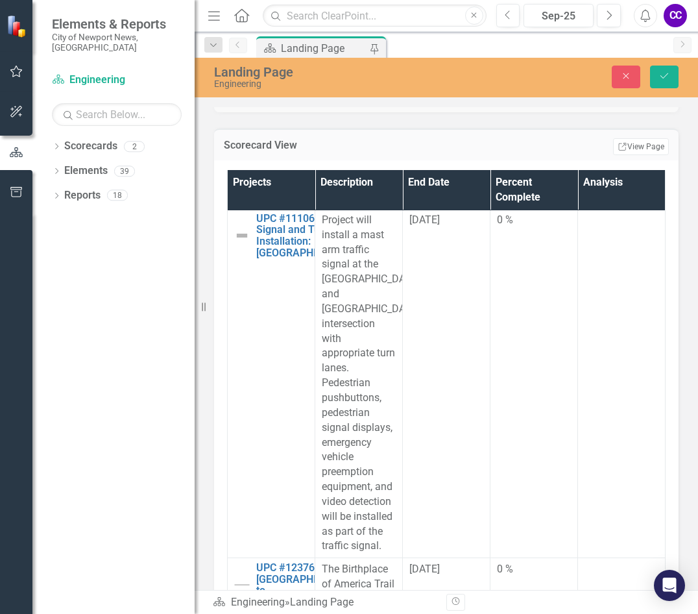
scroll to position [10836, 0]
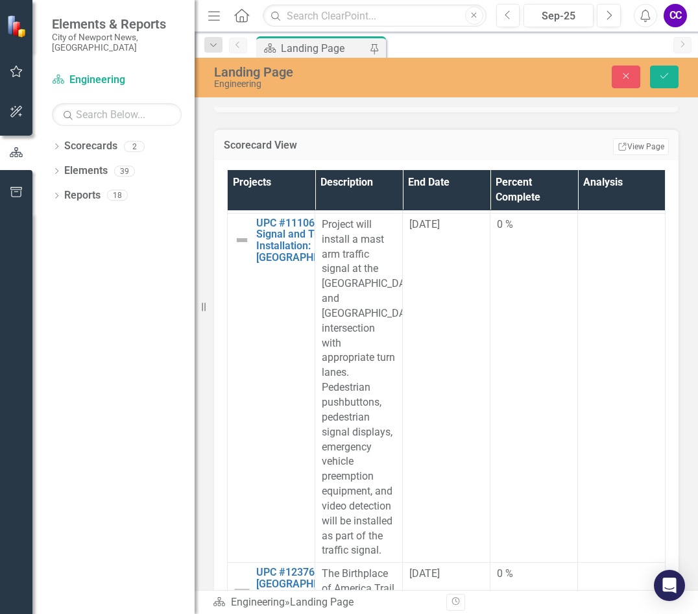
type input "020"
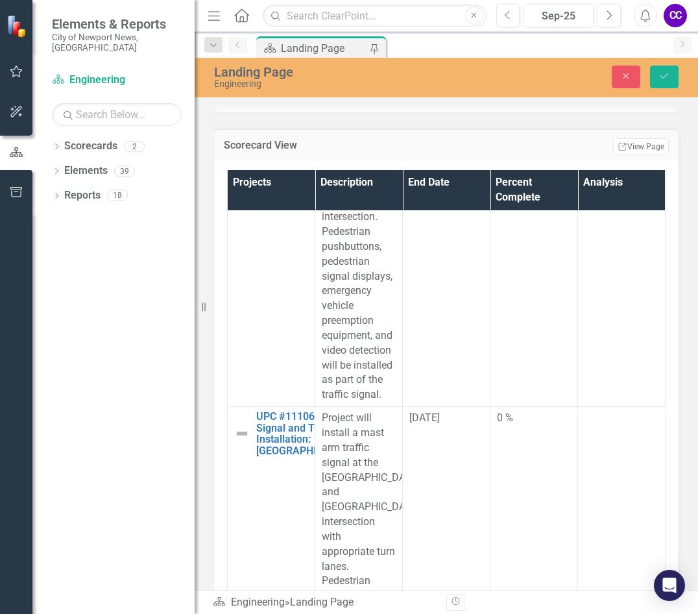
scroll to position [0, 0]
paste body "Rich Text Area. Press ALT-0 for help."
click at [660, 77] on icon "Save" at bounding box center [665, 75] width 12 height 9
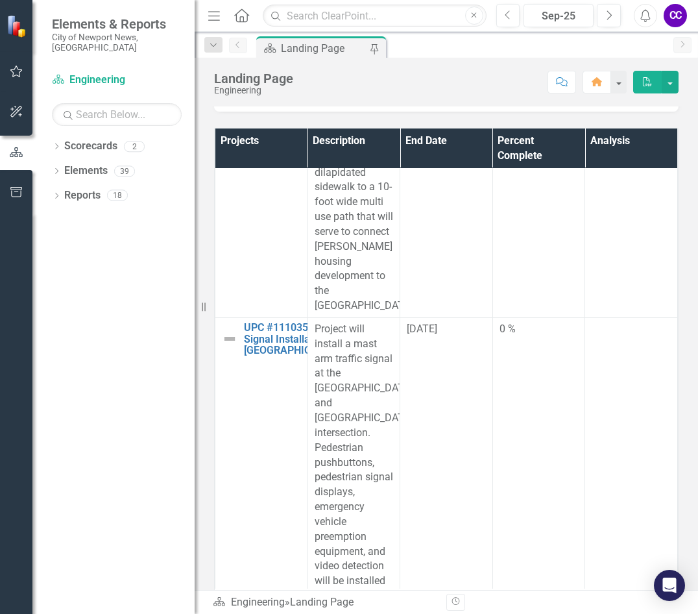
scroll to position [9993, 0]
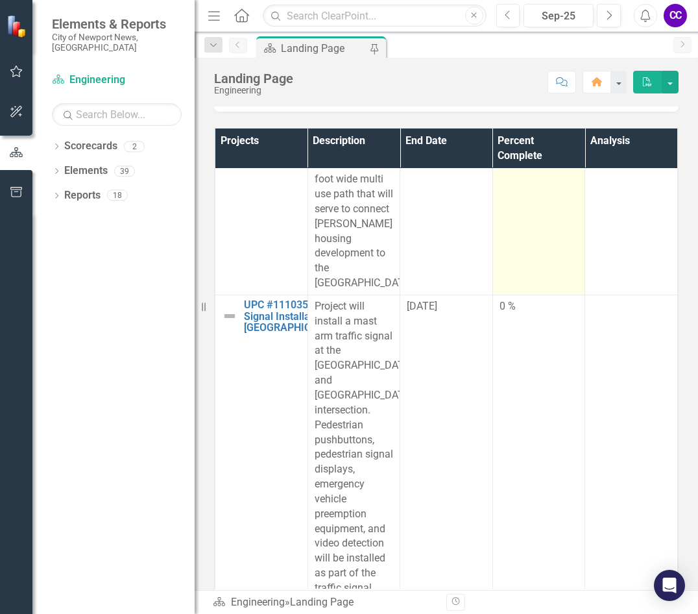
click at [505, 295] on td "0 %" at bounding box center [539, 90] width 93 height 409
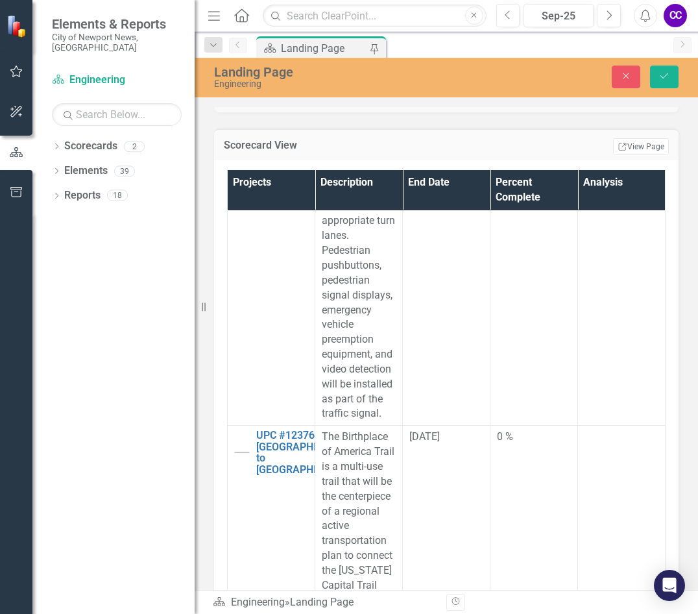
scroll to position [11096, 0]
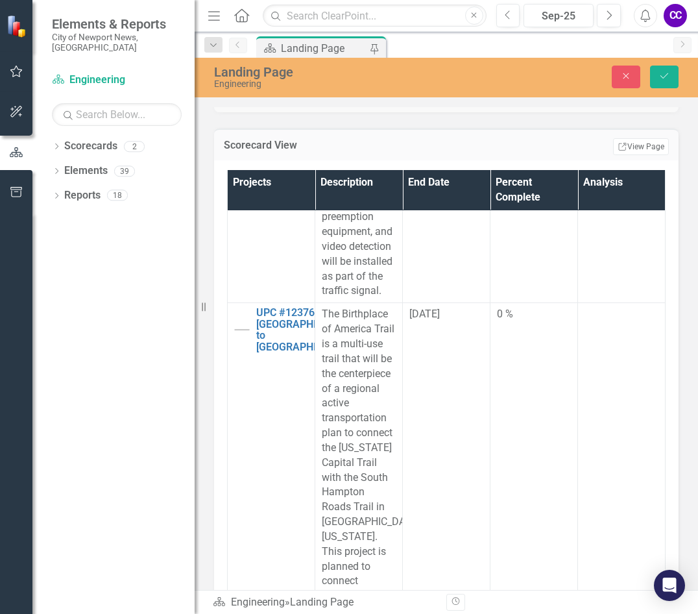
type input "014"
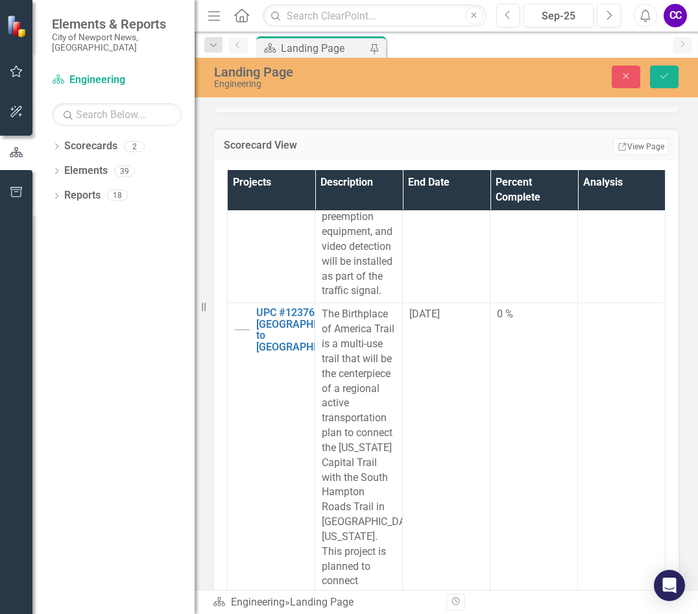
paste body "Rich Text Area. Press ALT-0 for help."
click at [666, 92] on div "Landing Page Engineering Close Save" at bounding box center [447, 78] width 504 height 40
click at [666, 82] on button "Save" at bounding box center [664, 77] width 29 height 23
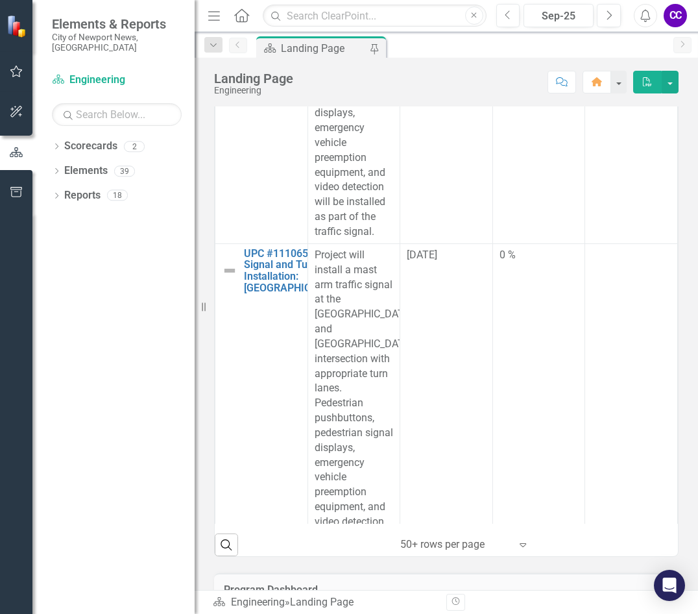
scroll to position [10317, 0]
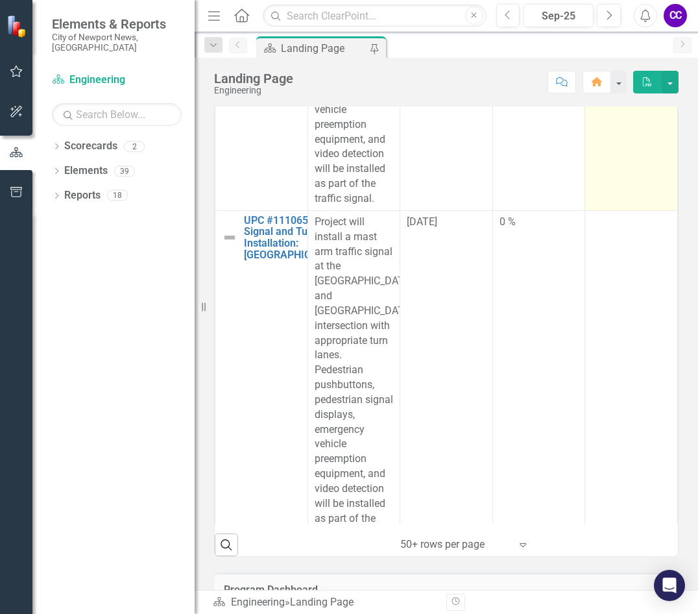
click at [585, 210] on td at bounding box center [631, 57] width 93 height 305
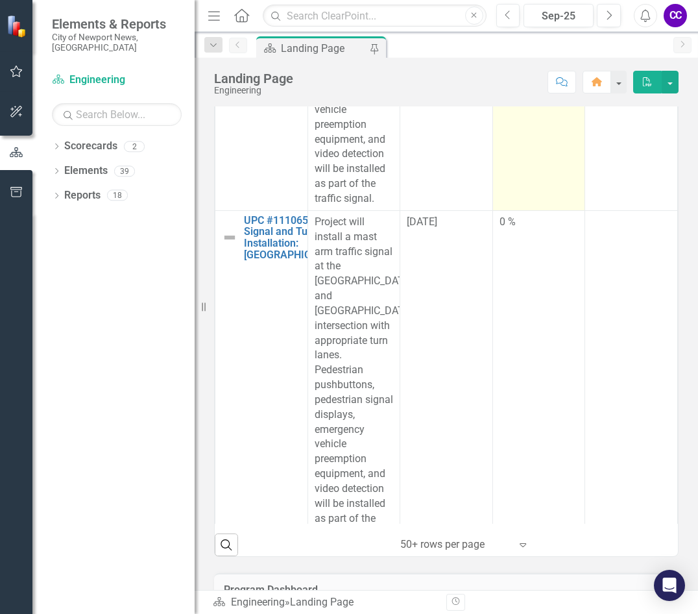
click at [541, 210] on td "0 %" at bounding box center [539, 57] width 93 height 305
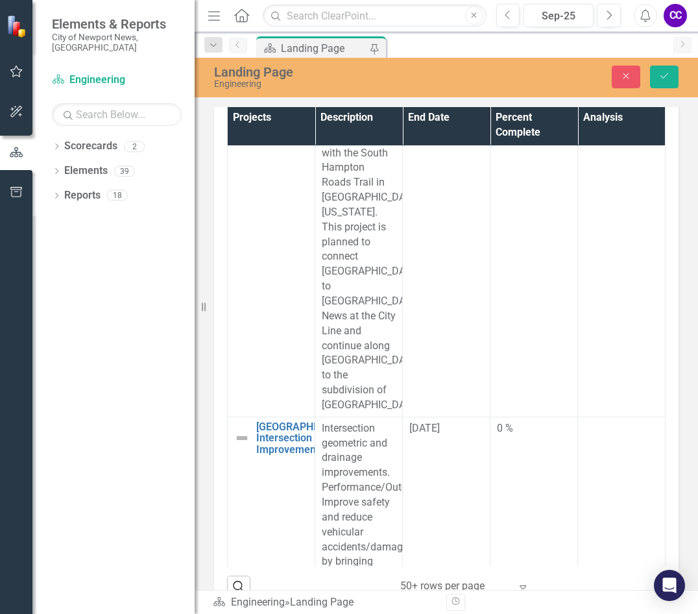
scroll to position [11485, 0]
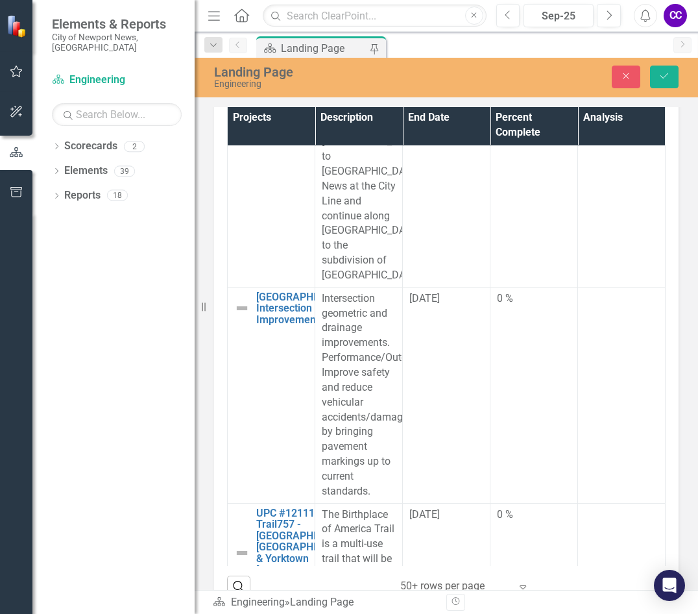
type input "046"
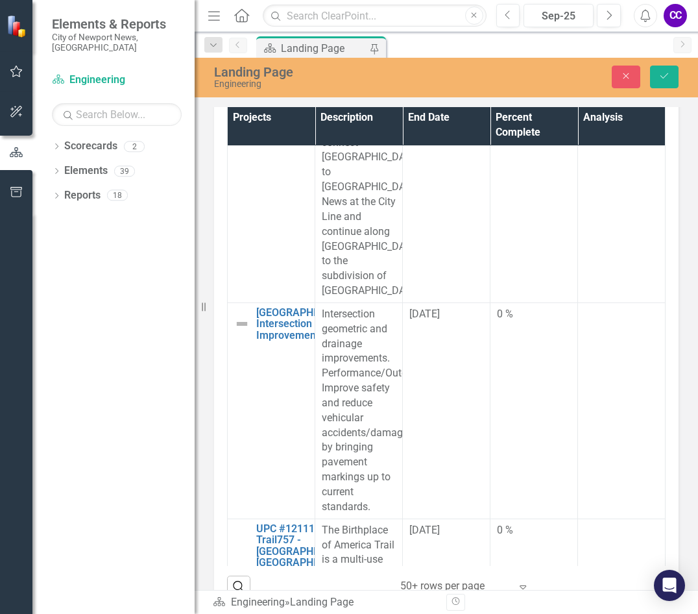
scroll to position [0, 0]
paste body "Rich Text Area. Press ALT-0 for help."
click at [674, 66] on button "Save" at bounding box center [664, 77] width 29 height 23
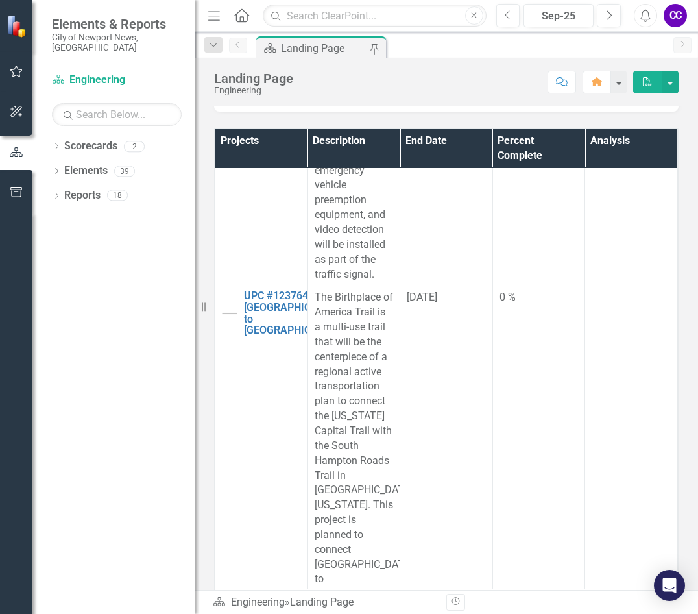
scroll to position [10642, 0]
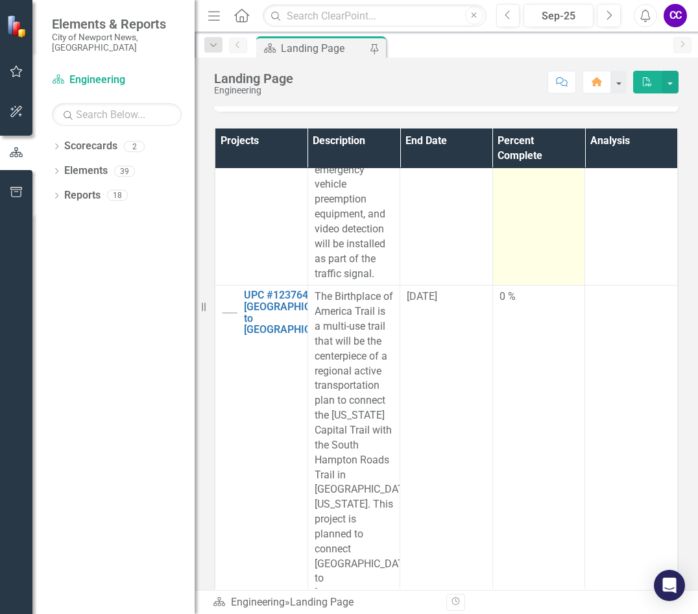
click at [530, 286] on td "0 %" at bounding box center [539, 118] width 93 height 335
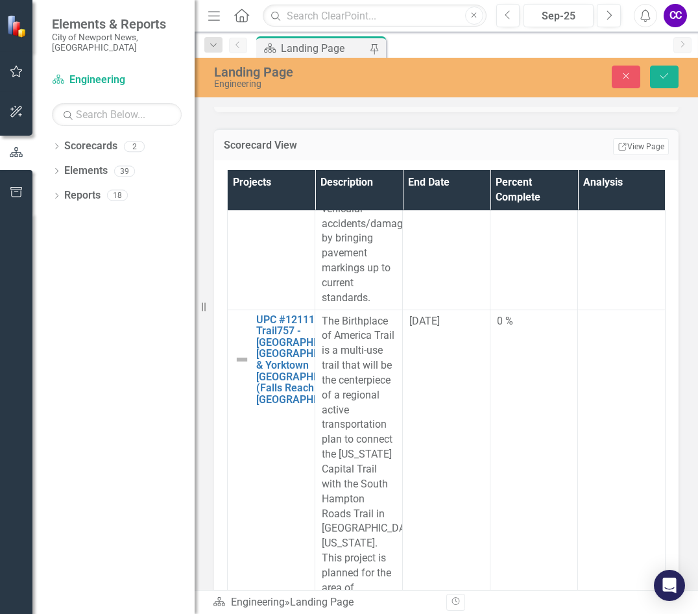
scroll to position [11745, 0]
type input "046"
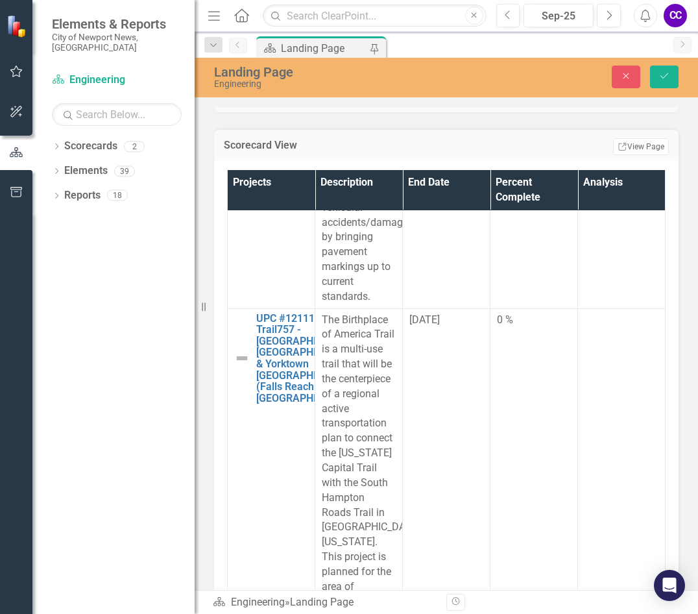
scroll to position [0, 0]
paste body "Rich Text Area. Press ALT-0 for help."
click at [663, 75] on icon "Save" at bounding box center [665, 75] width 12 height 9
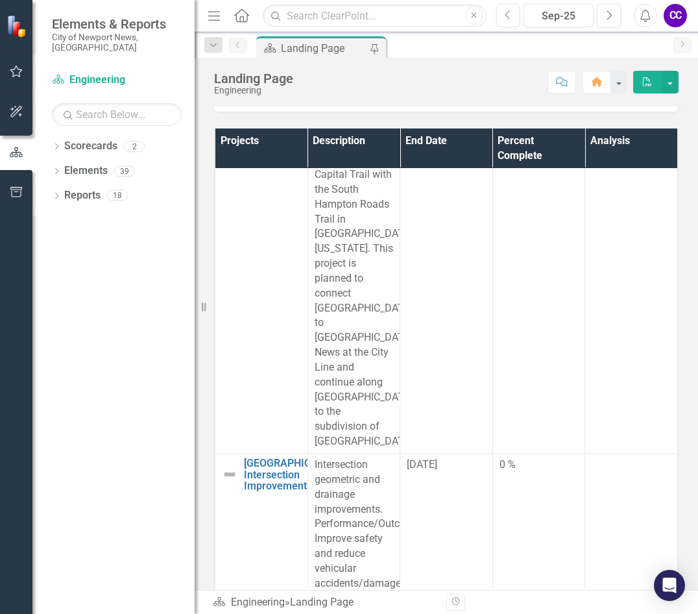
scroll to position [10966, 0]
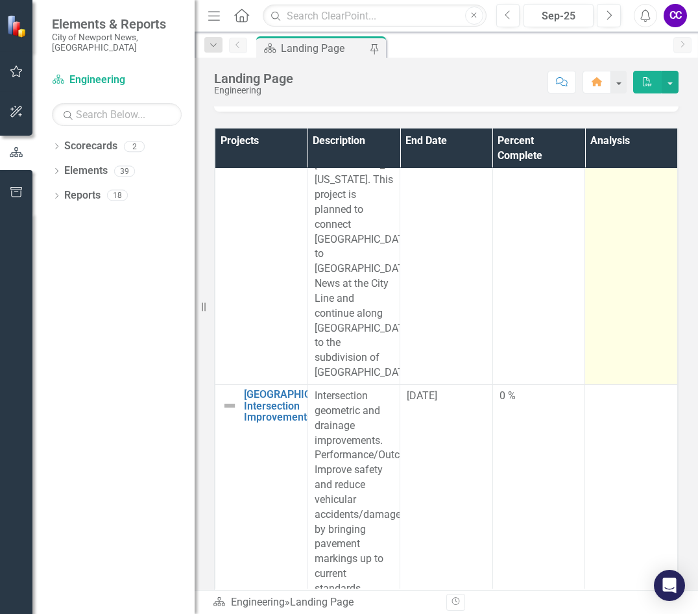
click at [621, 385] on td at bounding box center [631, 173] width 93 height 424
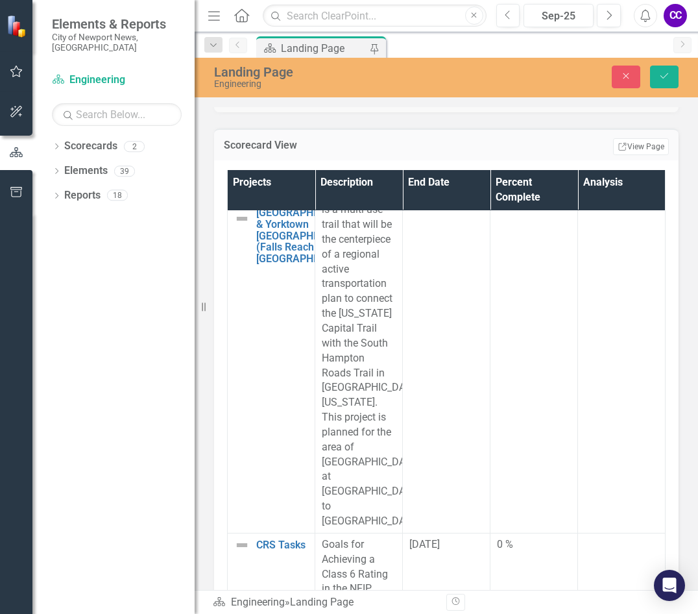
scroll to position [12134, 0]
paste body "Rich Text Area. Press ALT-0 for help."
click at [659, 78] on icon "Save" at bounding box center [665, 75] width 12 height 9
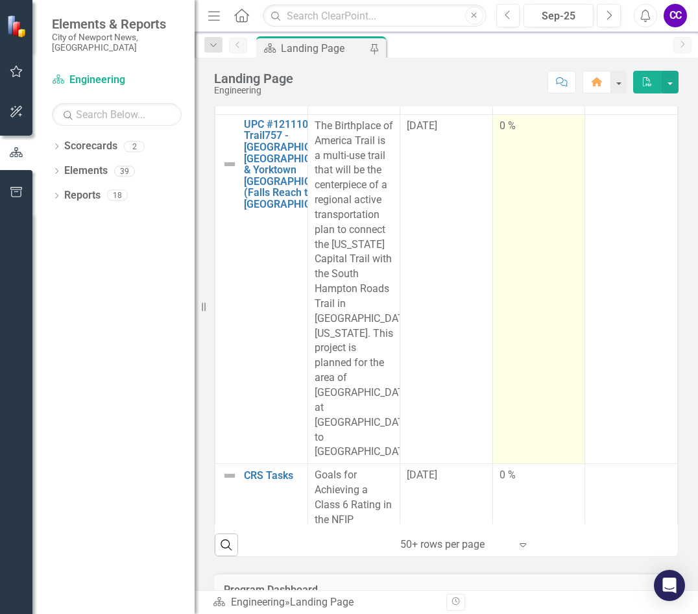
scroll to position [11355, 0]
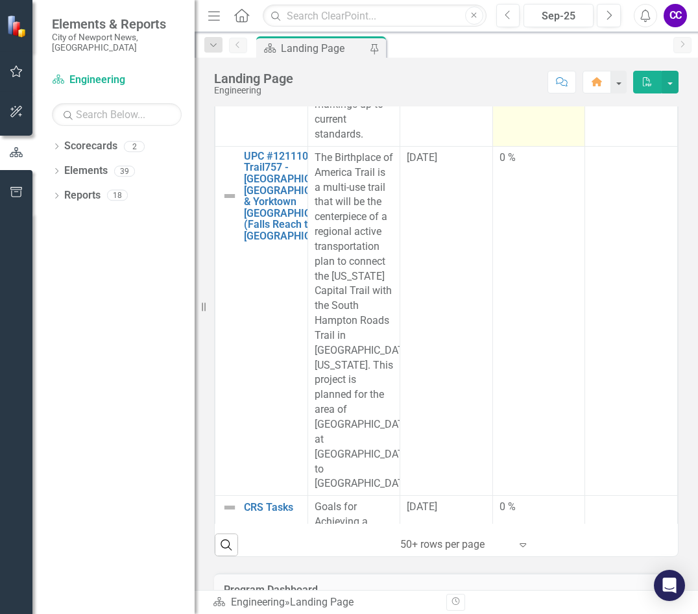
click at [539, 147] on td "0 %" at bounding box center [539, 39] width 93 height 216
click at [537, 147] on td "0 %" at bounding box center [539, 39] width 93 height 216
click at [529, 147] on td "0 %" at bounding box center [539, 39] width 93 height 216
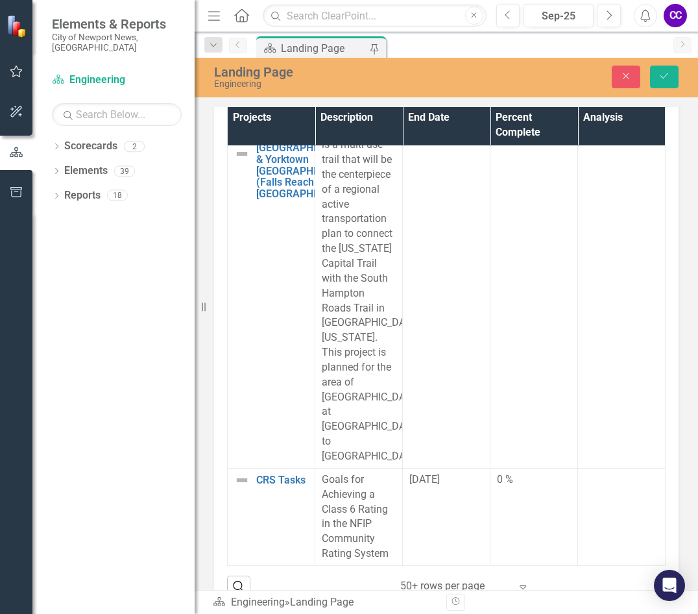
scroll to position [12653, 0]
type input "027"
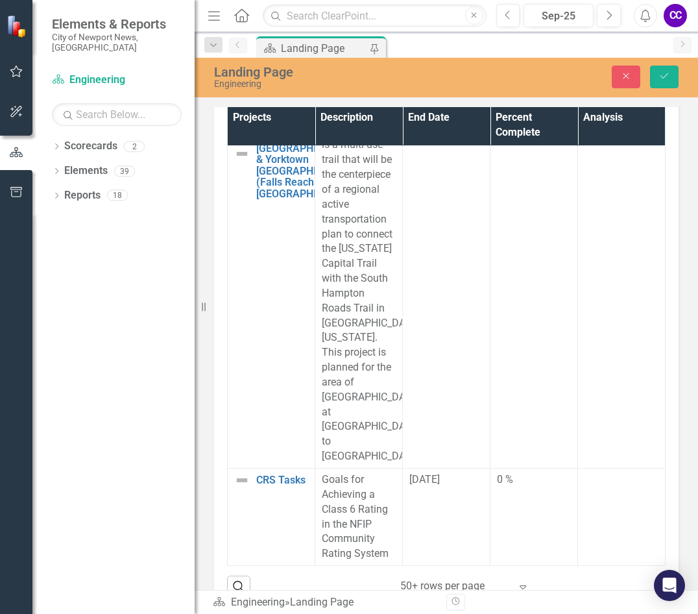
scroll to position [0, 0]
paste body "Rich Text Area. Press ALT-0 for help."
click at [668, 80] on icon "Save" at bounding box center [665, 75] width 12 height 9
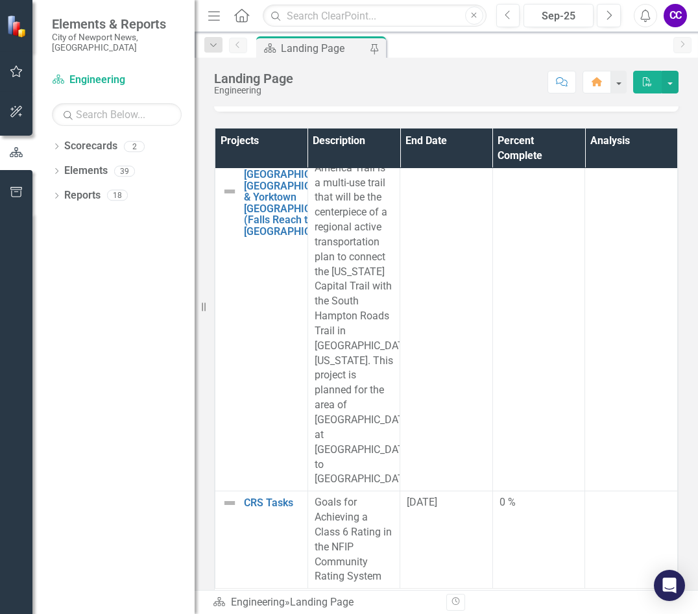
scroll to position [11550, 0]
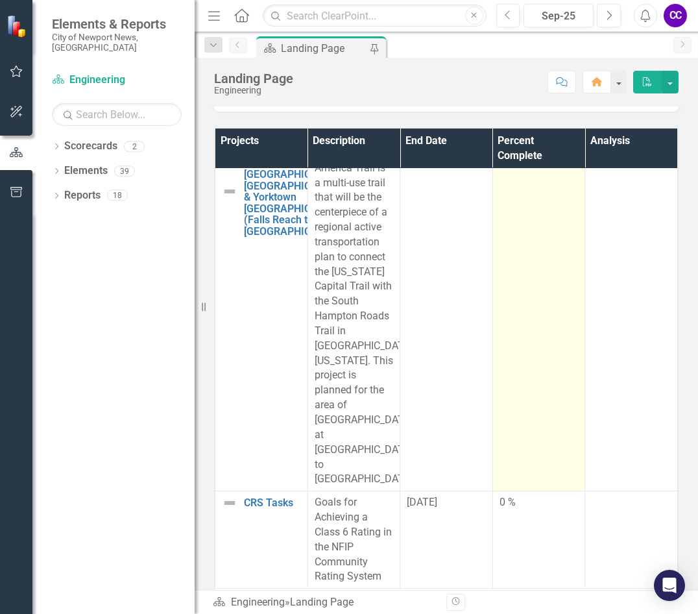
click at [518, 391] on td "0 %" at bounding box center [539, 315] width 93 height 349
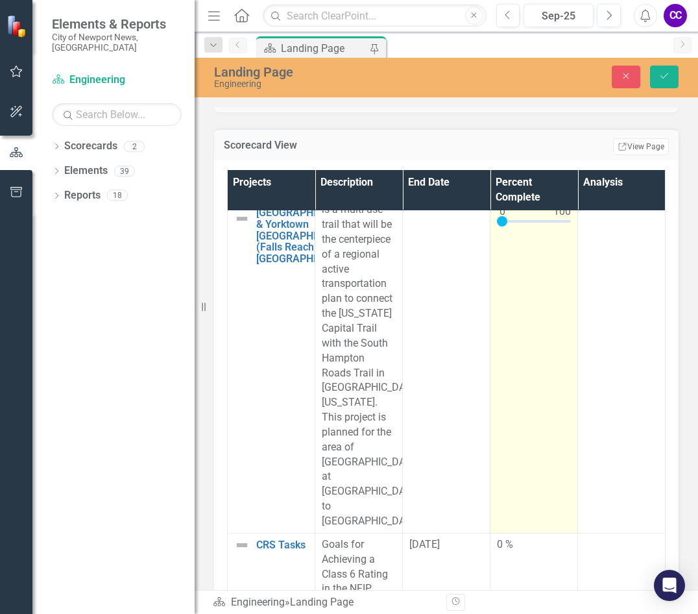
scroll to position [12771, 0]
drag, startPoint x: 522, startPoint y: 354, endPoint x: 519, endPoint y: 345, distance: 9.4
click at [522, 197] on input "0" at bounding box center [534, 185] width 74 height 24
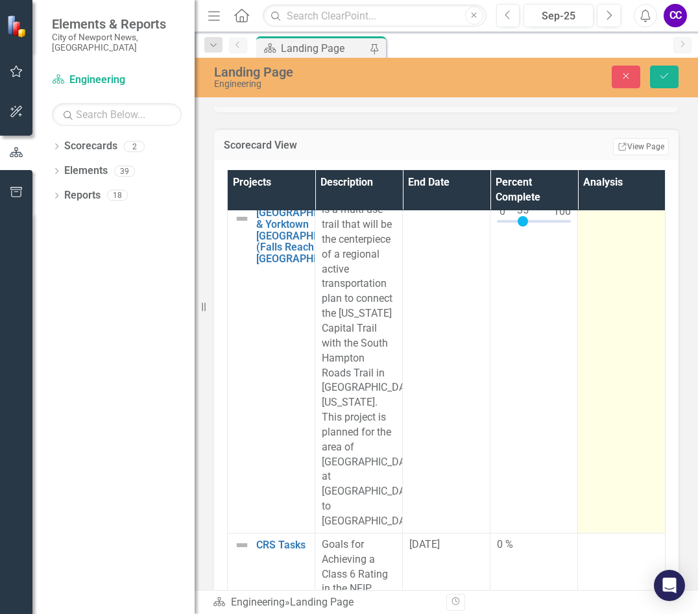
type input "035"
click at [596, 473] on td at bounding box center [622, 351] width 88 height 364
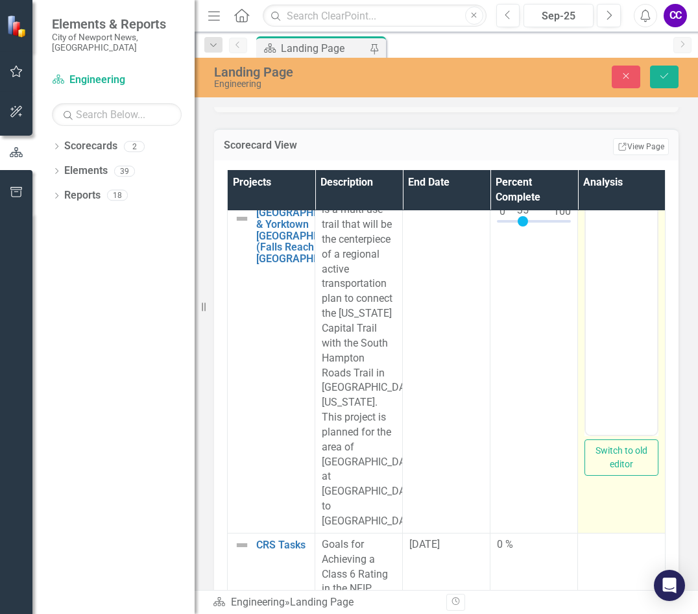
click at [612, 282] on body "Rich Text Area. Press ALT-0 for help." at bounding box center [621, 279] width 71 height 195
click at [612, 303] on body "Rich Text Area. Press ALT-0 for help." at bounding box center [621, 305] width 71 height 195
paste body "Rich Text Area. Press ALT-0 for help."
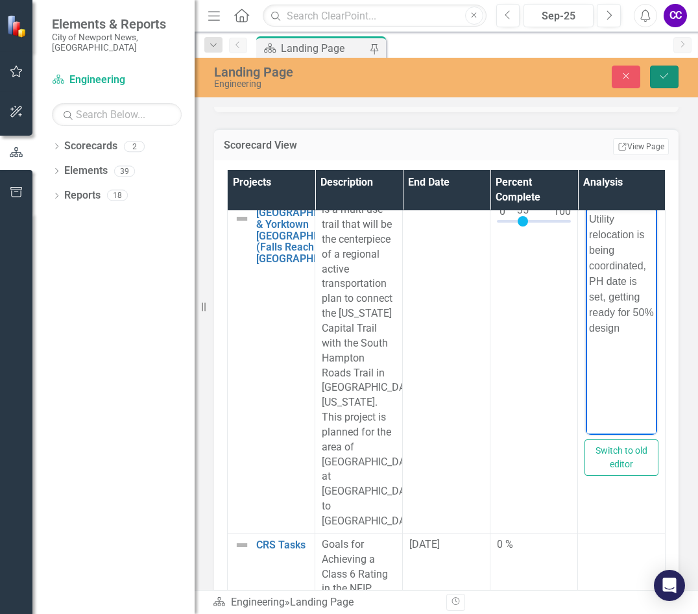
click at [673, 80] on button "Save" at bounding box center [664, 77] width 29 height 23
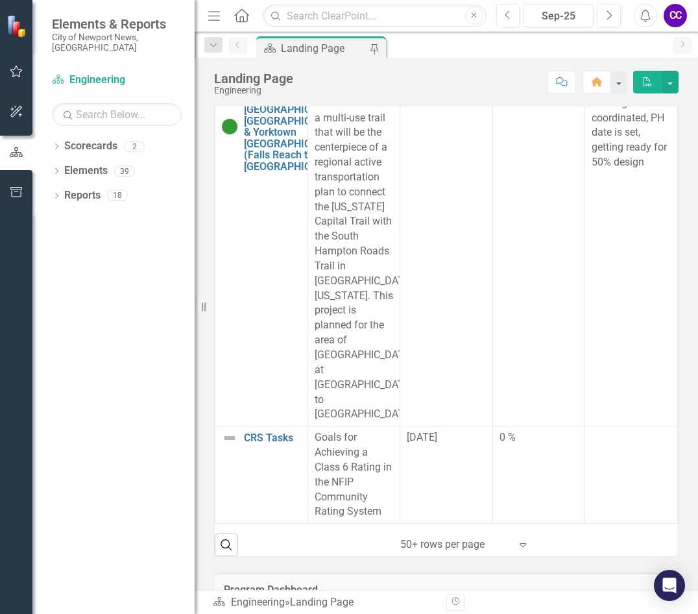
scroll to position [11632, 0]
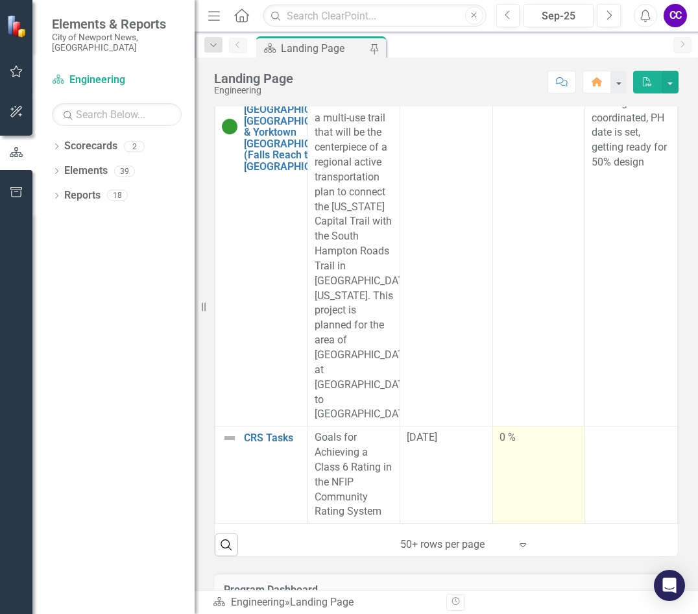
click at [522, 473] on td "0 %" at bounding box center [539, 474] width 93 height 97
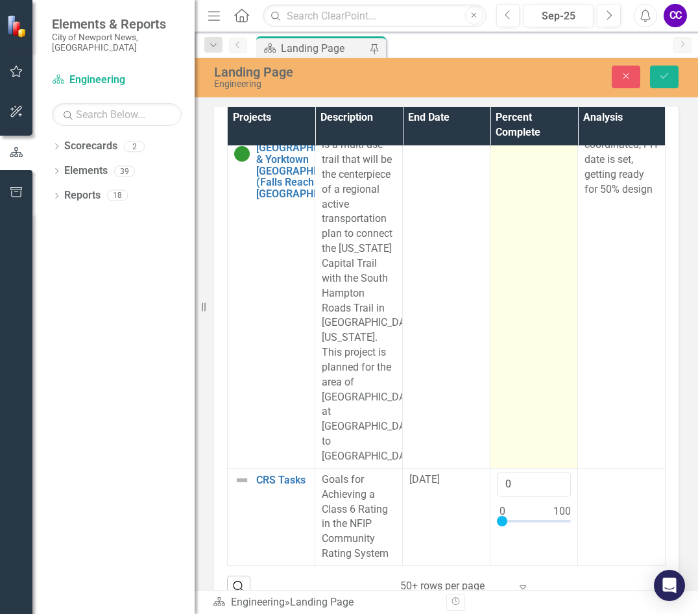
scroll to position [12966, 0]
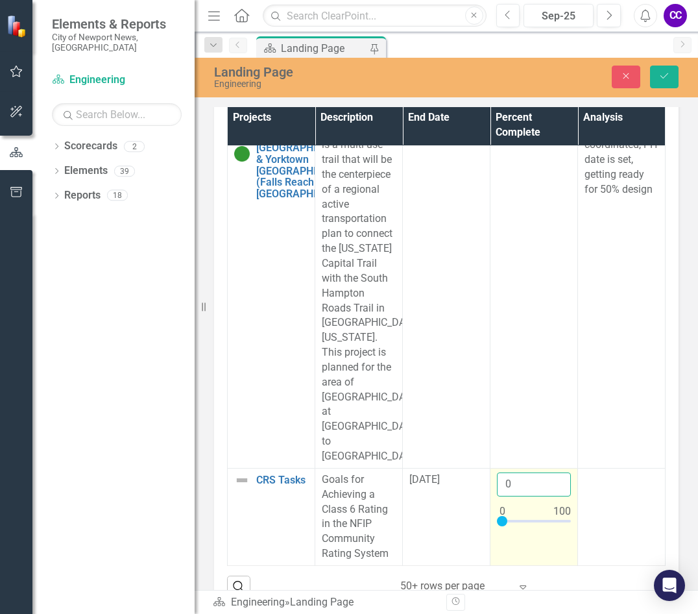
click at [508, 486] on input "0" at bounding box center [534, 484] width 74 height 24
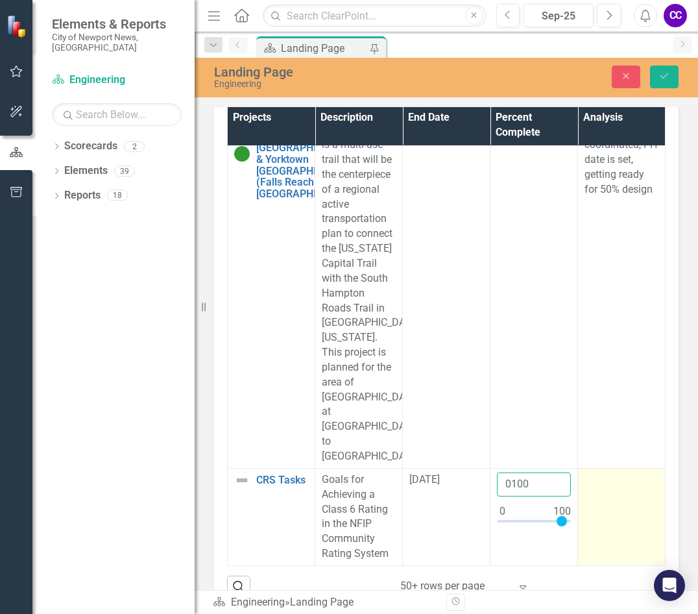
type input "0100"
click at [603, 543] on td at bounding box center [622, 516] width 88 height 97
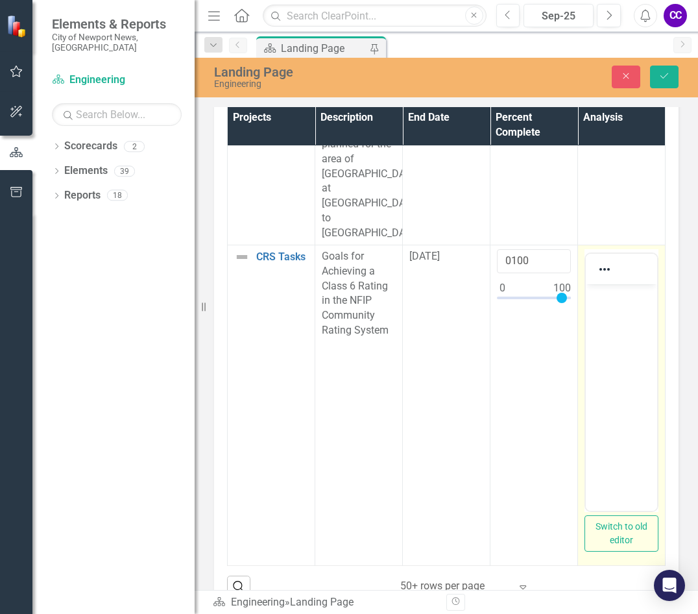
scroll to position [0, 0]
click at [617, 319] on body "Rich Text Area. Press ALT-0 for help." at bounding box center [621, 381] width 71 height 195
paste body "Rich Text Area. Press ALT-0 for help."
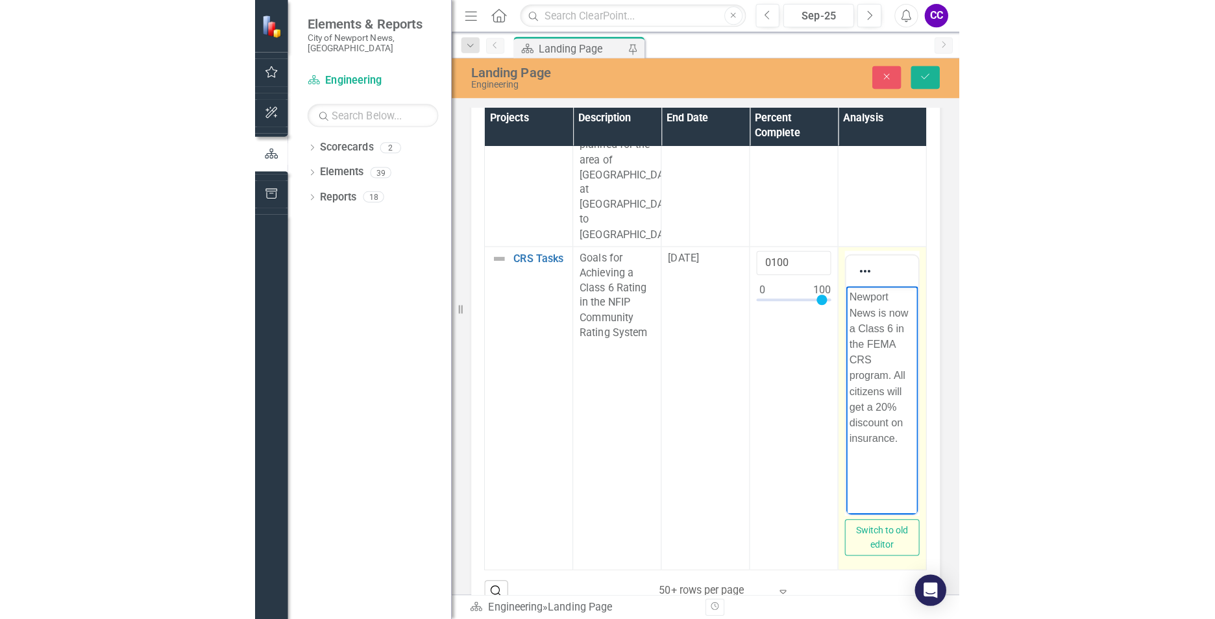
scroll to position [365, 0]
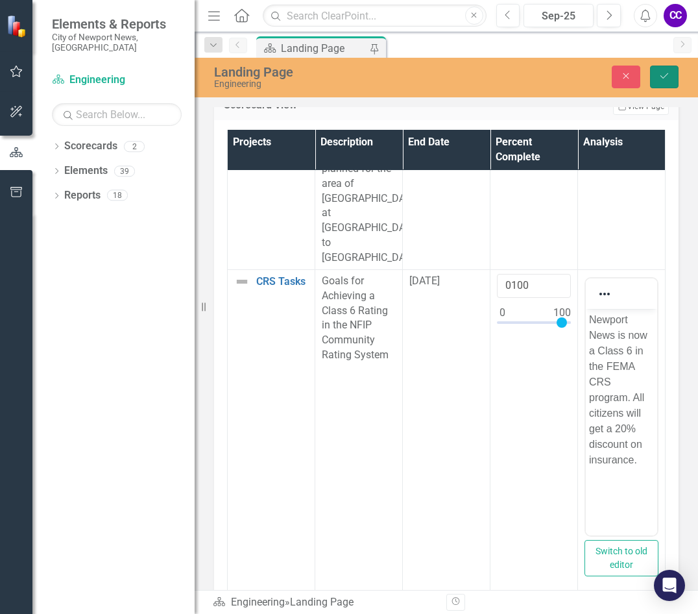
click at [657, 69] on button "Save" at bounding box center [664, 77] width 29 height 23
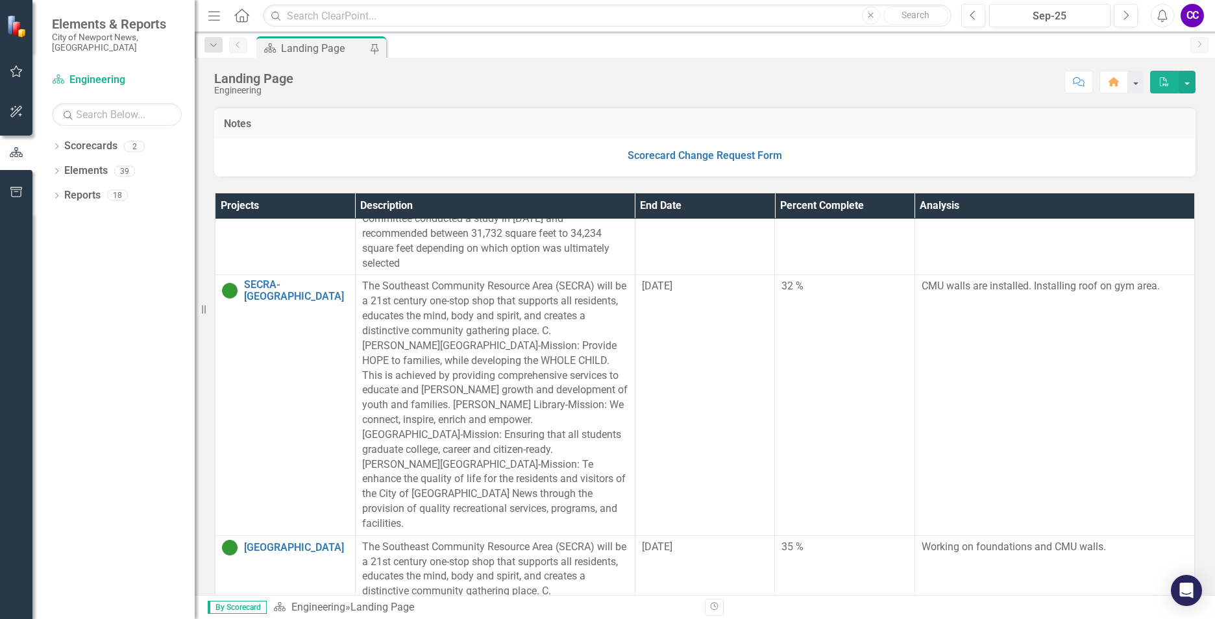
scroll to position [0, 0]
